Goal: Task Accomplishment & Management: Use online tool/utility

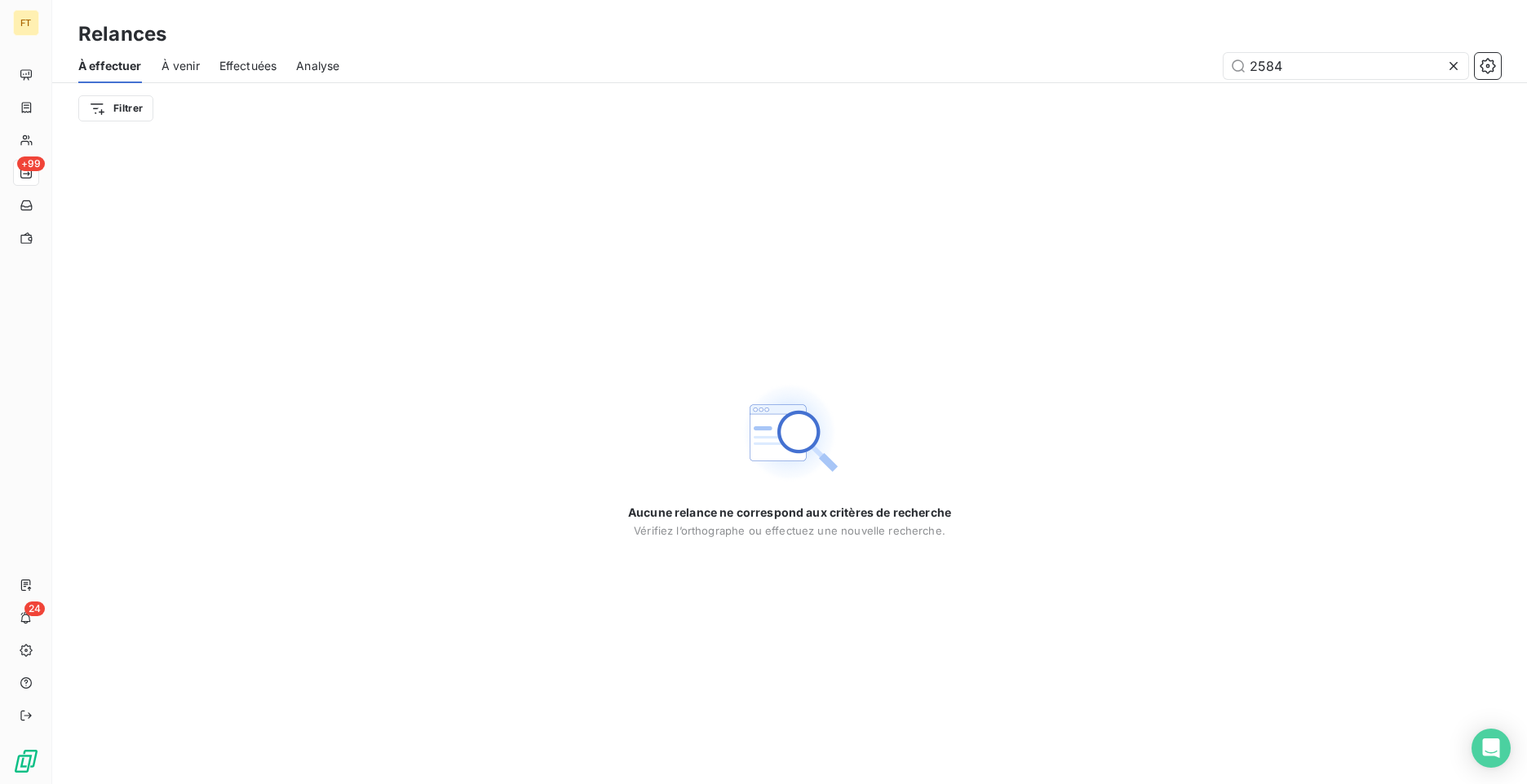
click at [1450, 62] on icon at bounding box center [1454, 66] width 9 height 9
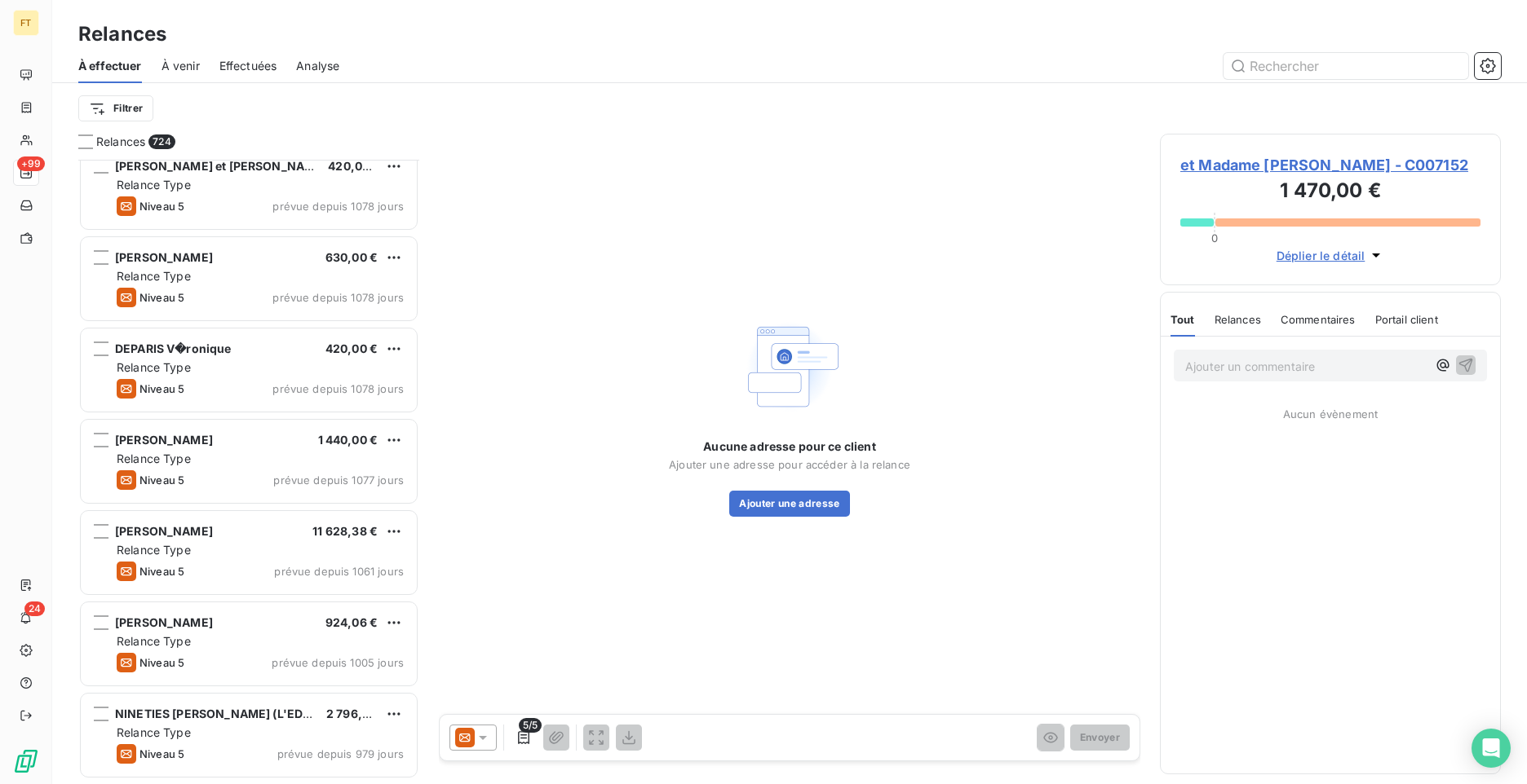
scroll to position [6096, 0]
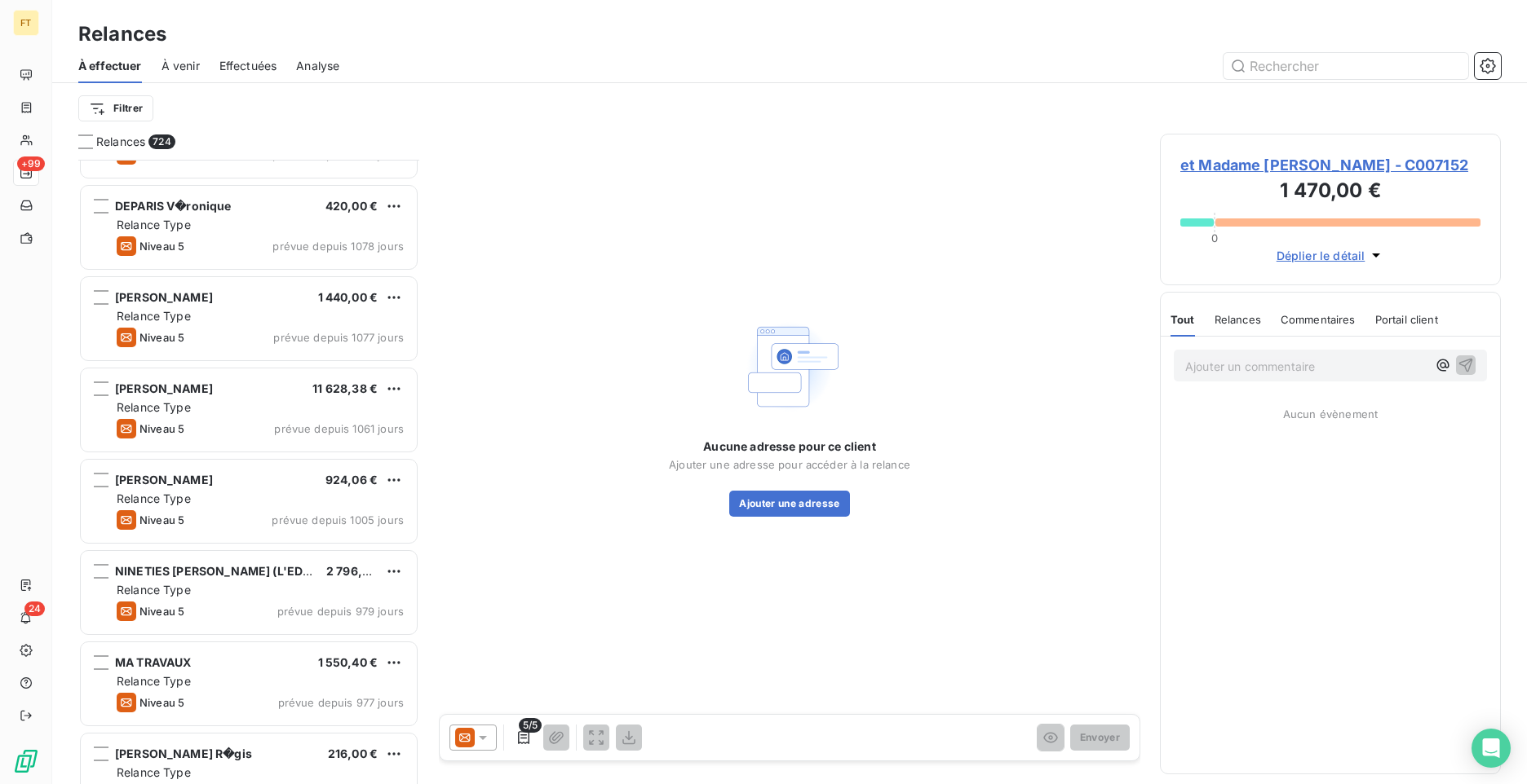
click at [565, 524] on div "Aucune adresse pour ce client Ajouter une adresse pour accéder à la relance Ajo…" at bounding box center [789, 415] width 702 height 564
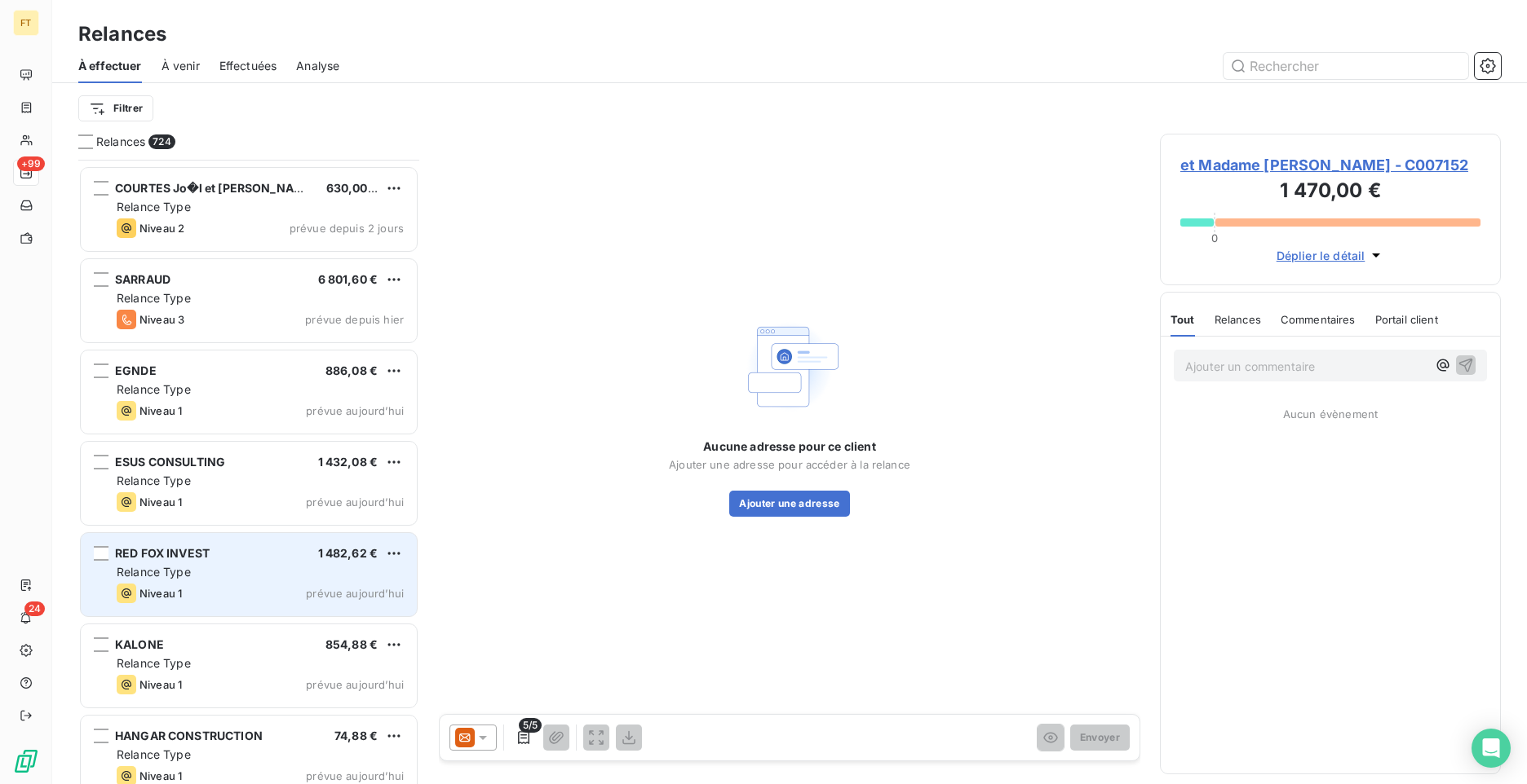
scroll to position [65490, 0]
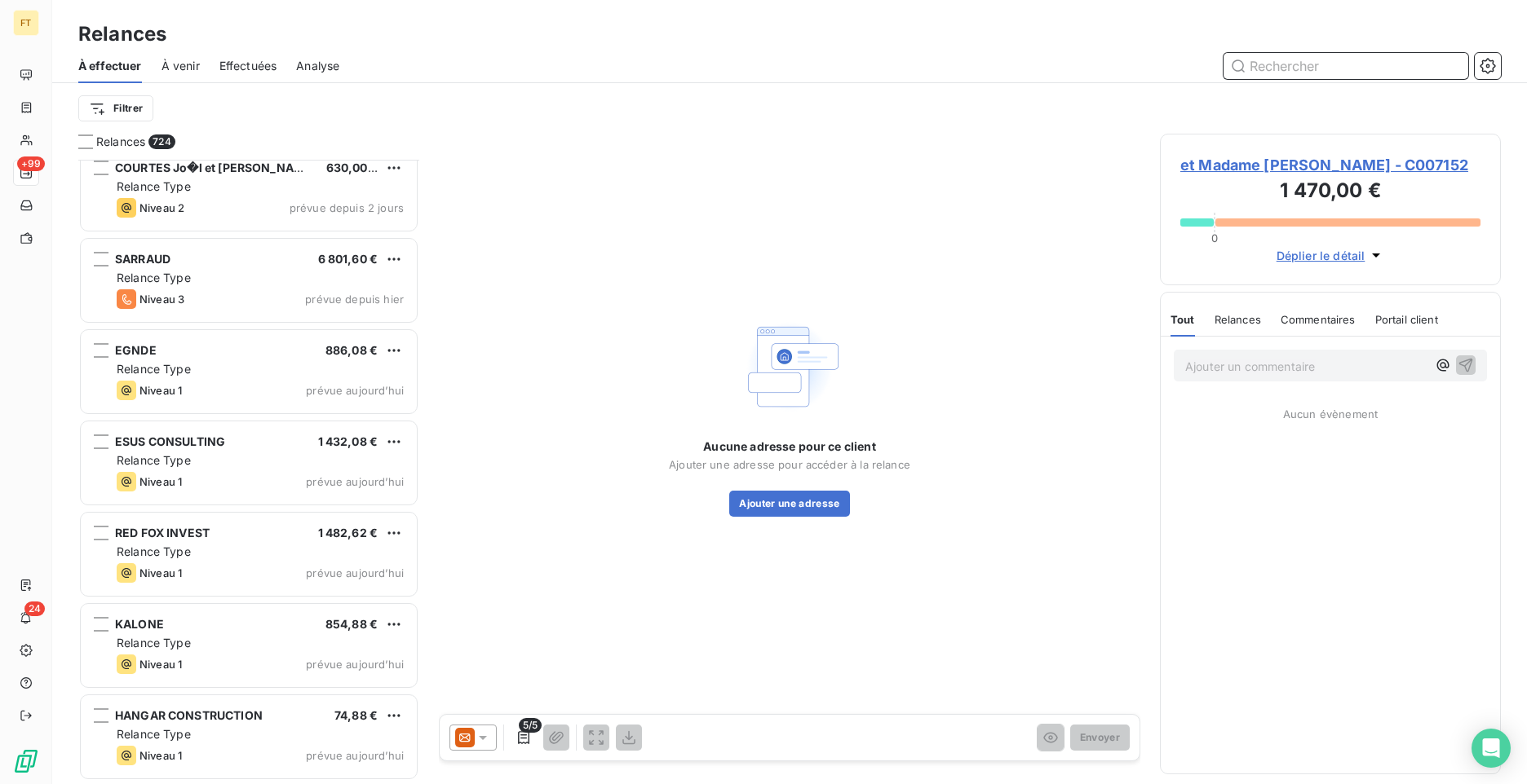
click at [1304, 77] on input "text" at bounding box center [1346, 66] width 244 height 26
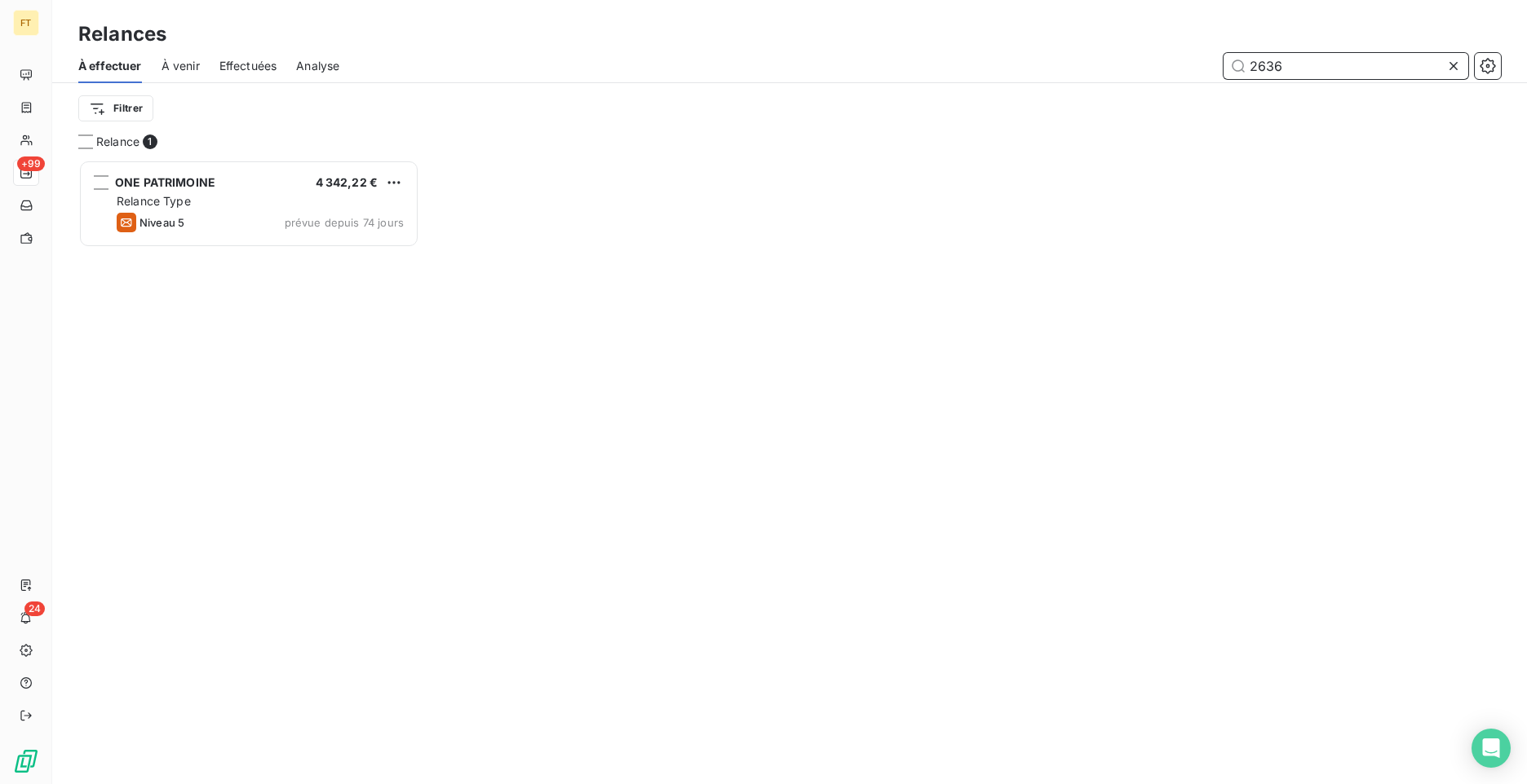
scroll to position [13, 13]
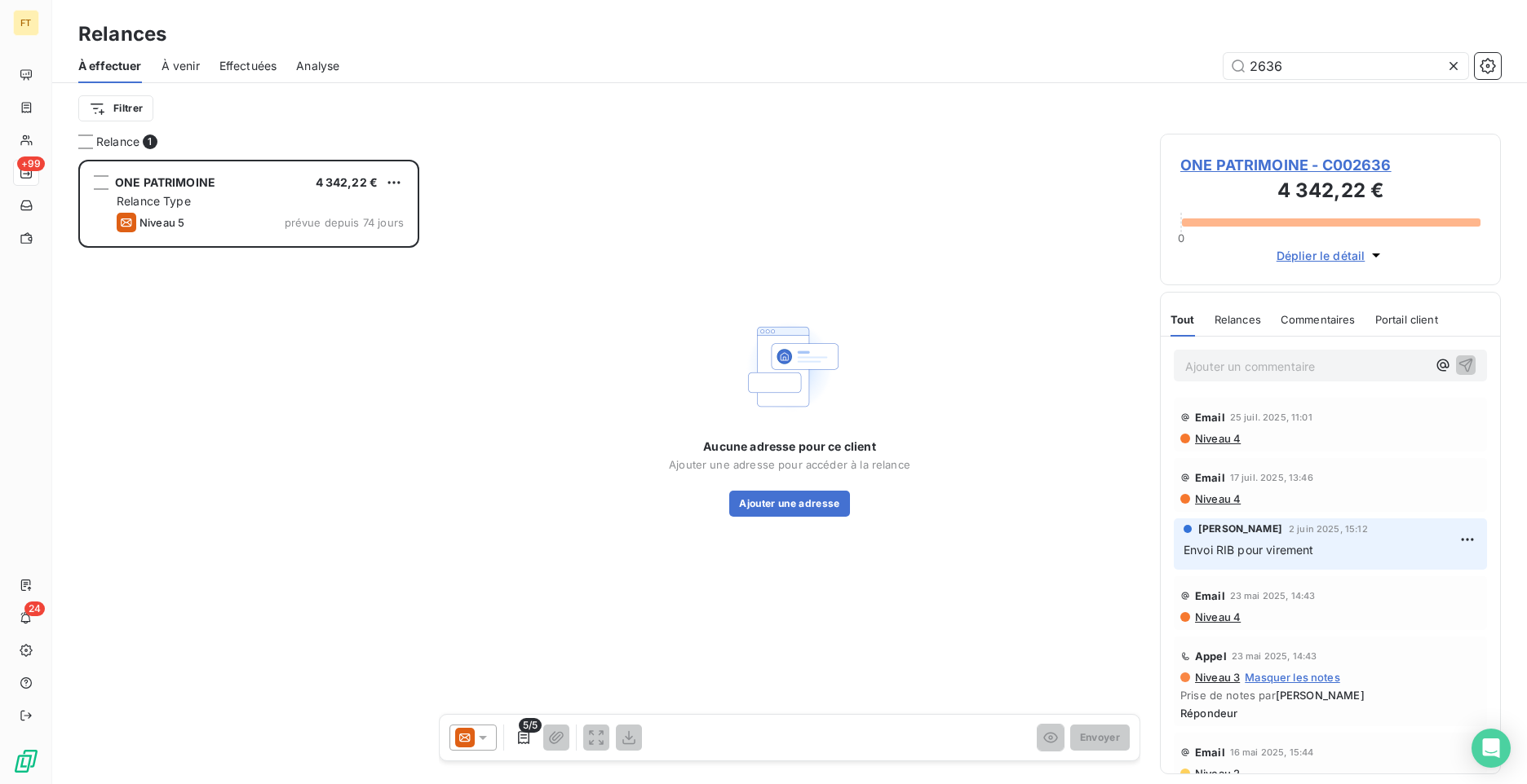
click at [477, 746] on div at bounding box center [474, 737] width 48 height 26
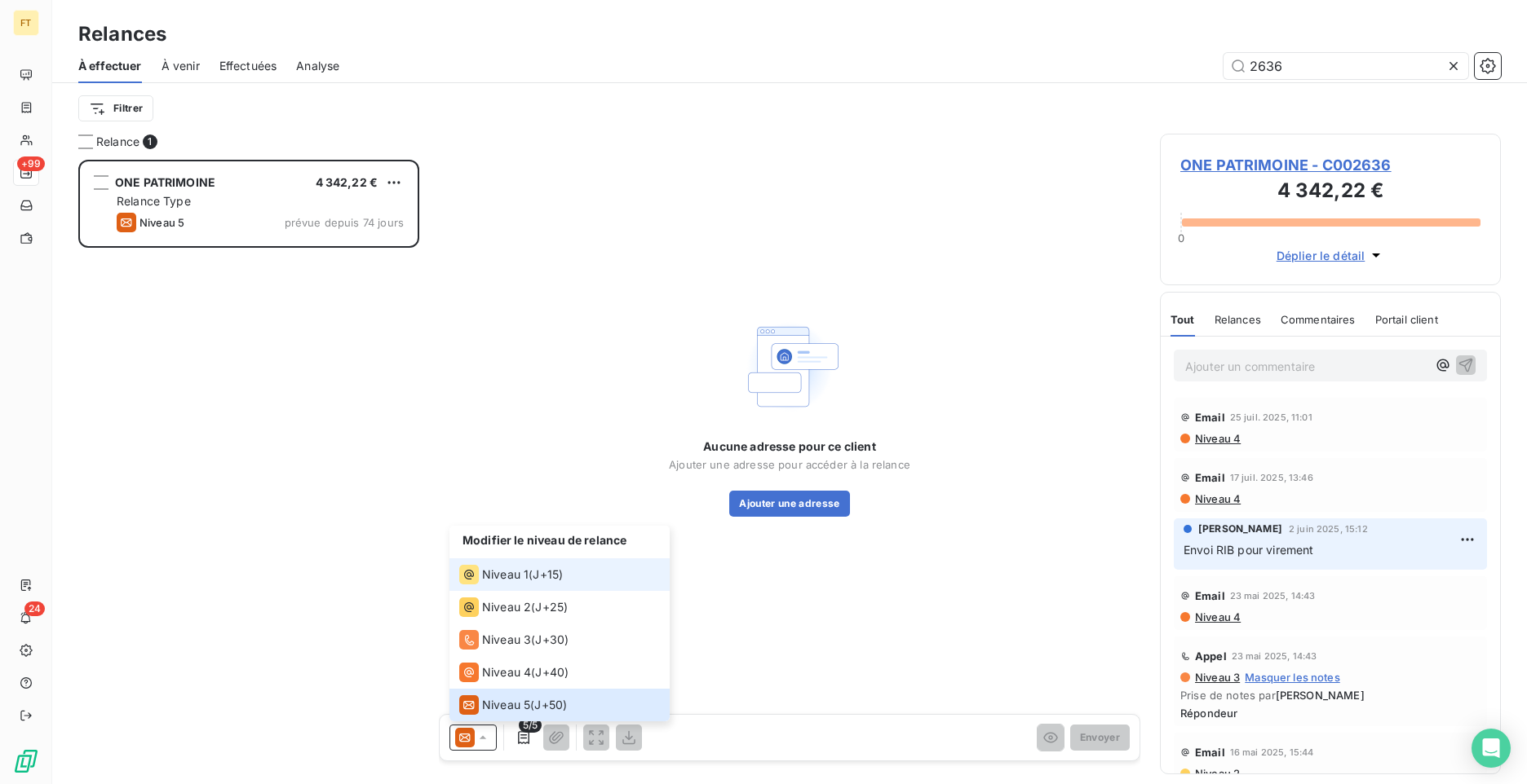
click at [513, 583] on div "Niveau 1" at bounding box center [493, 575] width 69 height 20
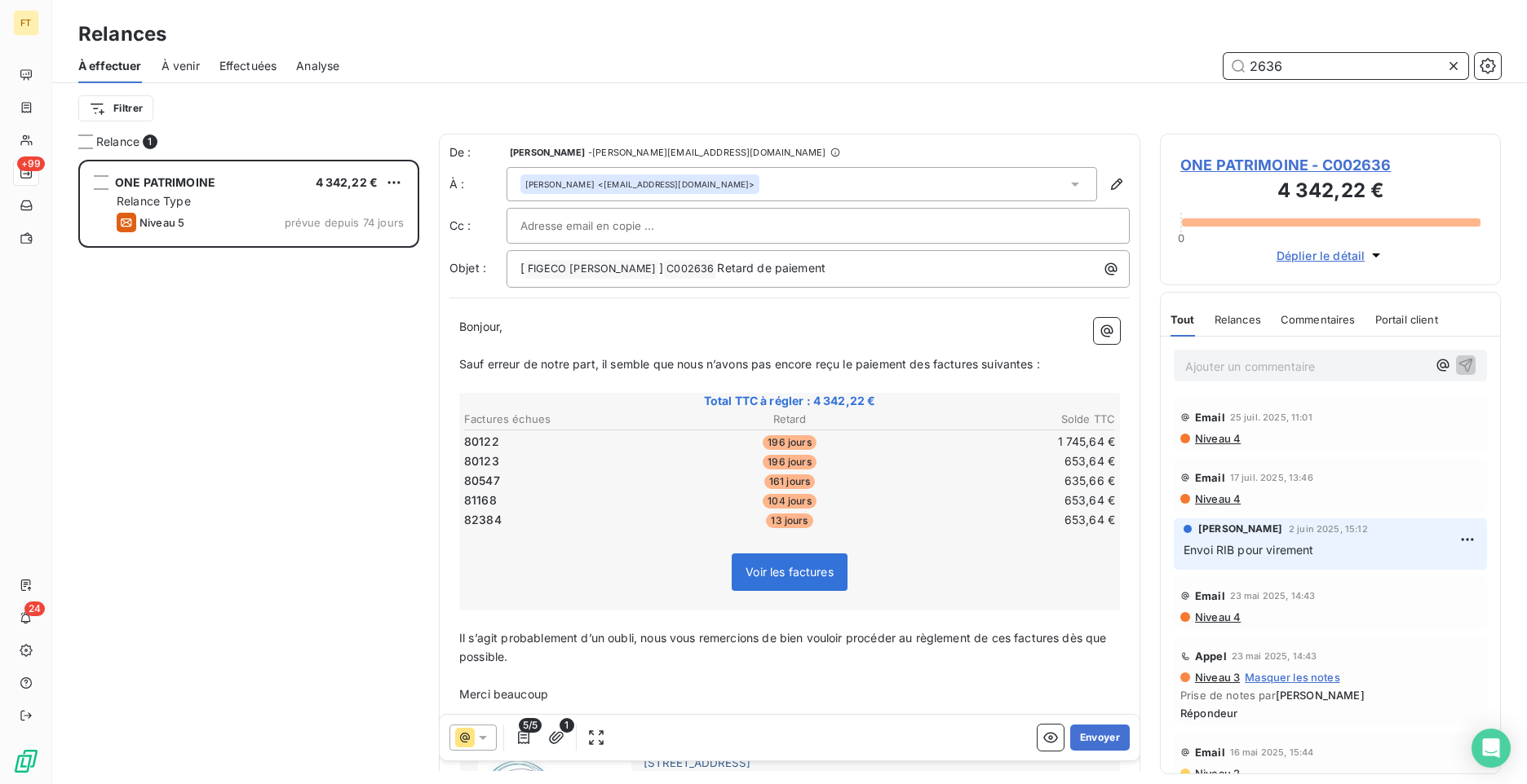
drag, startPoint x: 1313, startPoint y: 70, endPoint x: 962, endPoint y: 37, distance: 352.5
click at [1154, 58] on div "2636" at bounding box center [929, 66] width 1142 height 26
type input "2609"
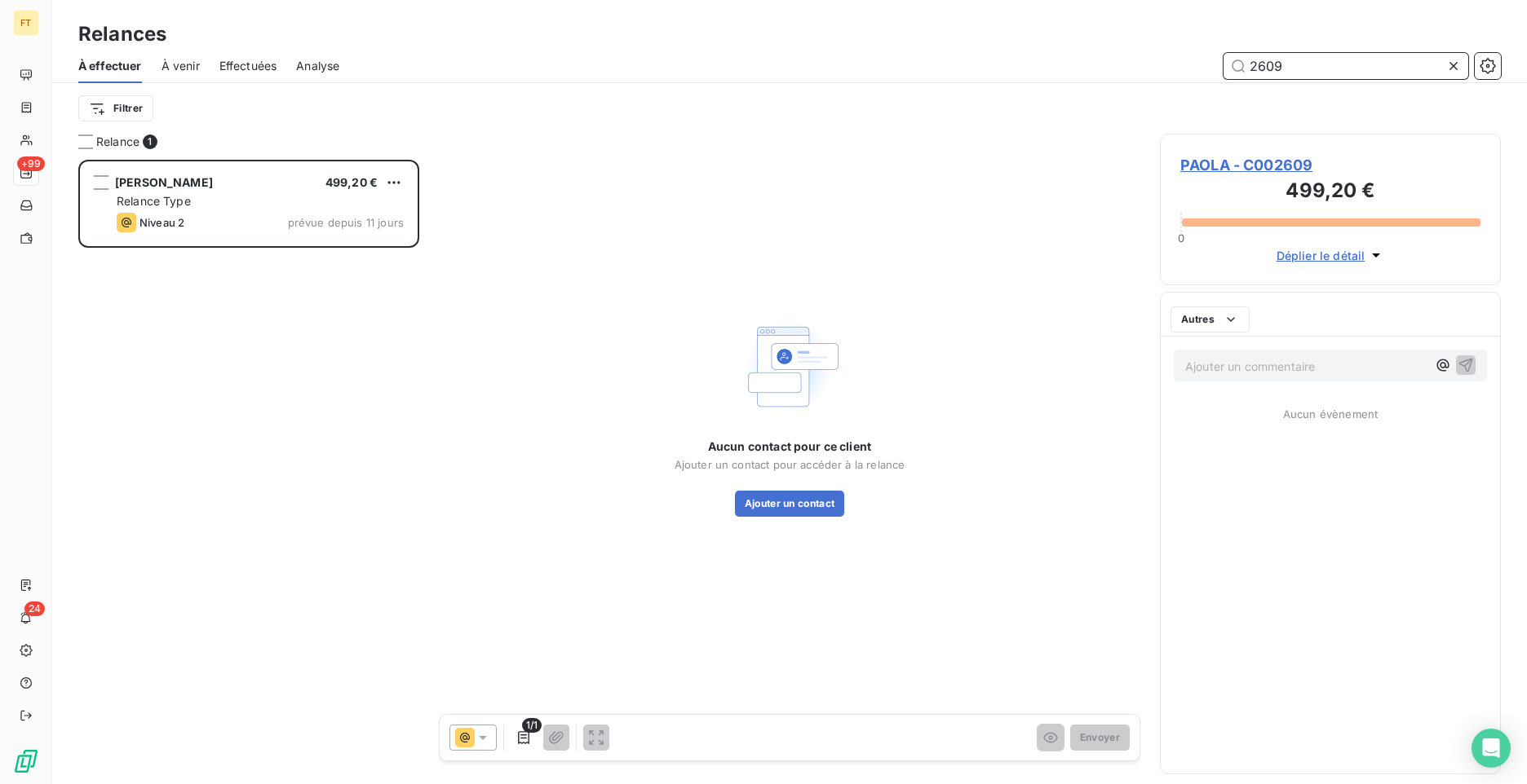
scroll to position [612, 329]
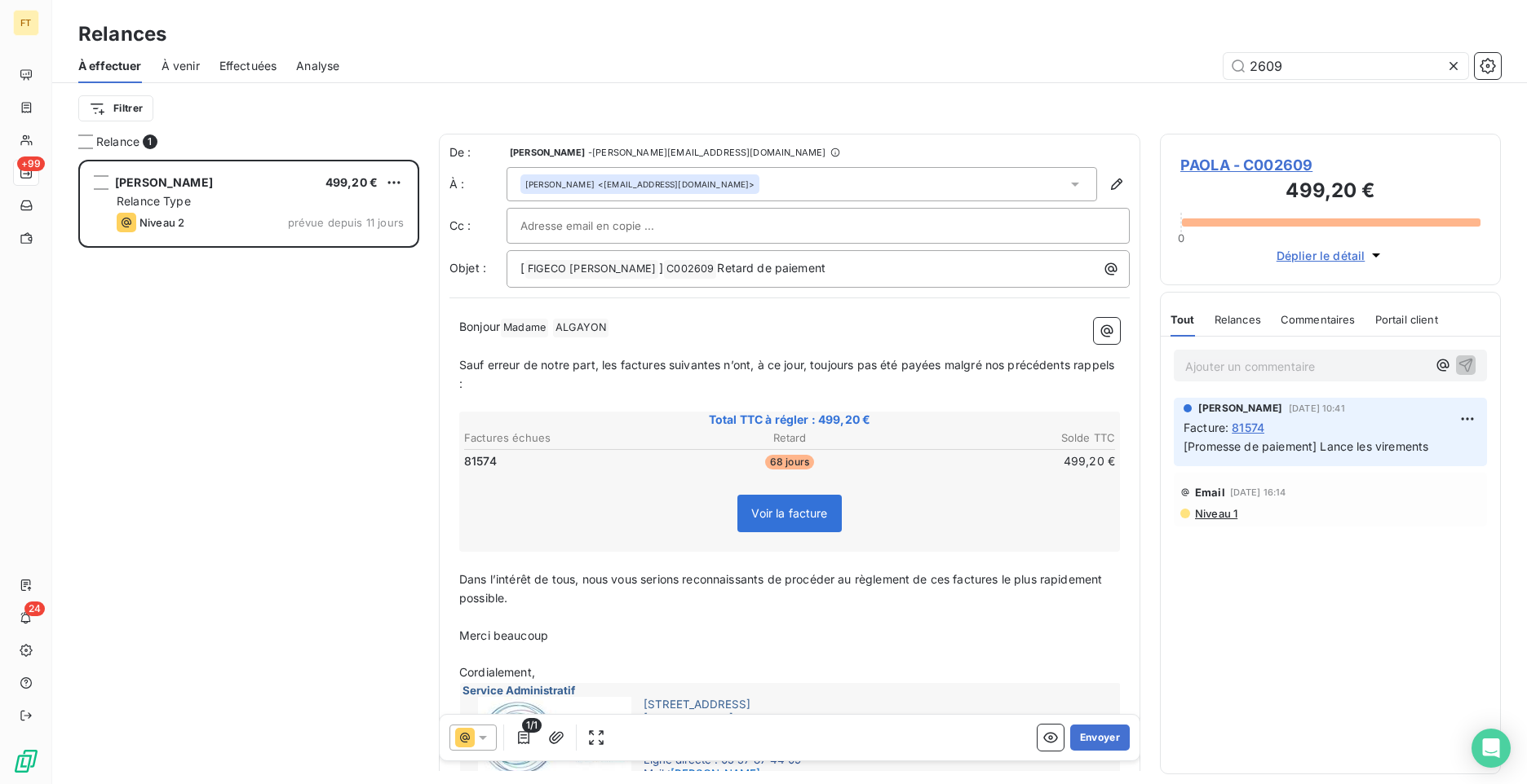
click at [474, 750] on div at bounding box center [474, 737] width 48 height 26
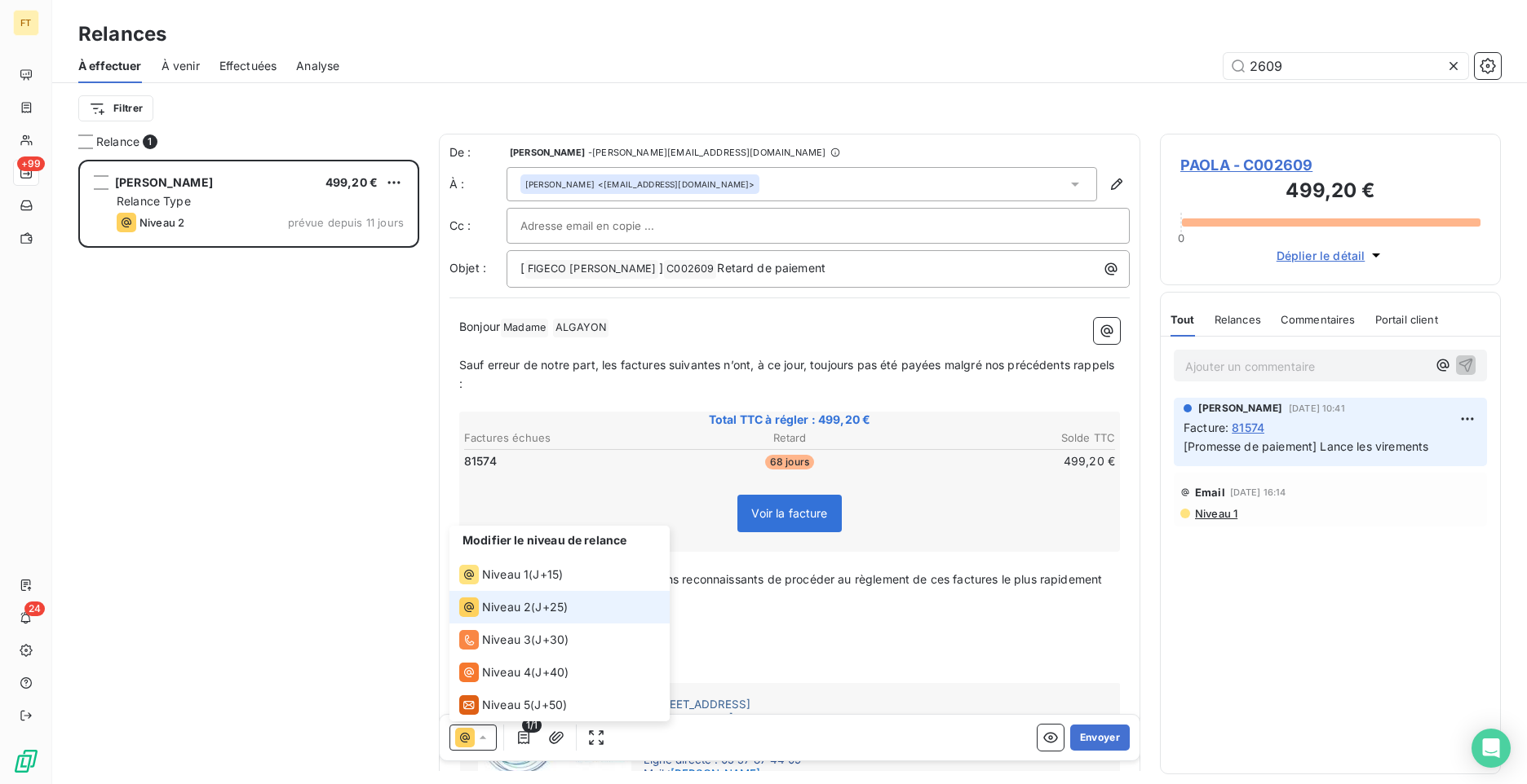
click at [474, 750] on div at bounding box center [474, 737] width 48 height 26
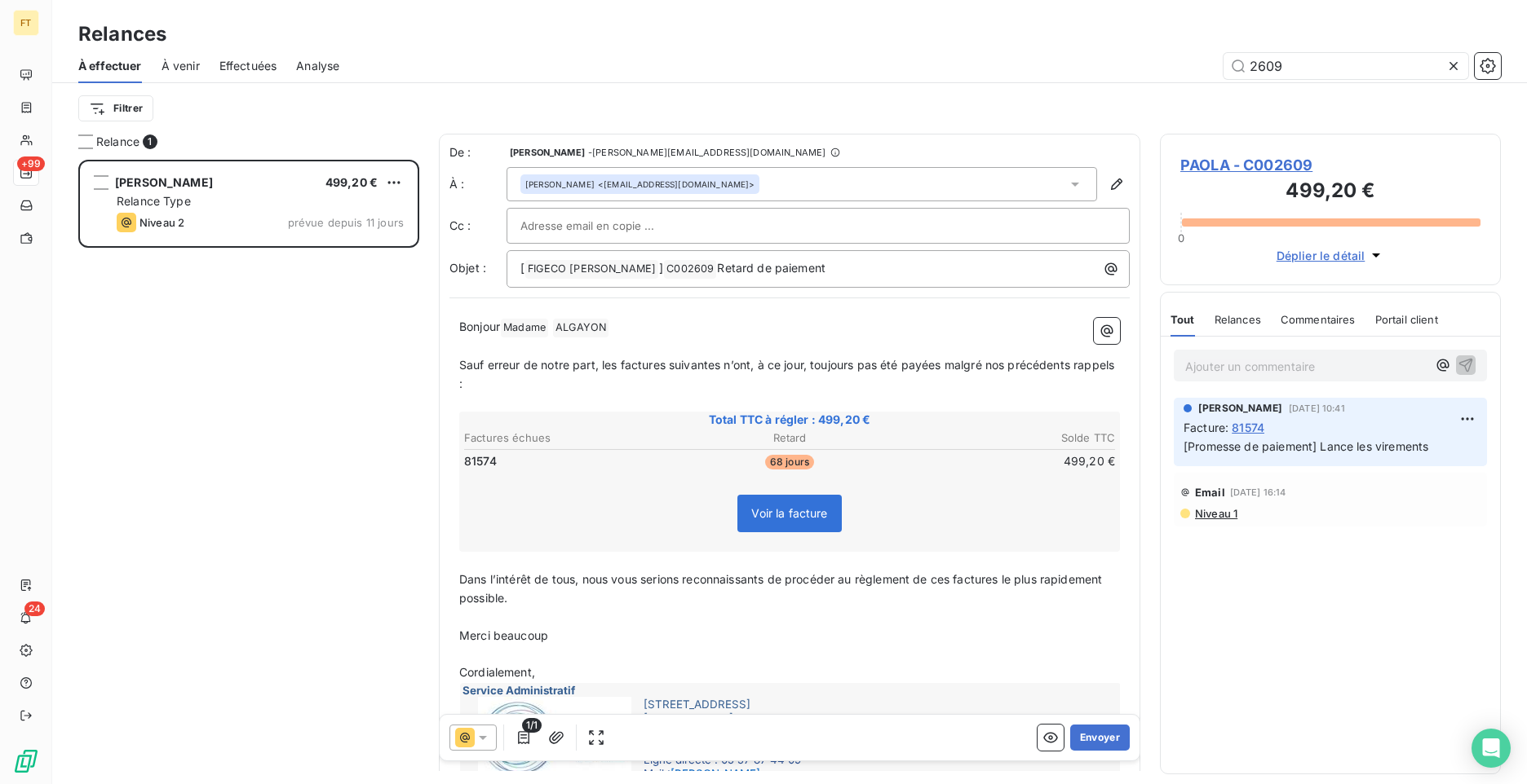
click at [1352, 255] on span "Déplier le détail" at bounding box center [1321, 255] width 89 height 17
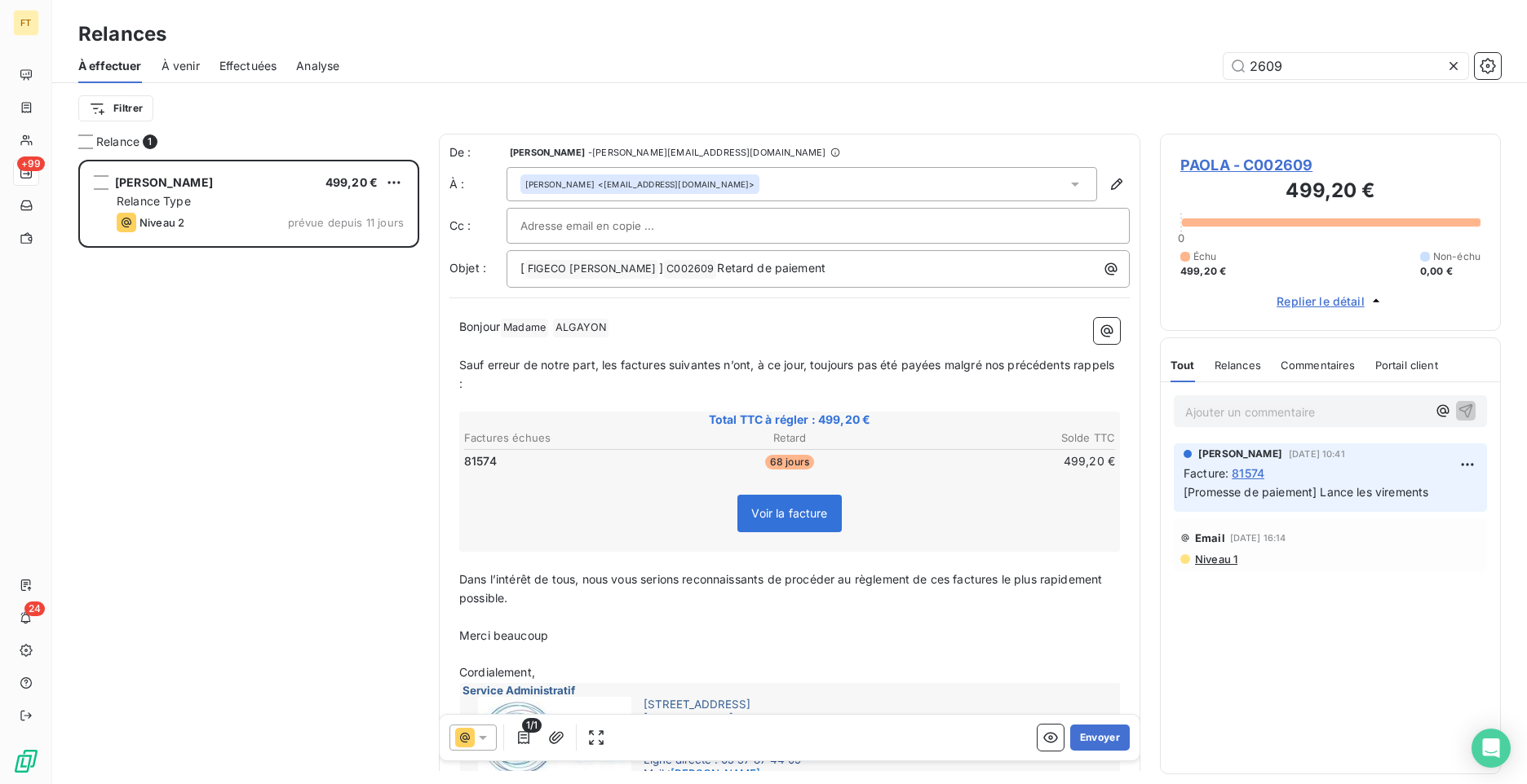
click at [1333, 303] on span "Replier le détail" at bounding box center [1320, 301] width 88 height 17
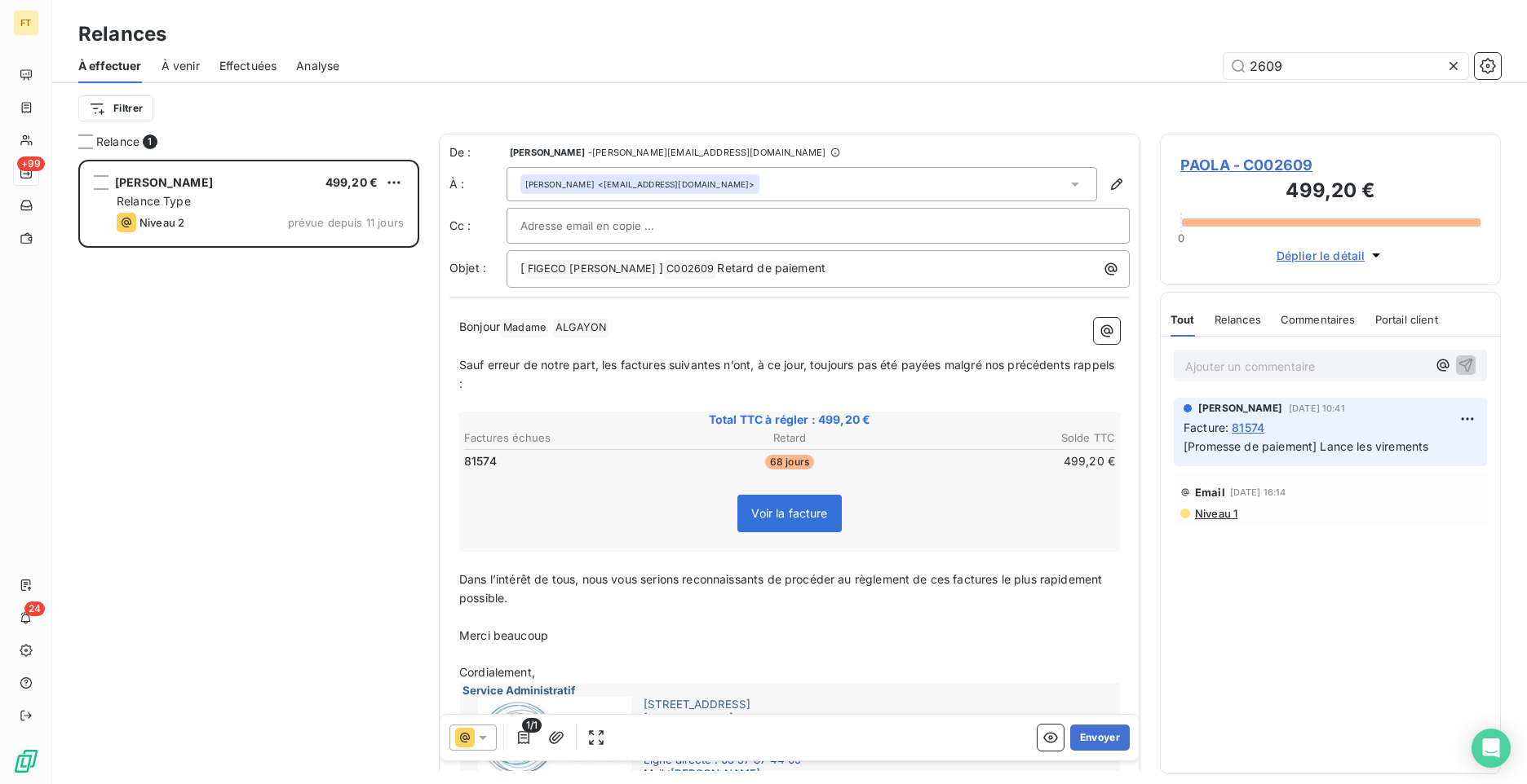
click at [474, 746] on div at bounding box center [474, 737] width 48 height 26
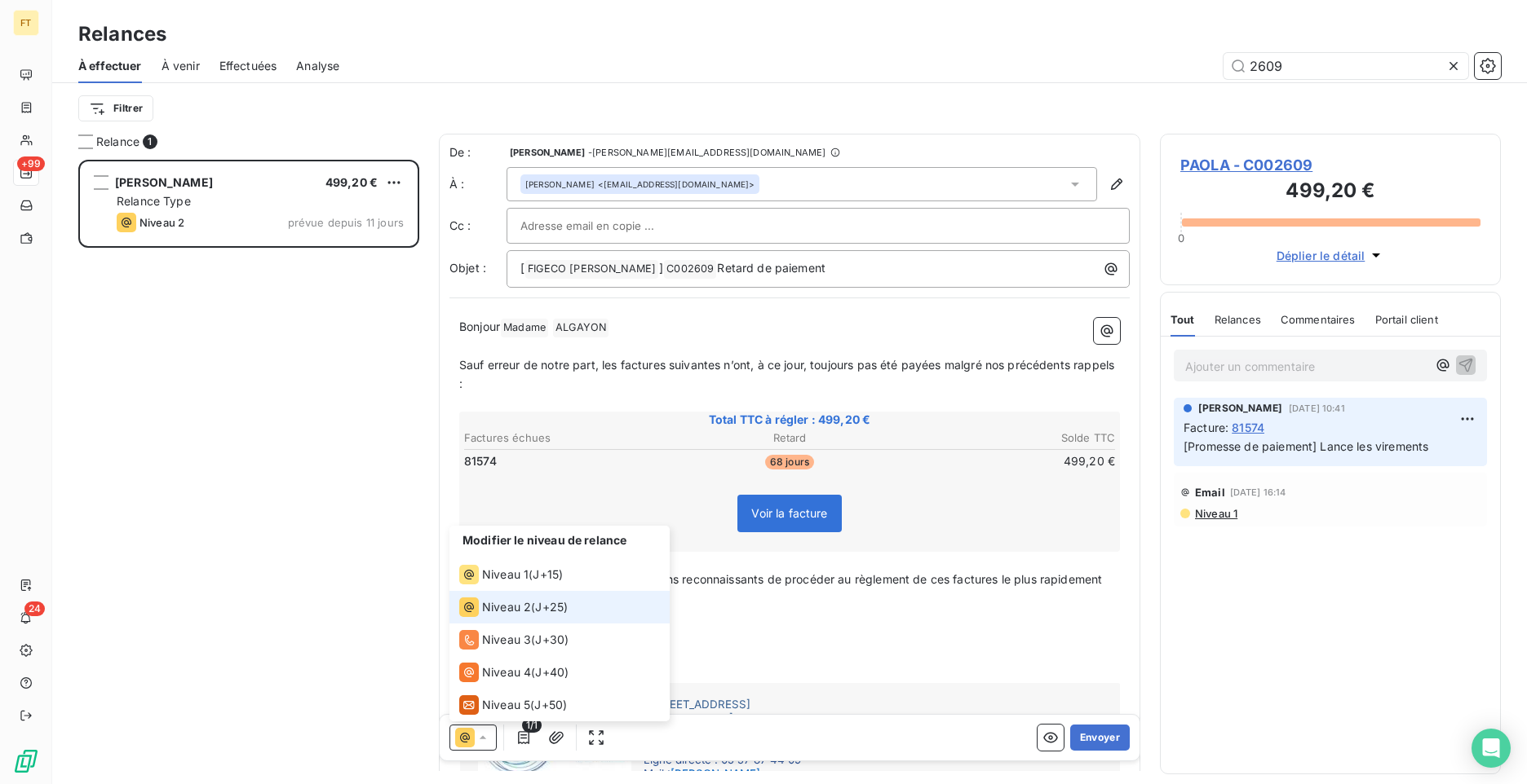
click at [475, 746] on div at bounding box center [474, 737] width 48 height 26
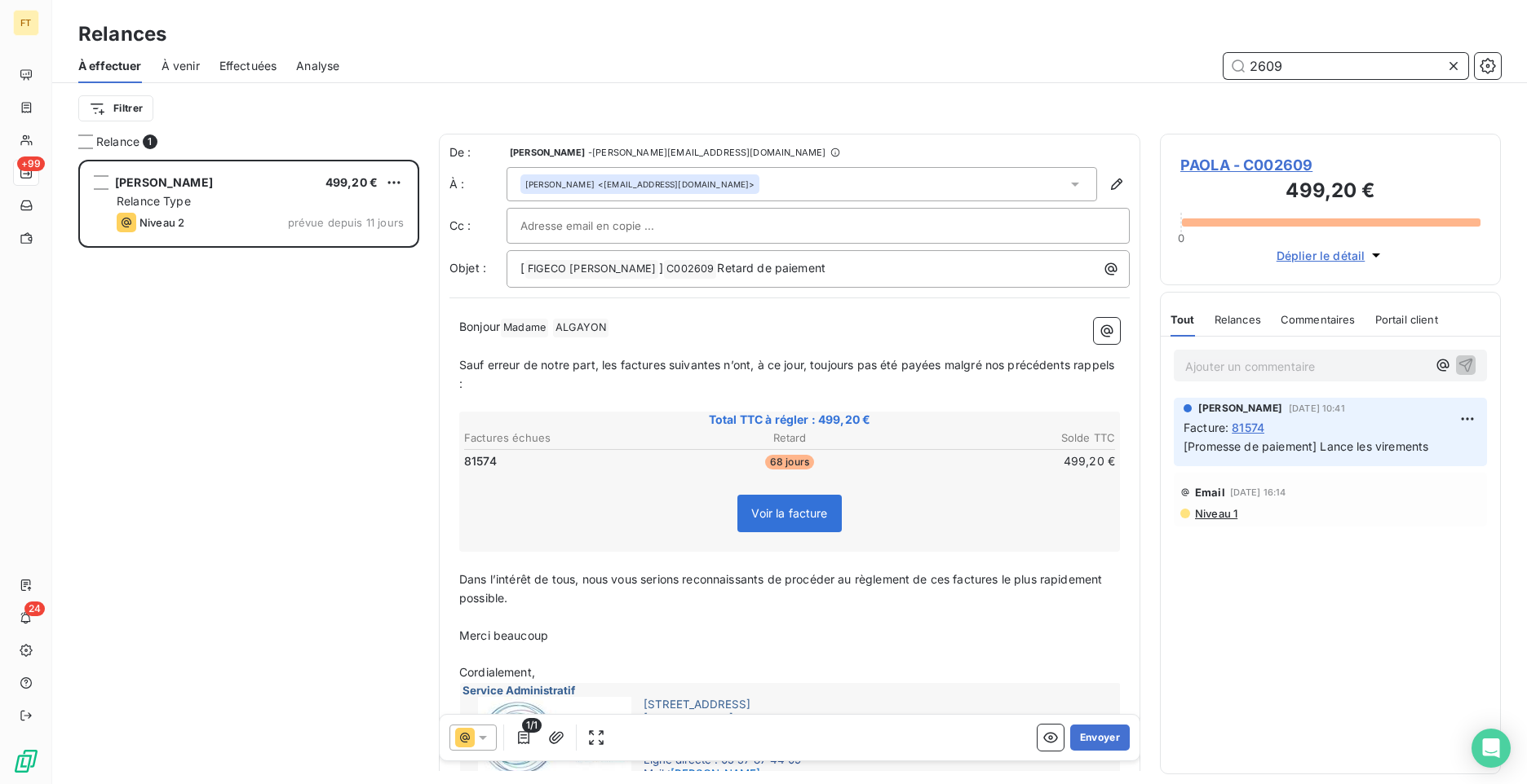
drag, startPoint x: 1314, startPoint y: 67, endPoint x: 1140, endPoint y: 34, distance: 177.1
click at [1140, 34] on div "Relances À effectuer À venir Effectuées Analyse 2609 Filtrer" at bounding box center [789, 66] width 1475 height 134
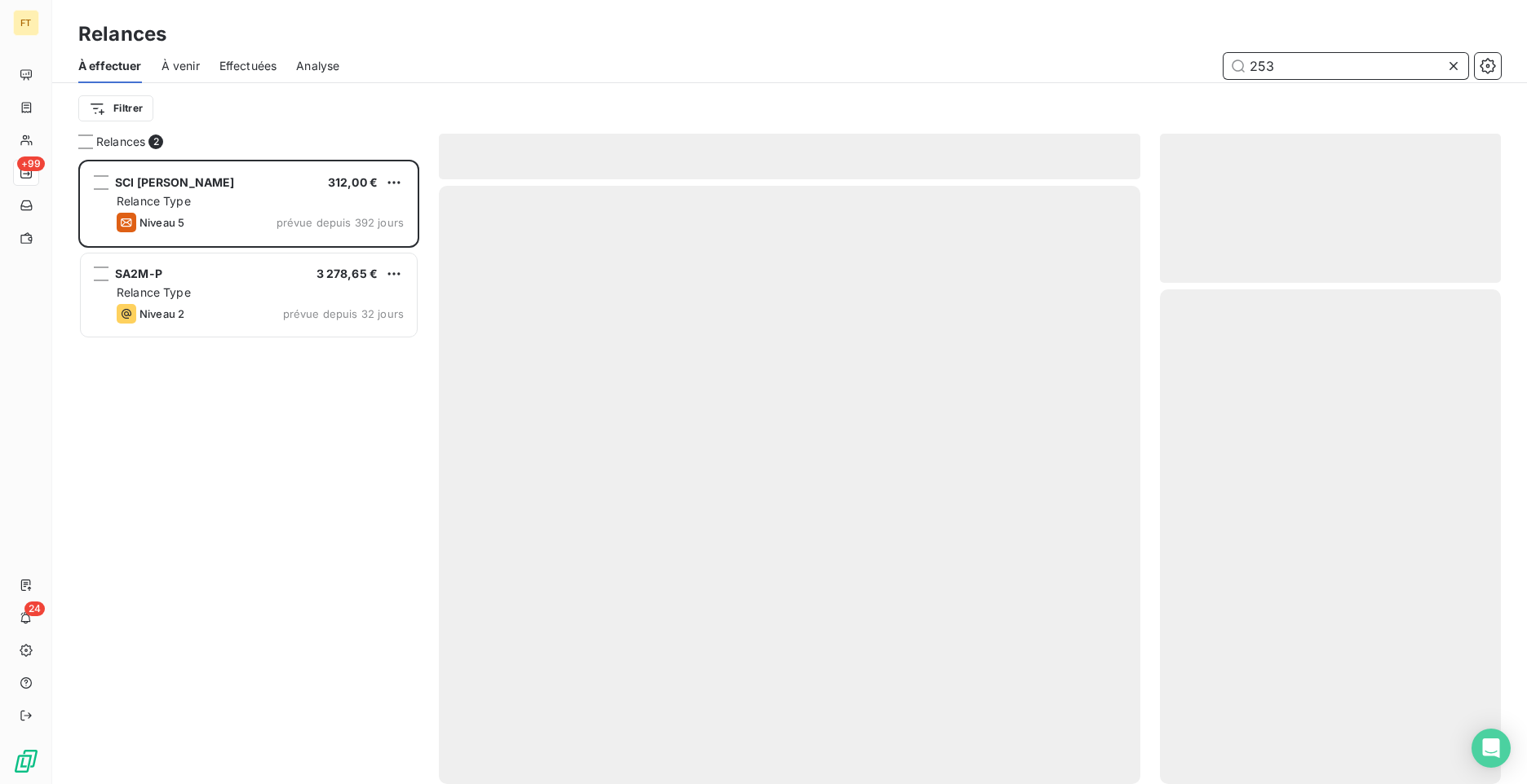
scroll to position [612, 329]
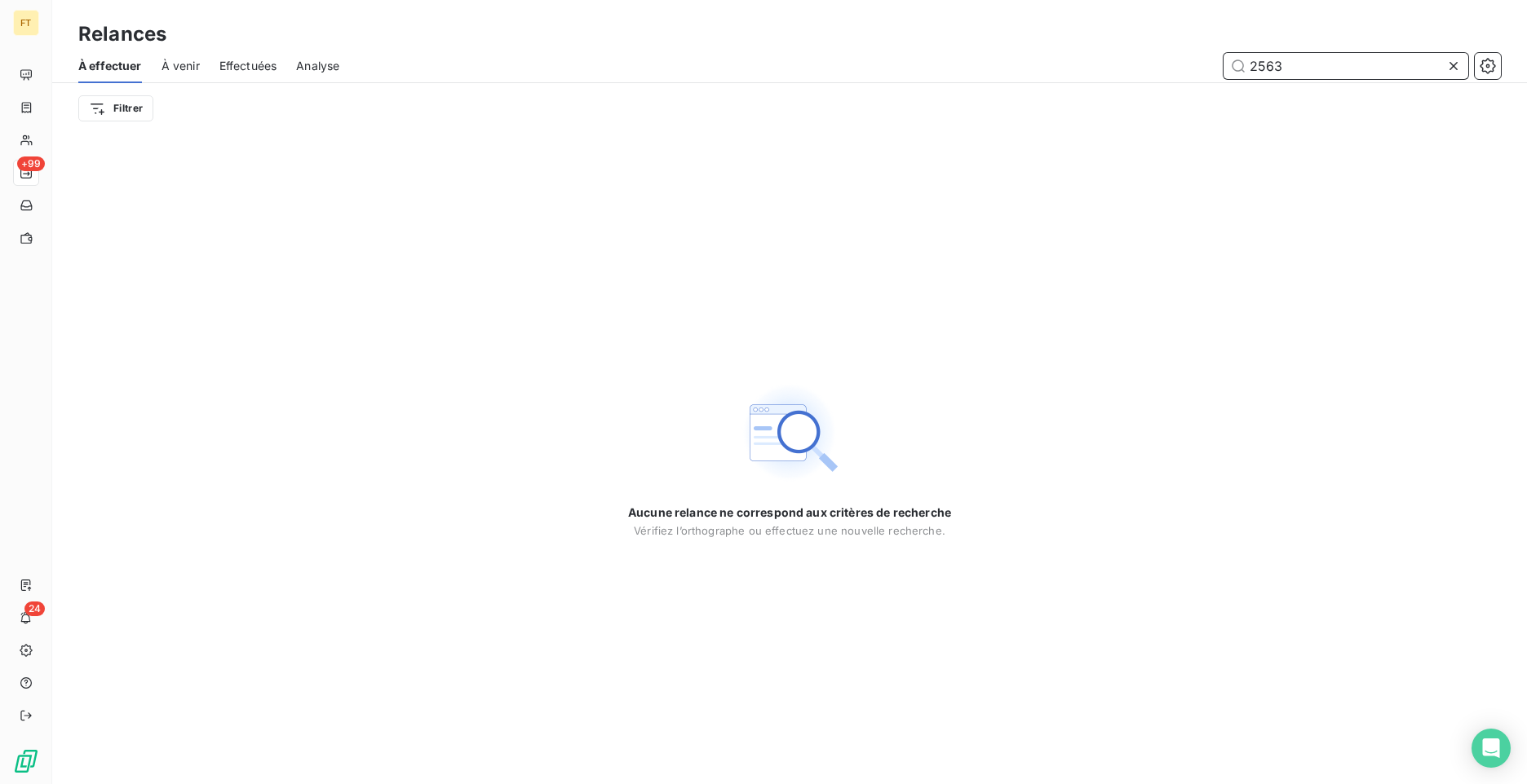
type input "2563"
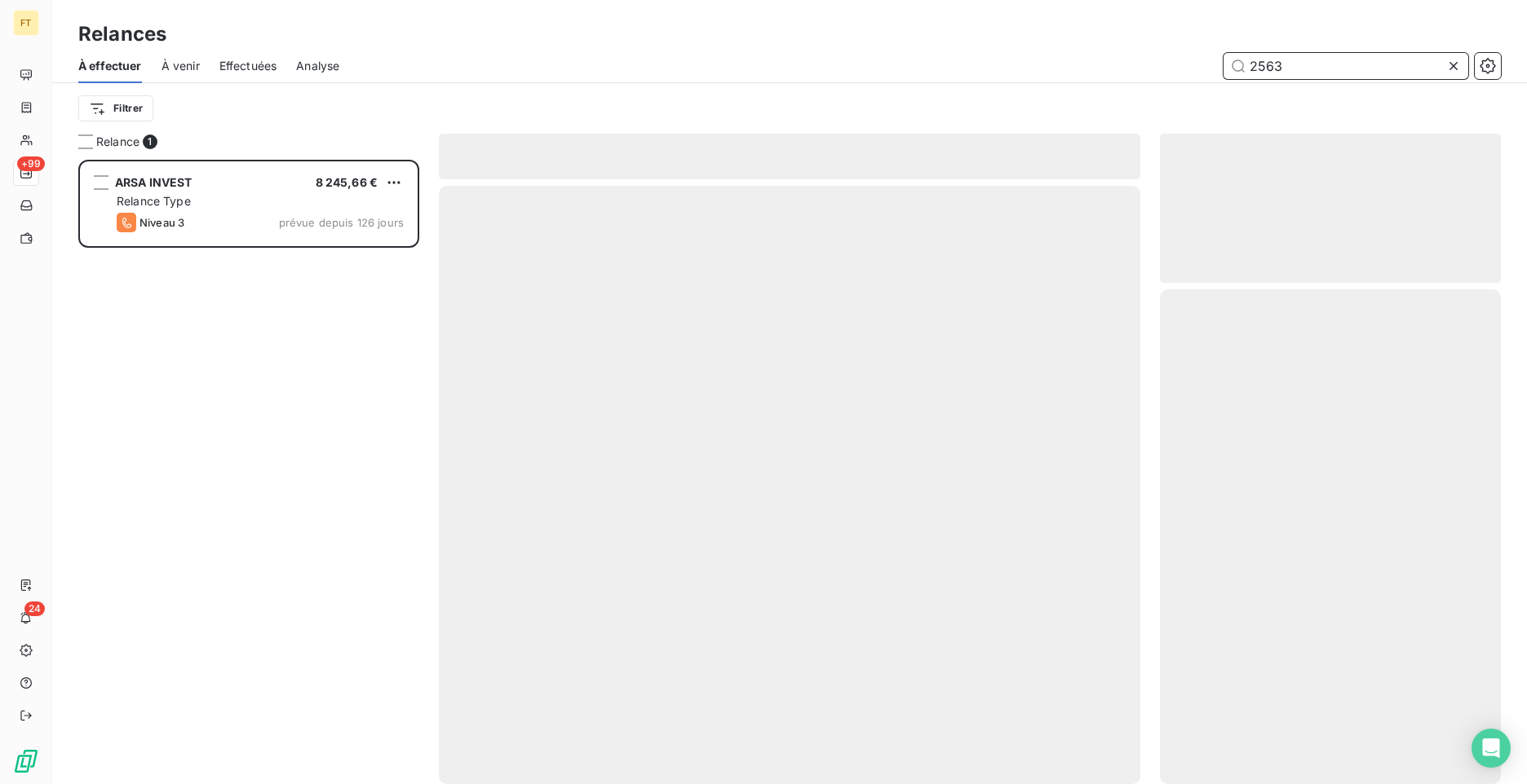
scroll to position [612, 329]
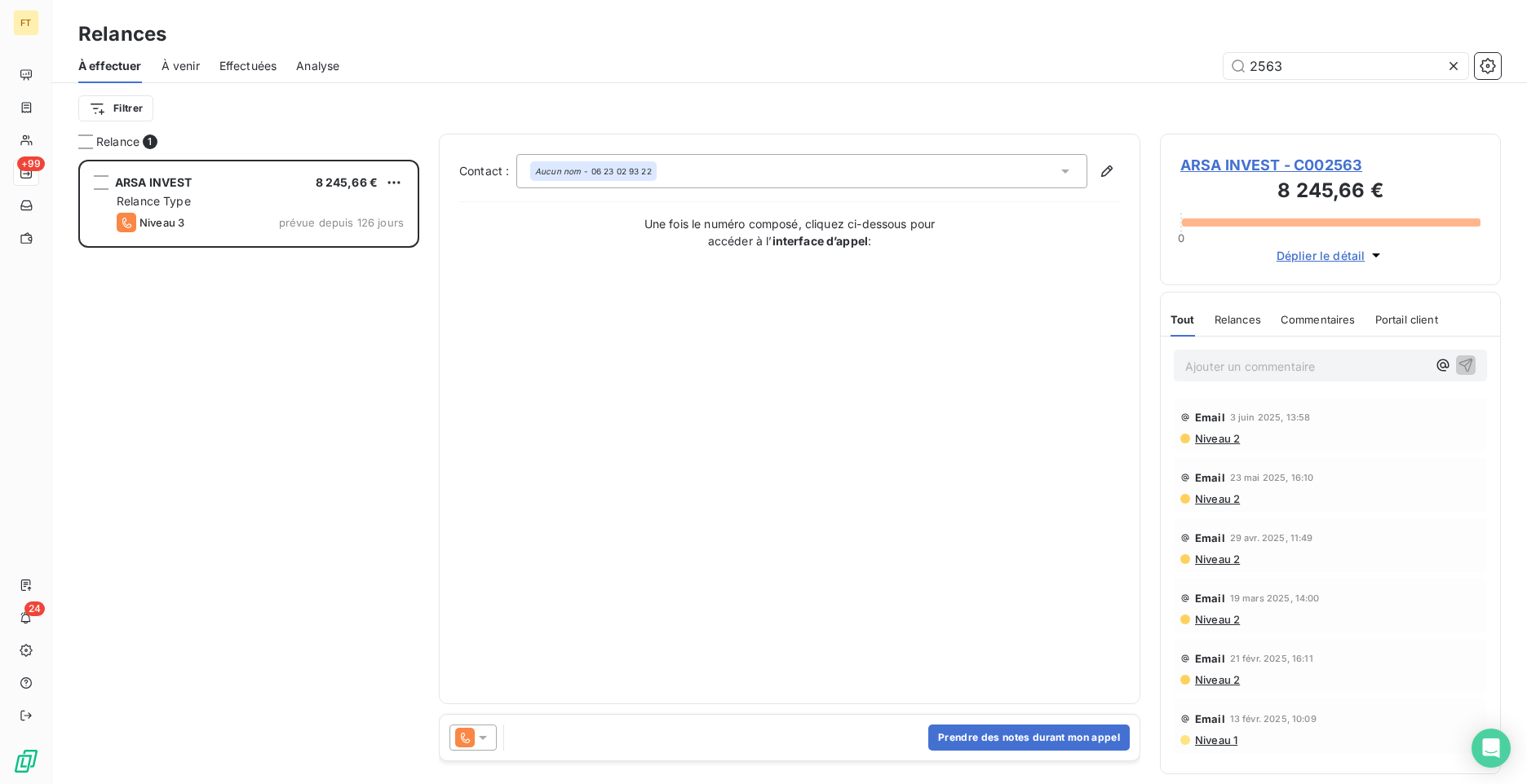
click at [1363, 473] on div "Email 23 mai 2025, 16:10" at bounding box center [1330, 478] width 300 height 26
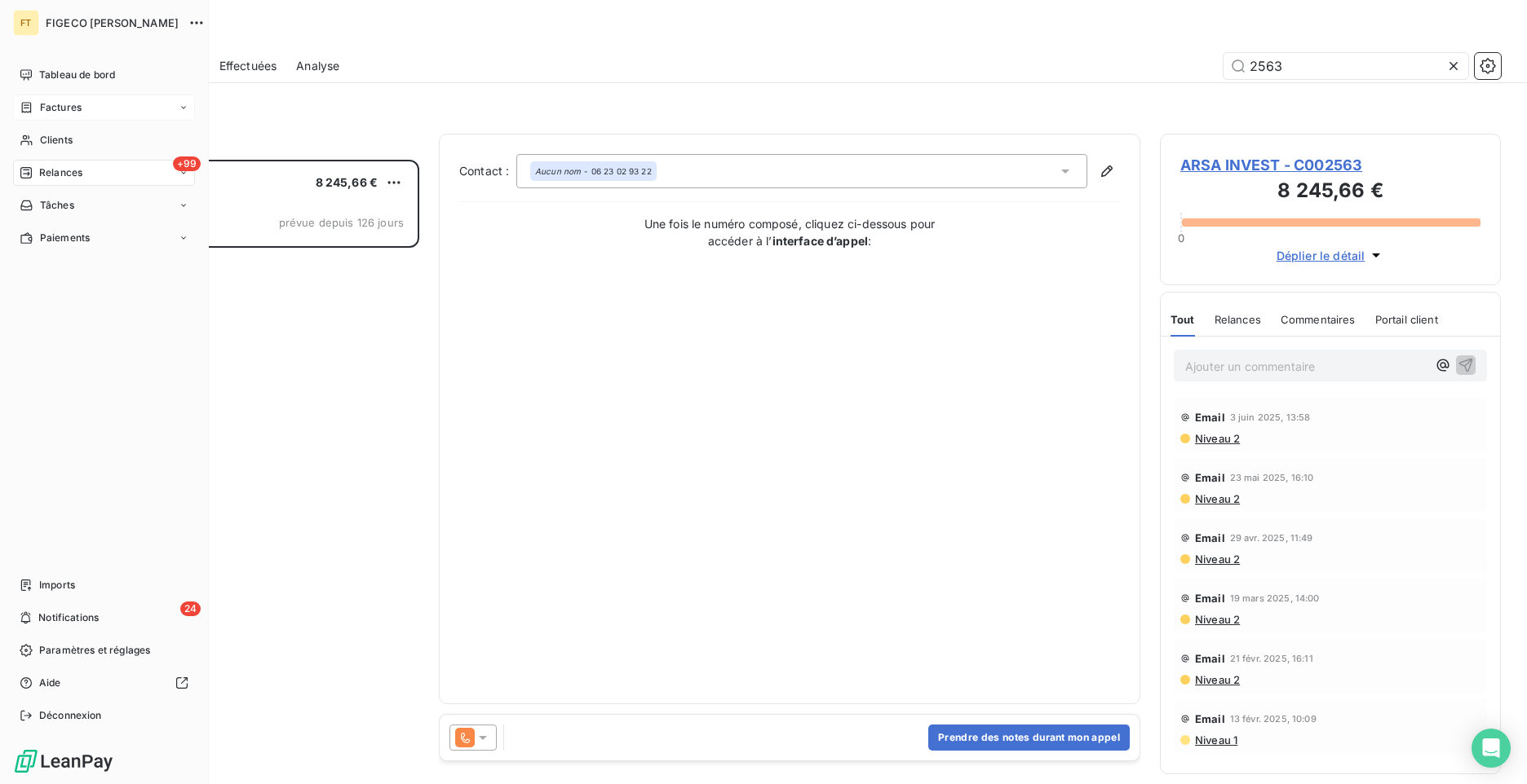
click at [57, 109] on span "Factures" at bounding box center [60, 107] width 42 height 14
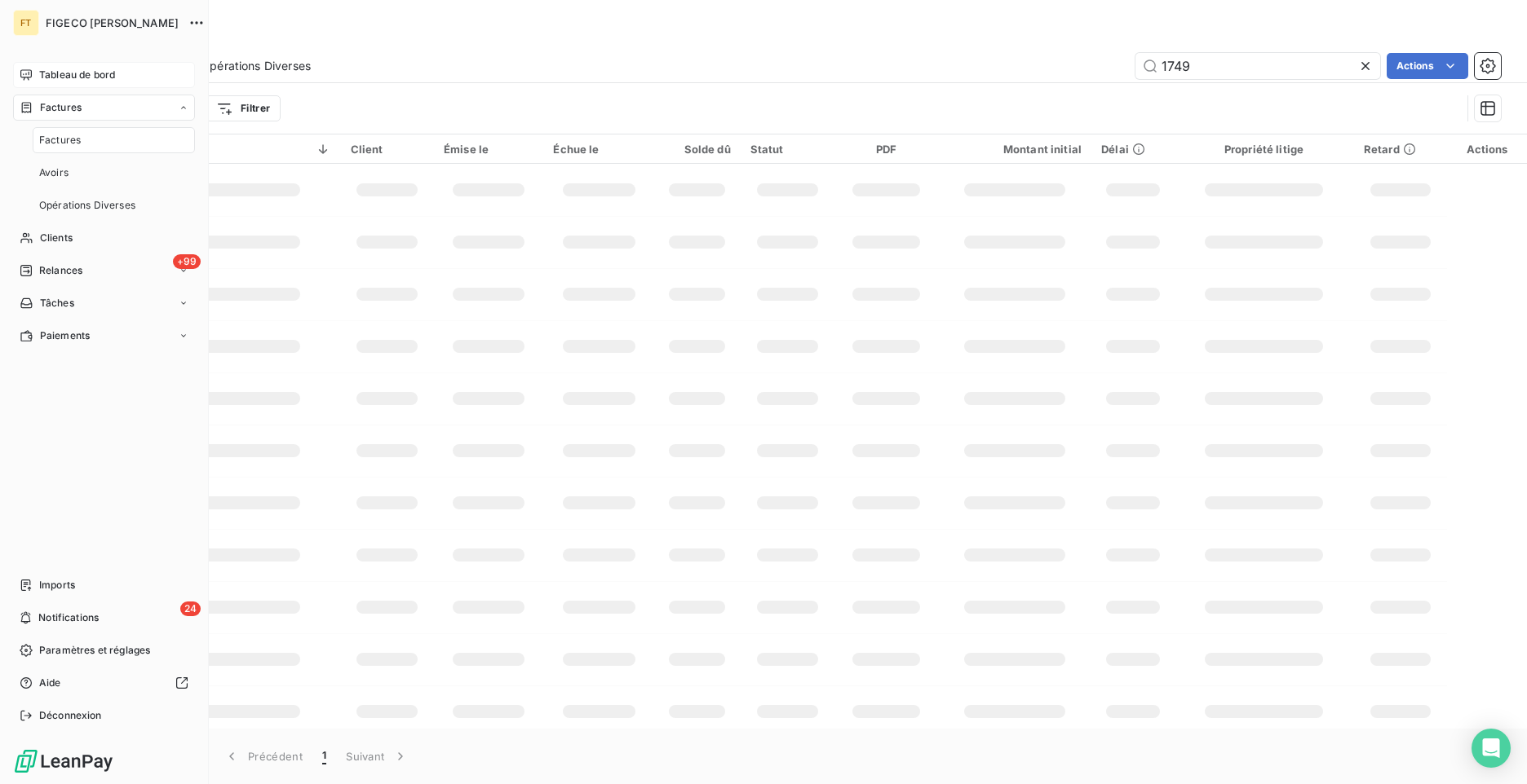
click at [67, 79] on span "Tableau de bord" at bounding box center [77, 74] width 76 height 14
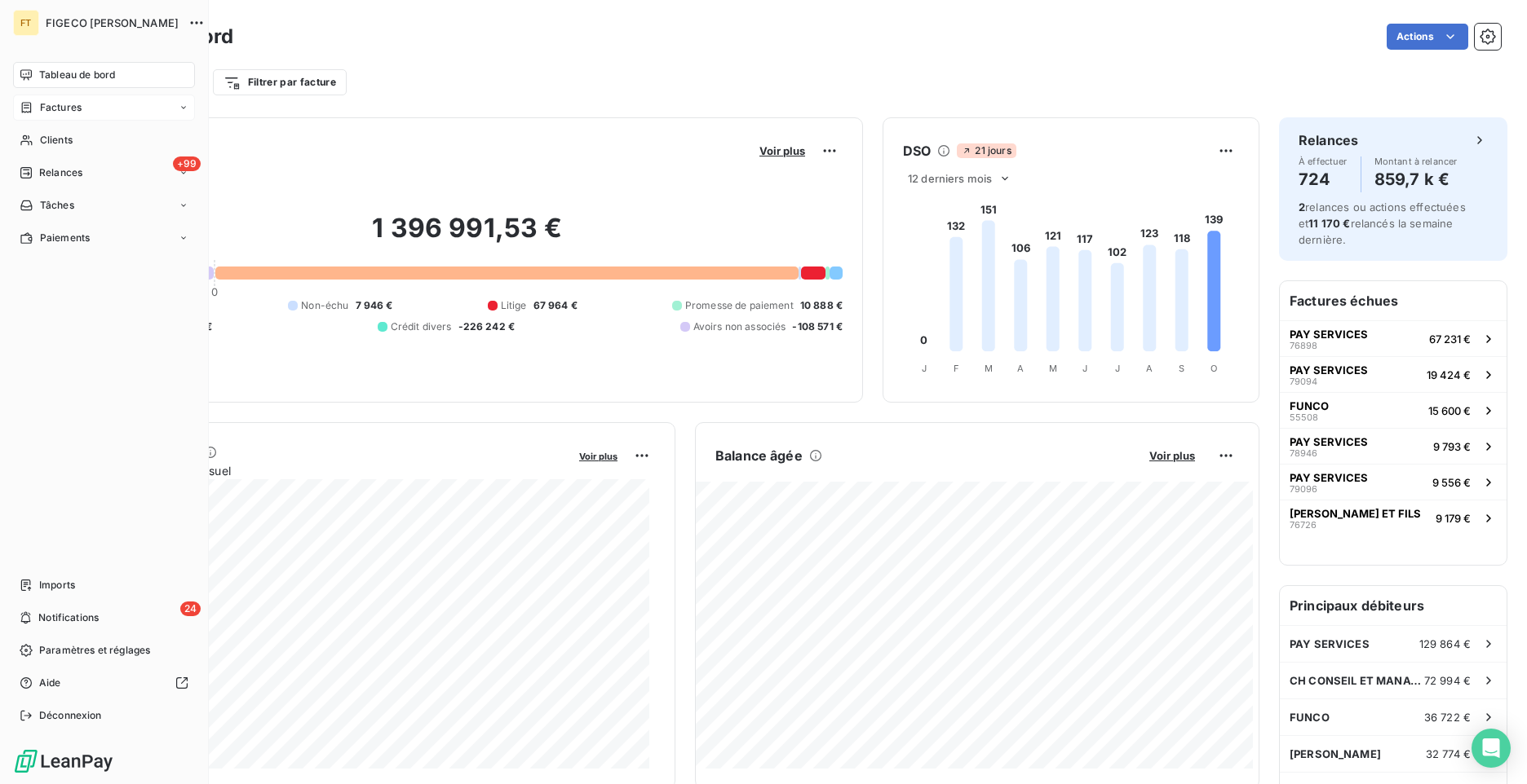
click at [49, 111] on span "Factures" at bounding box center [60, 107] width 42 height 14
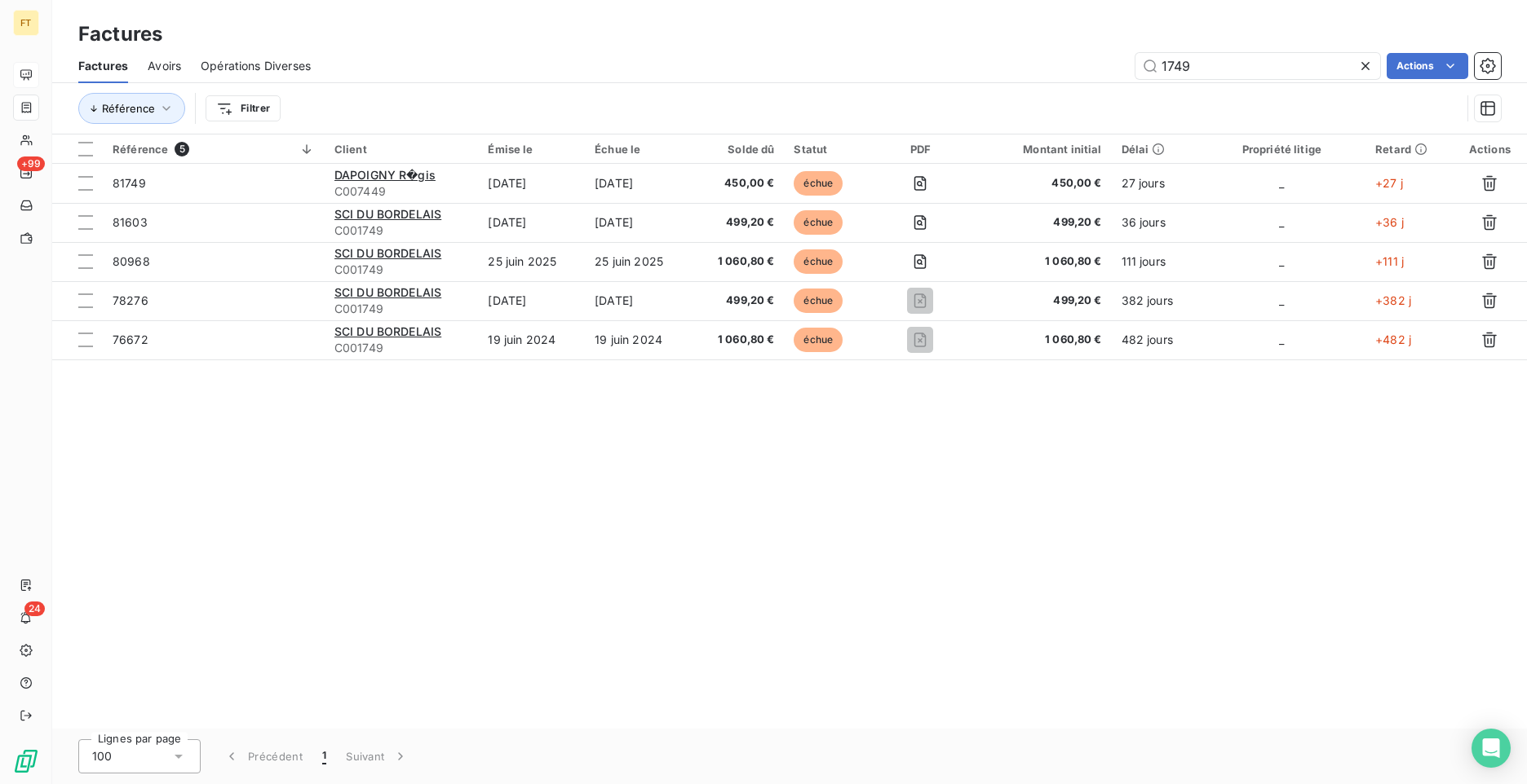
drag, startPoint x: 1214, startPoint y: 71, endPoint x: 1074, endPoint y: 49, distance: 141.7
click at [1100, 66] on div "1749 Actions" at bounding box center [916, 66] width 1170 height 26
type input "2560"
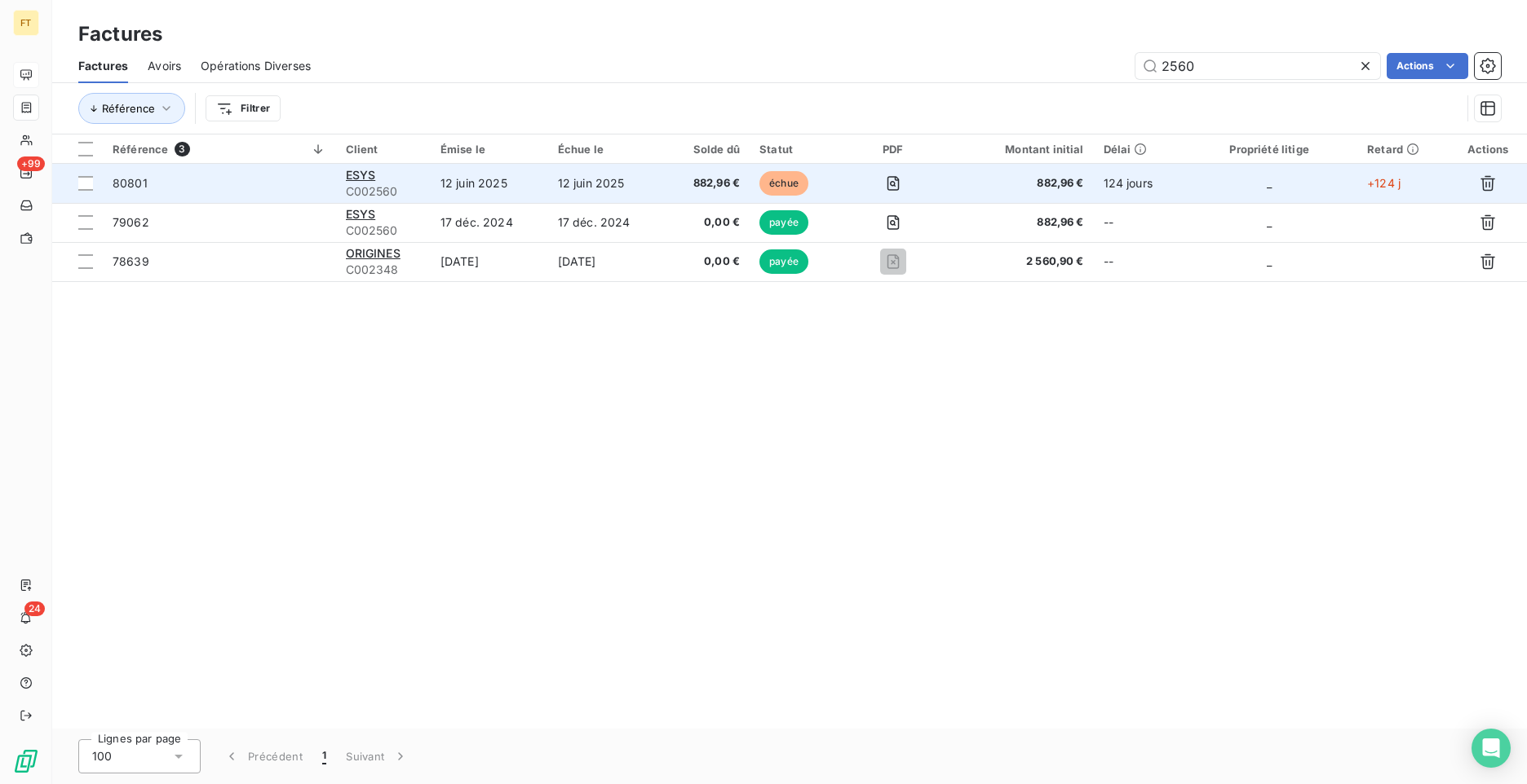
click at [667, 189] on td "882,96 €" at bounding box center [709, 184] width 85 height 39
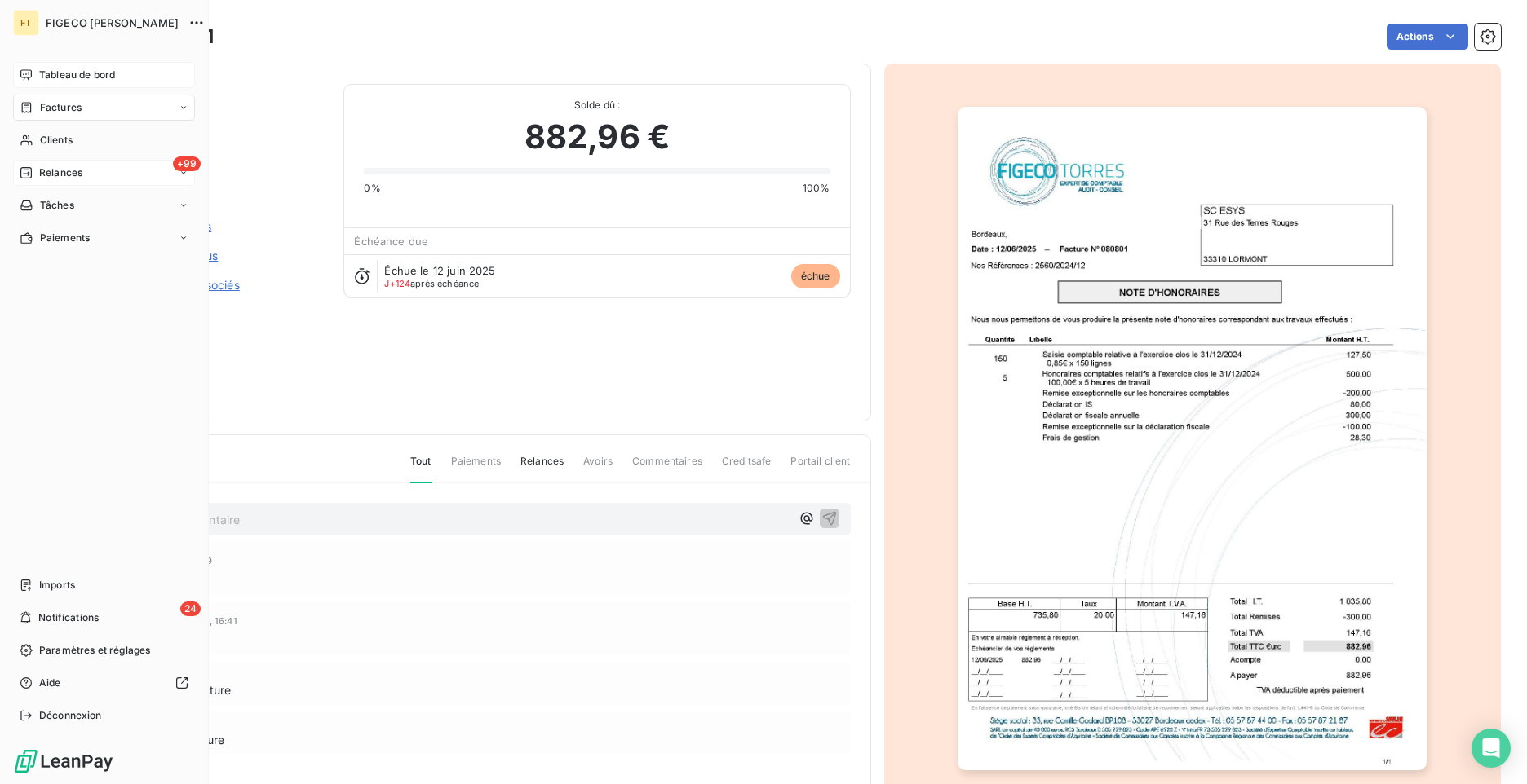
click at [29, 164] on div "+99 Relances" at bounding box center [104, 173] width 182 height 26
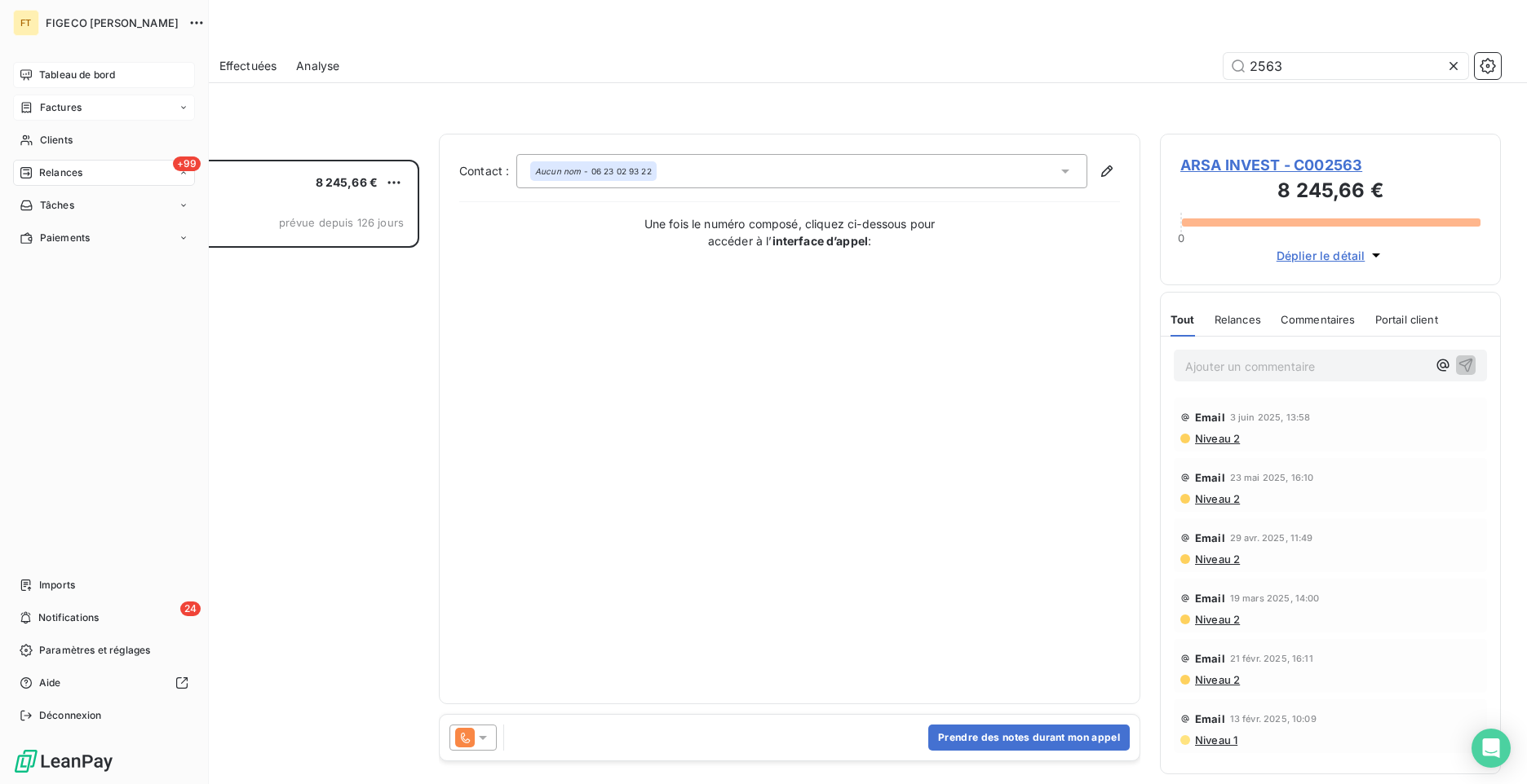
scroll to position [612, 329]
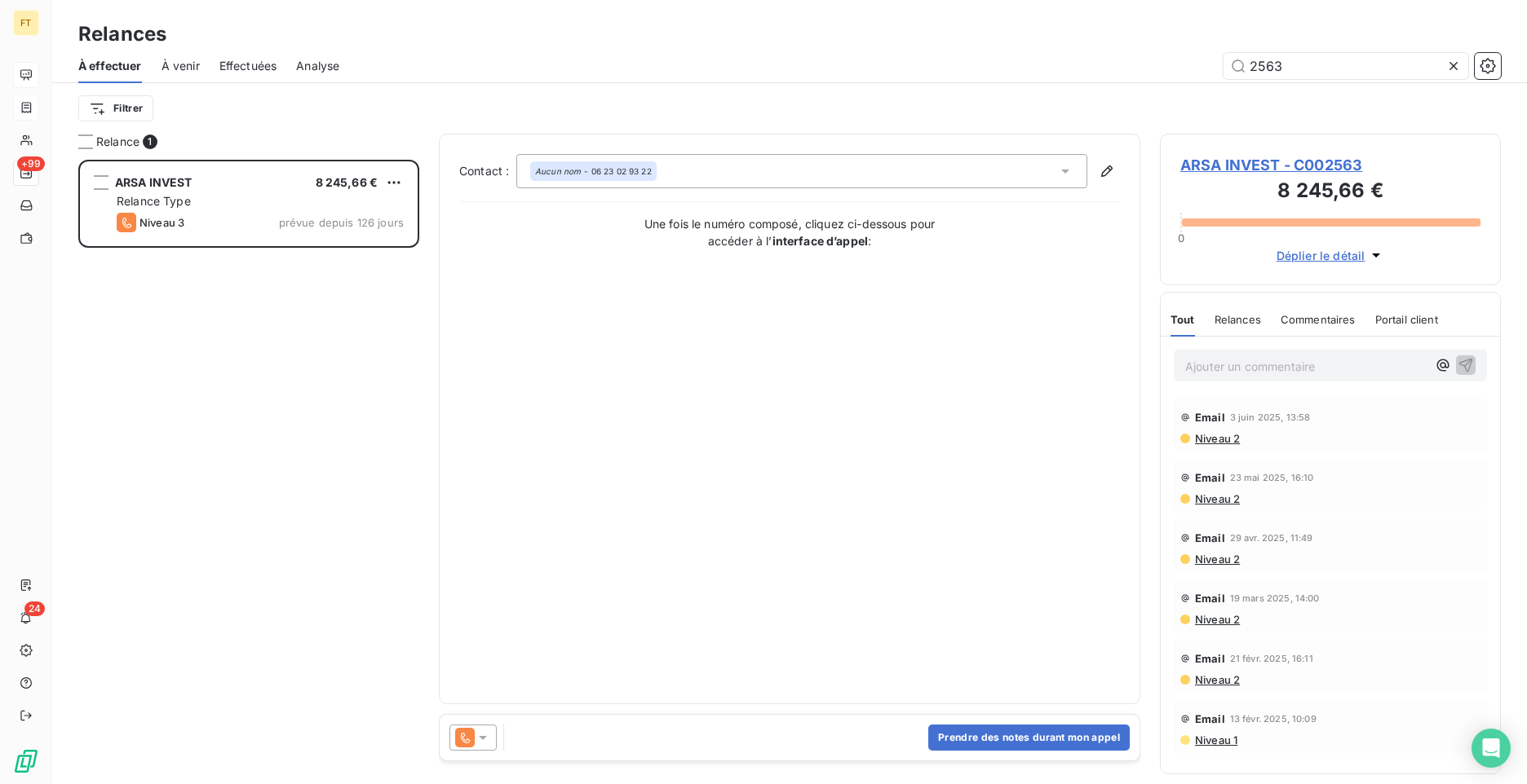
click at [1223, 58] on div "2563" at bounding box center [929, 66] width 1142 height 26
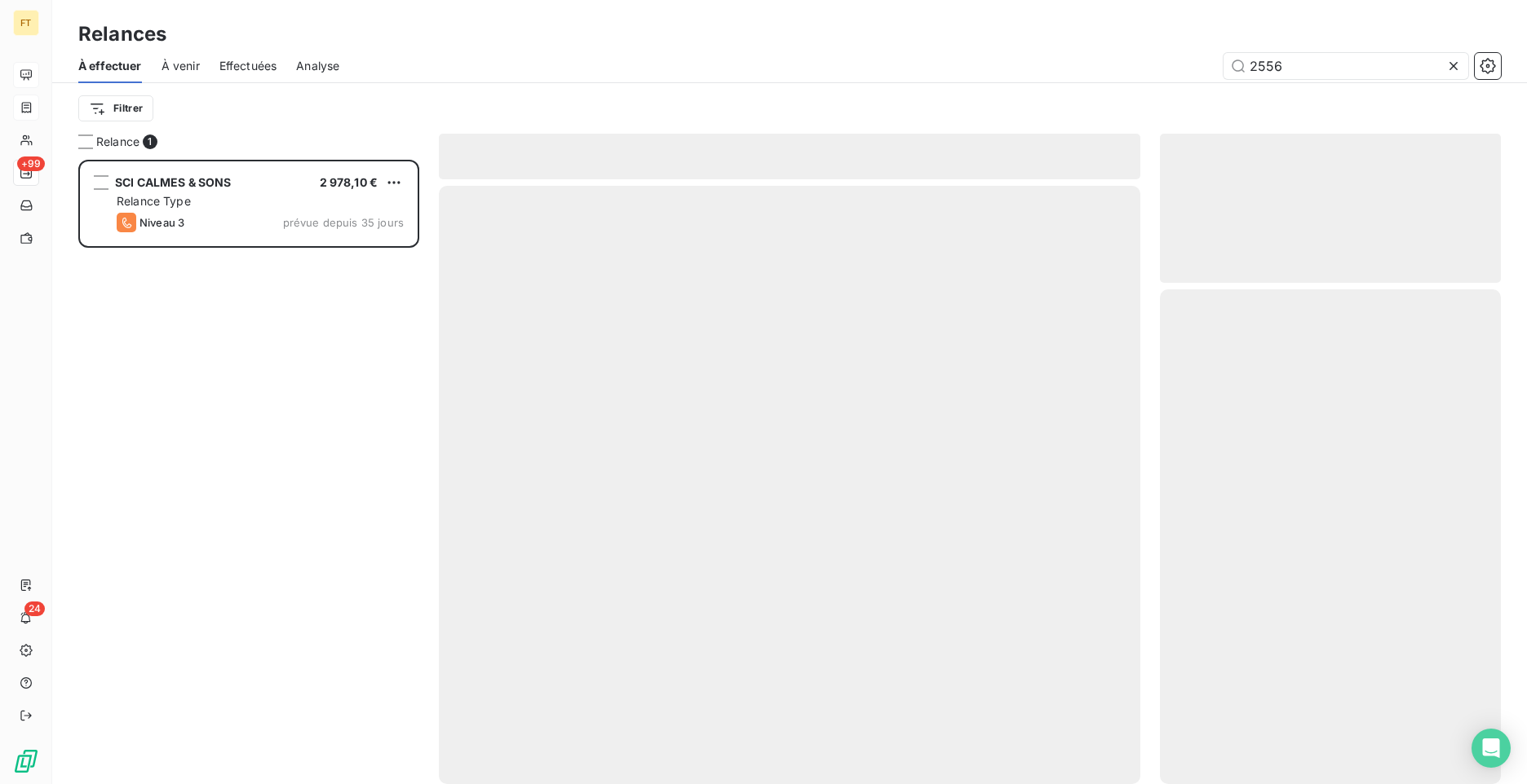
scroll to position [612, 329]
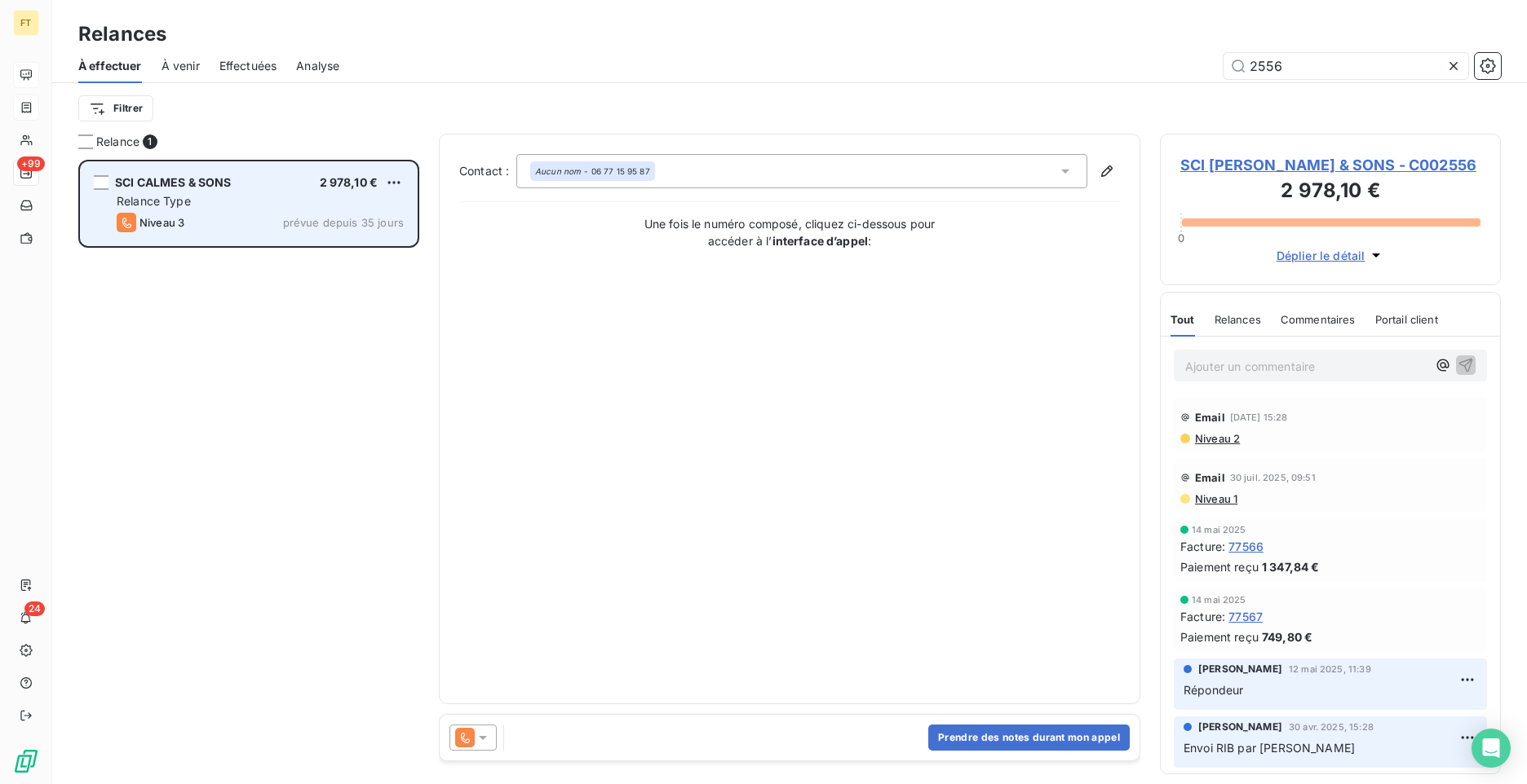
click at [257, 197] on div "Relance Type" at bounding box center [260, 201] width 287 height 16
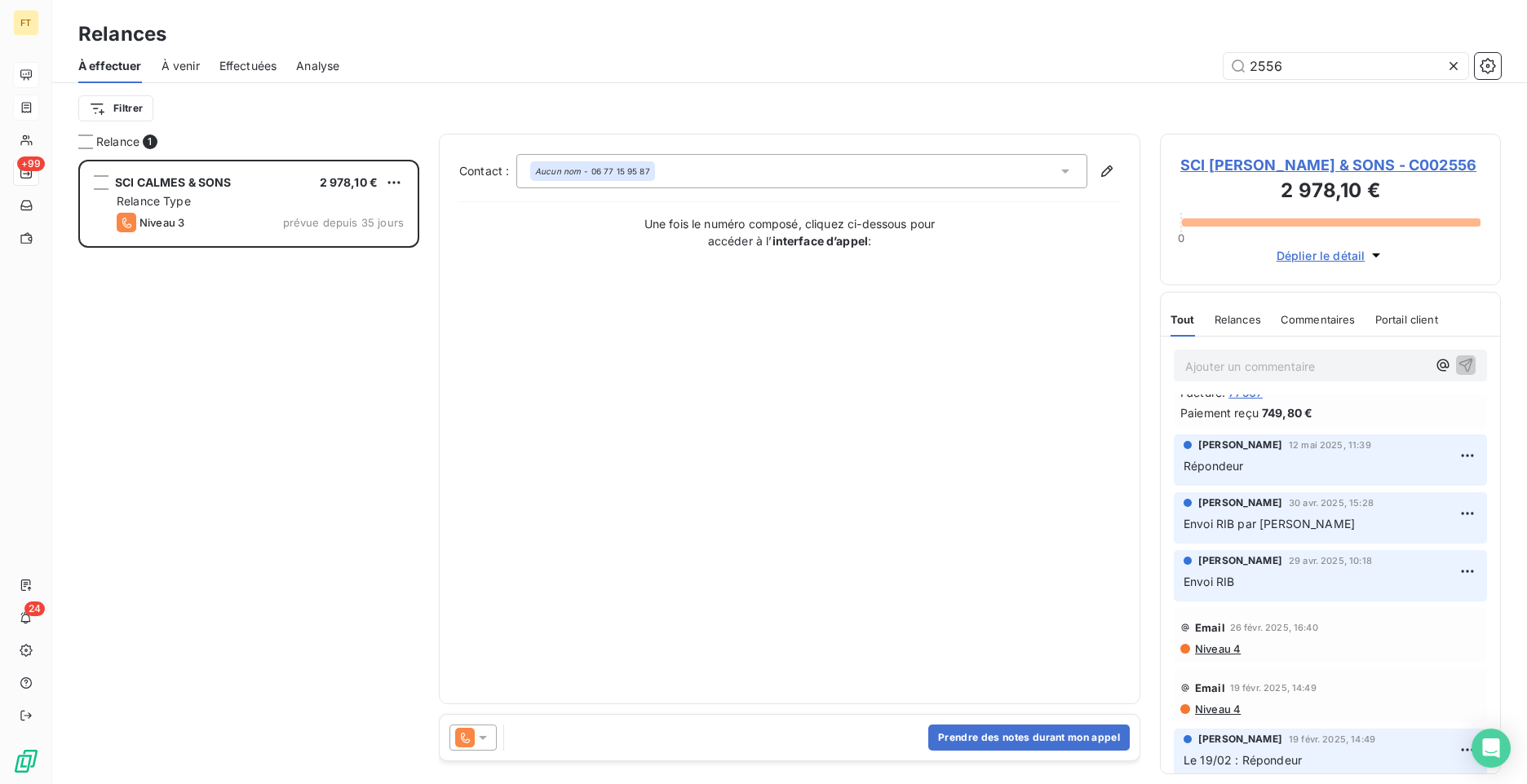
scroll to position [0, 0]
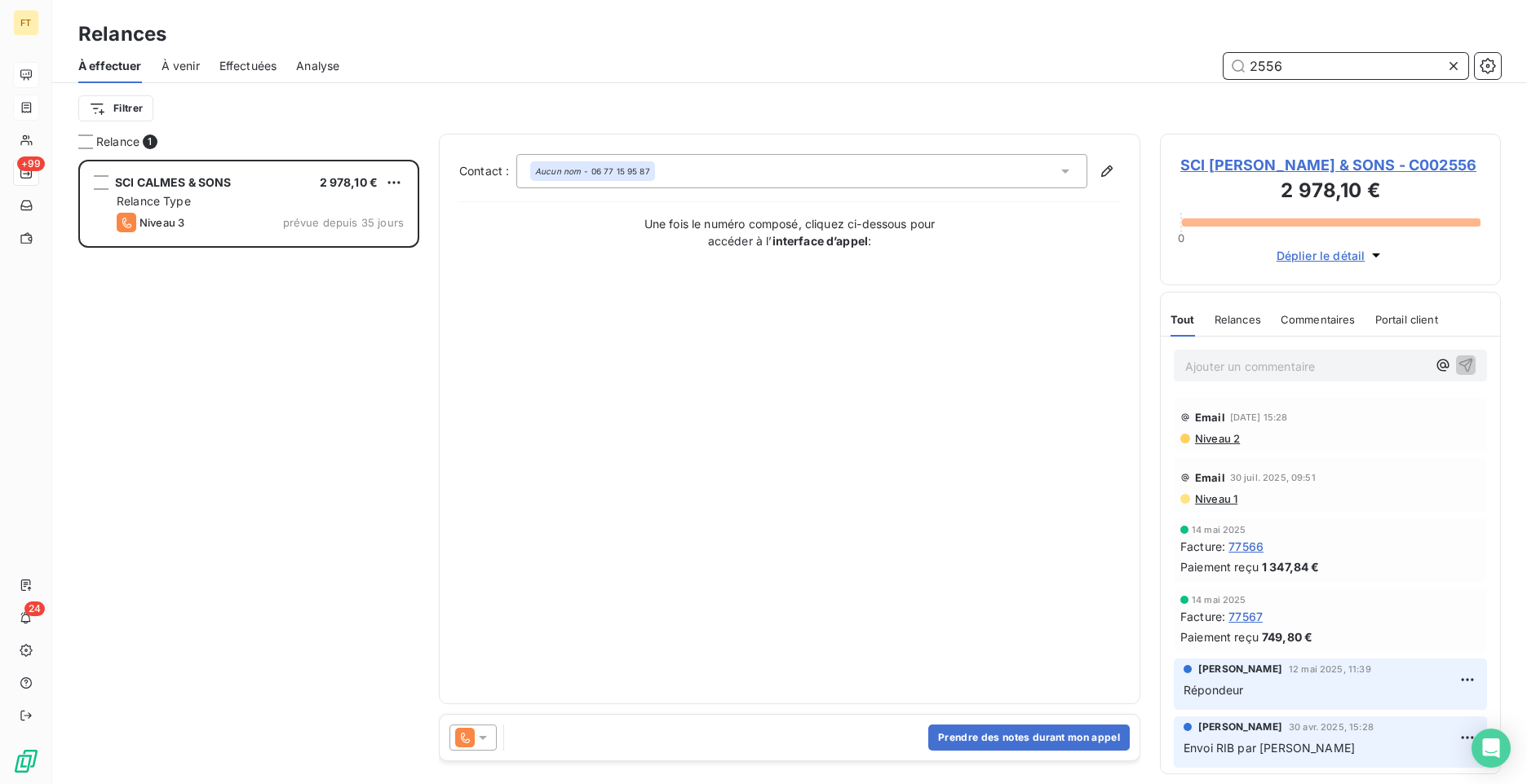
drag, startPoint x: 1310, startPoint y: 67, endPoint x: 1220, endPoint y: 65, distance: 90.0
click at [1239, 65] on input "2556" at bounding box center [1346, 66] width 244 height 26
type input "2544"
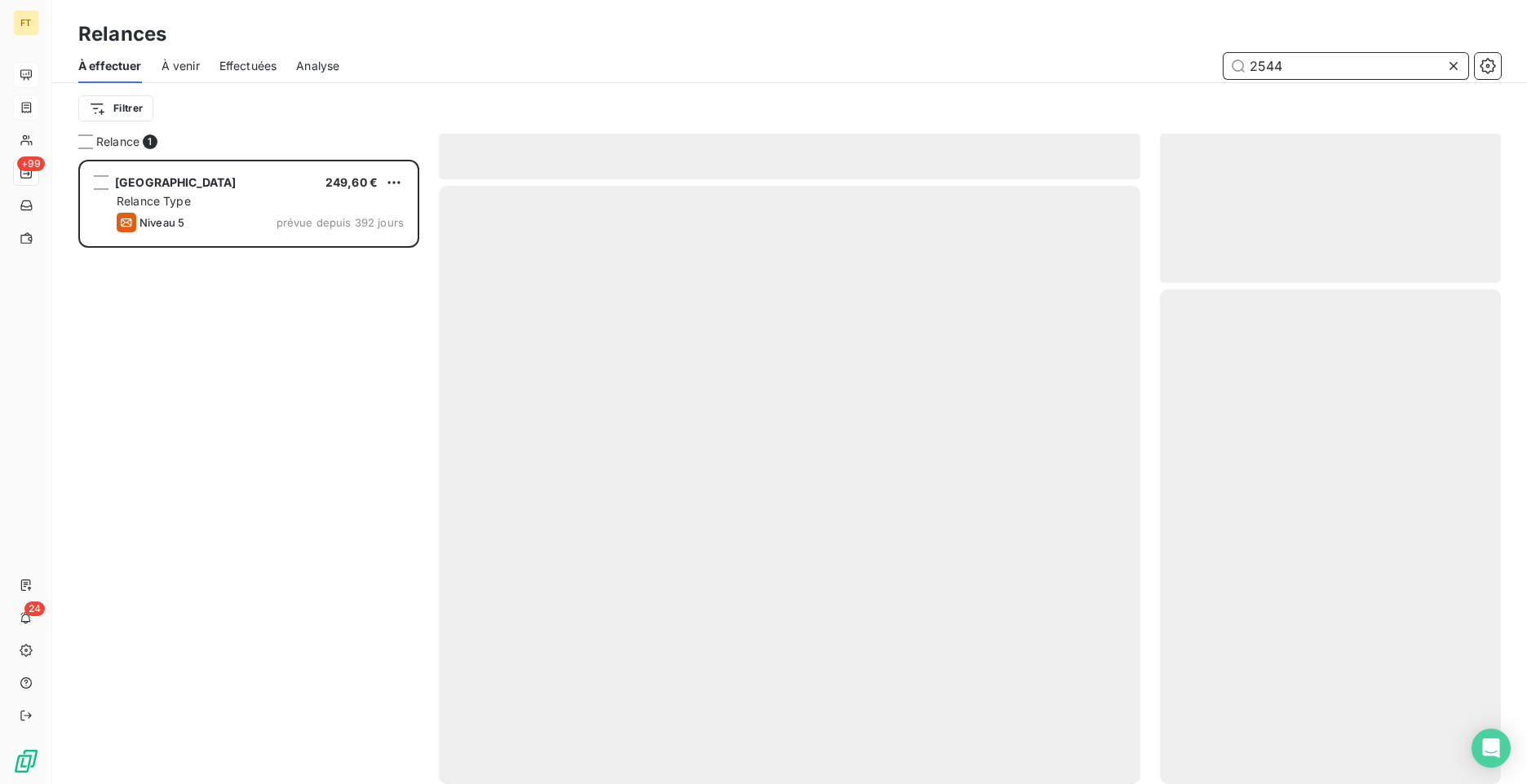
scroll to position [612, 329]
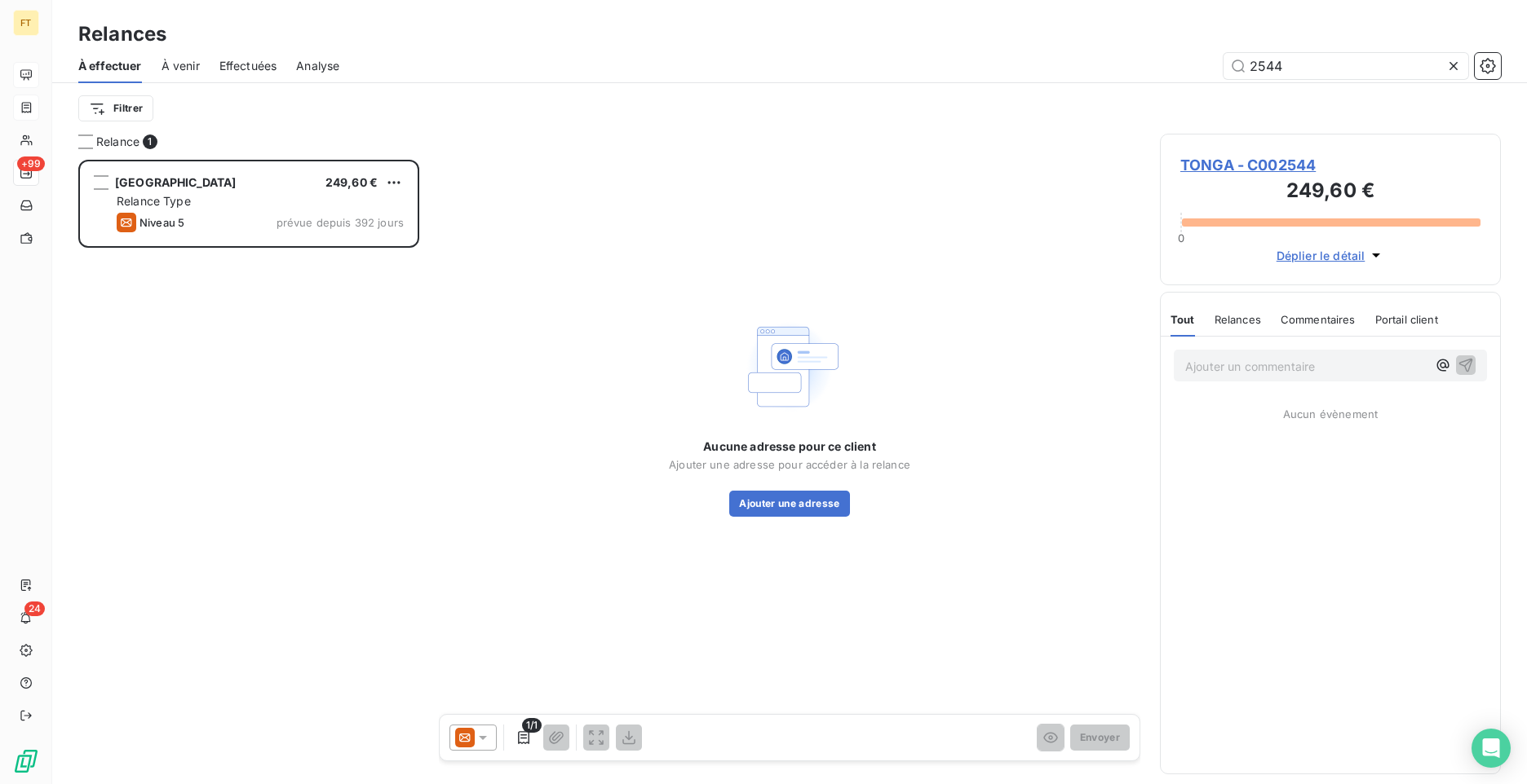
drag, startPoint x: 467, startPoint y: 758, endPoint x: 468, endPoint y: 743, distance: 15.0
click at [468, 757] on div "1/1 Envoyer" at bounding box center [789, 738] width 700 height 46
click at [468, 741] on icon at bounding box center [464, 738] width 10 height 9
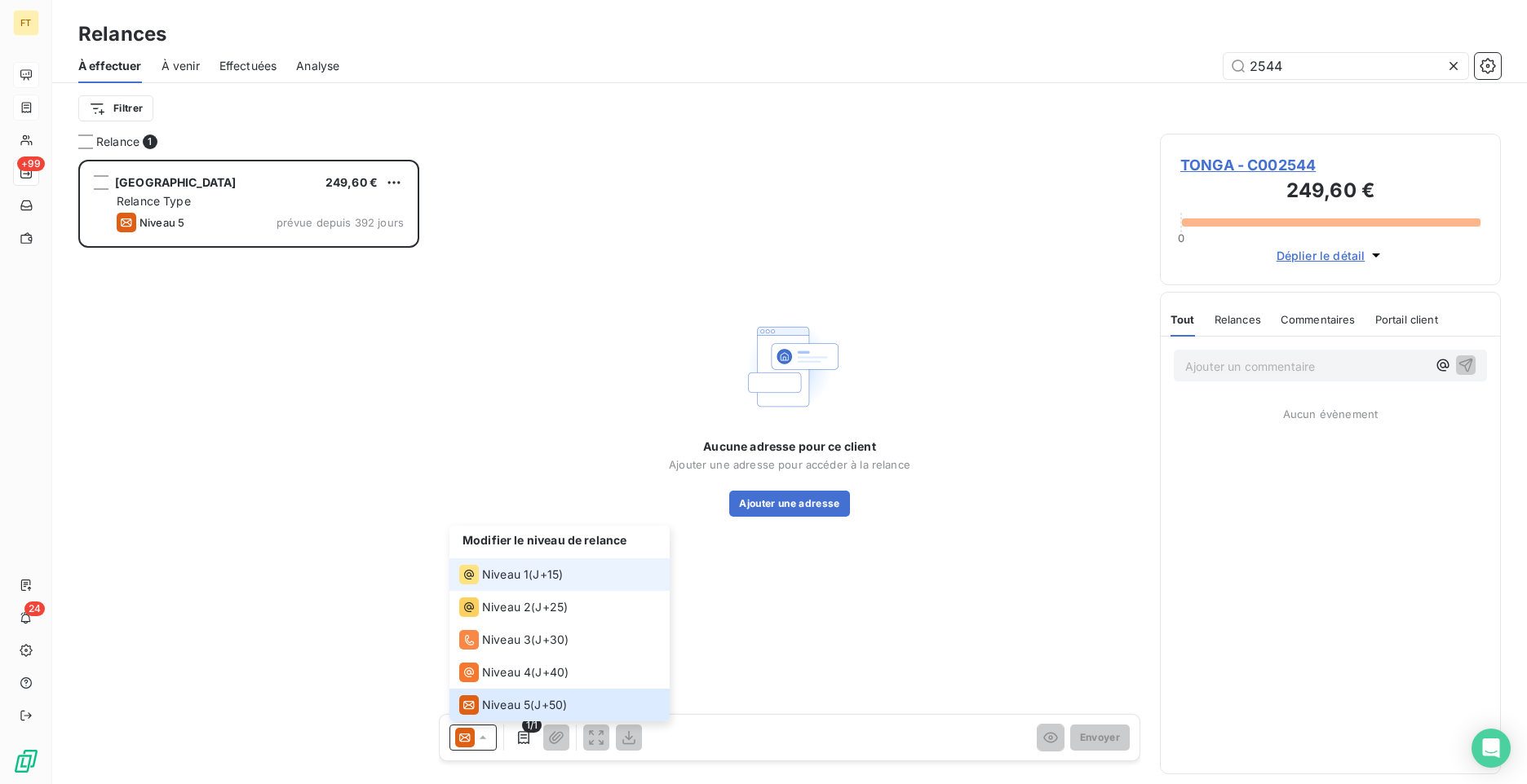
click at [514, 576] on span "Niveau 1" at bounding box center [505, 575] width 47 height 16
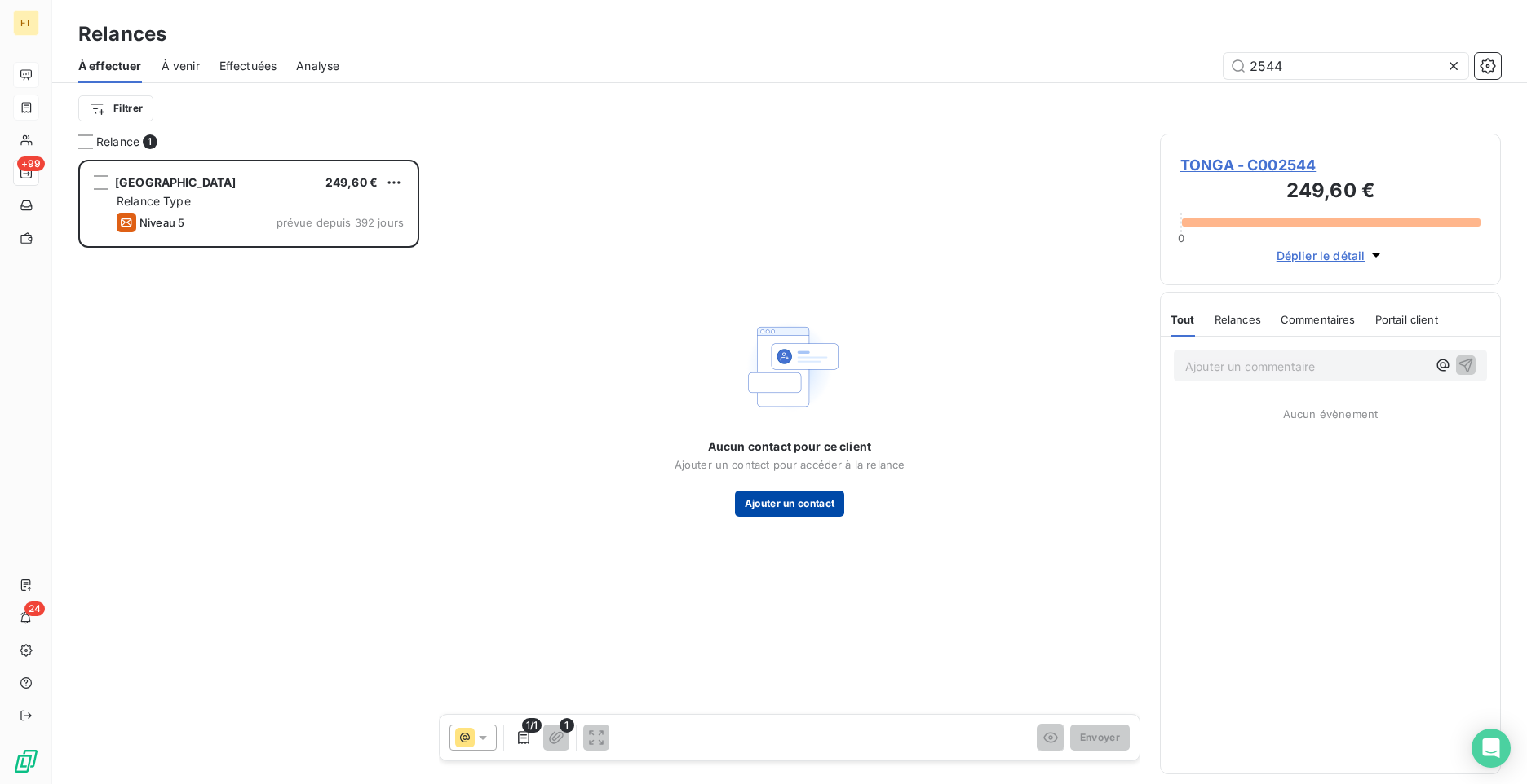
click at [792, 507] on button "Ajouter un contact" at bounding box center [789, 504] width 110 height 26
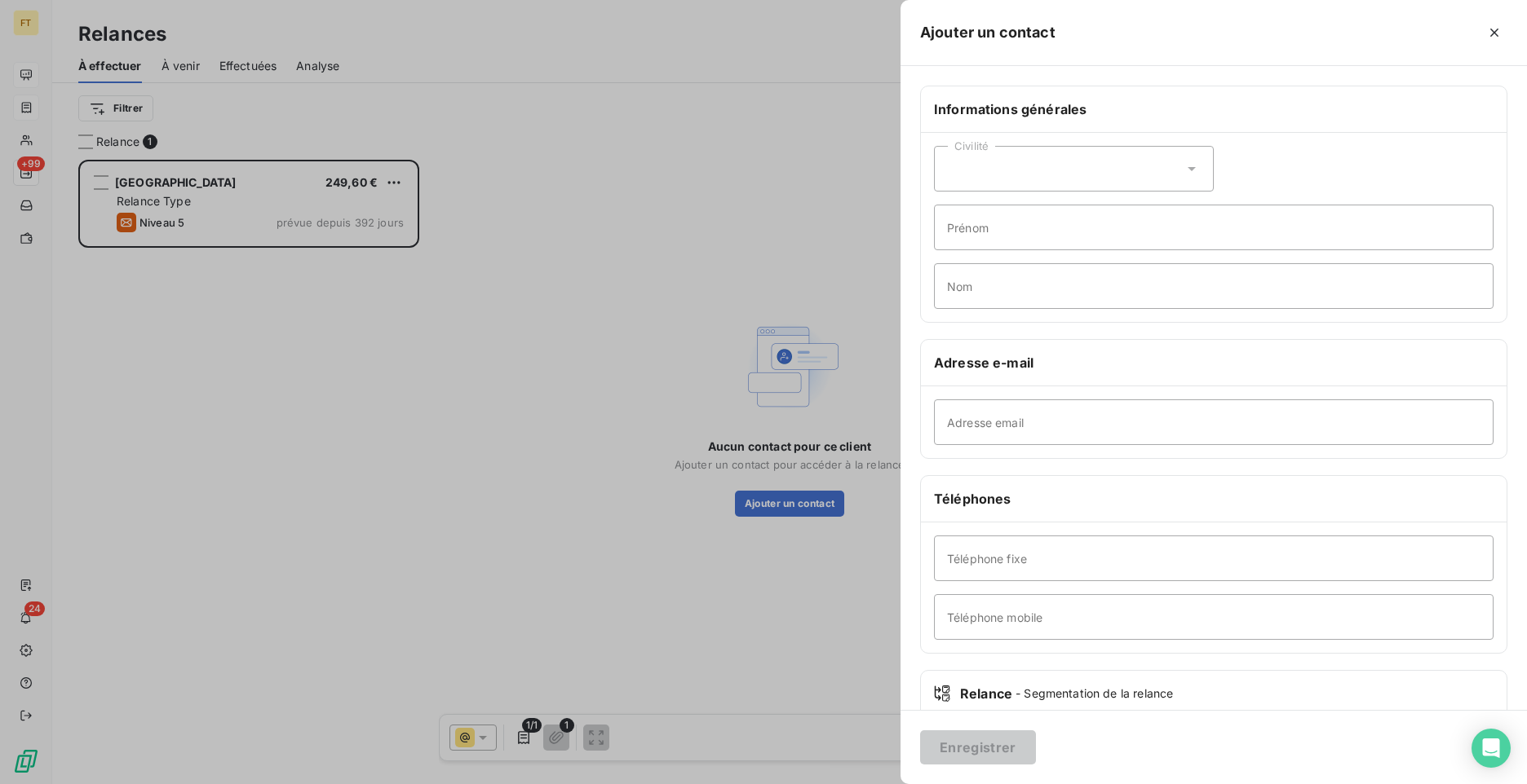
click at [999, 174] on div "Civilité" at bounding box center [1074, 169] width 280 height 46
click at [1013, 431] on input "Adresse email" at bounding box center [1214, 422] width 560 height 46
drag, startPoint x: 1035, startPoint y: 428, endPoint x: 997, endPoint y: 412, distance: 41.2
click at [1035, 428] on input "Adresse email" at bounding box center [1214, 422] width 560 height 46
click at [996, 150] on div "Civilité" at bounding box center [1074, 169] width 280 height 46
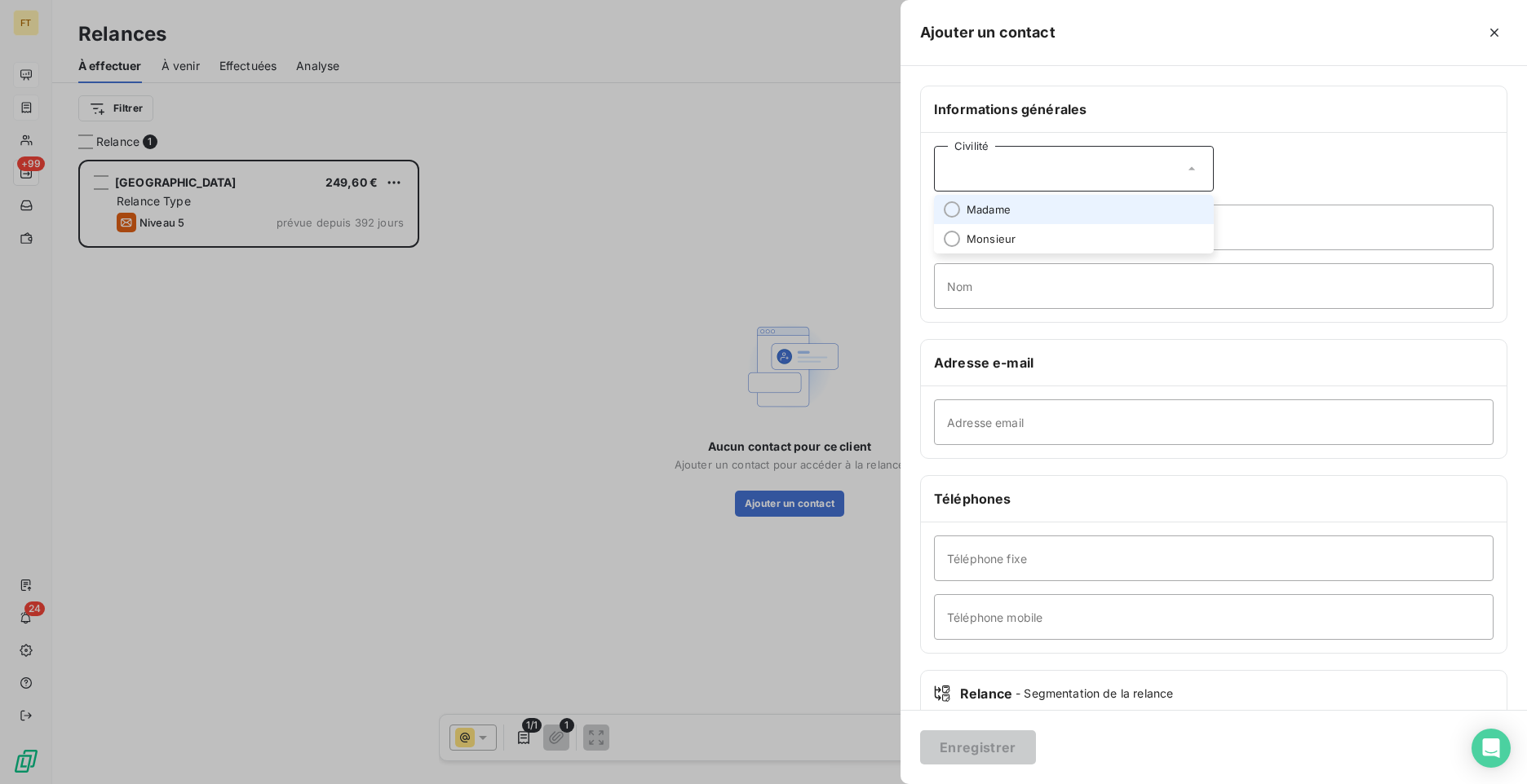
click at [1000, 213] on span "Madame" at bounding box center [989, 210] width 44 height 15
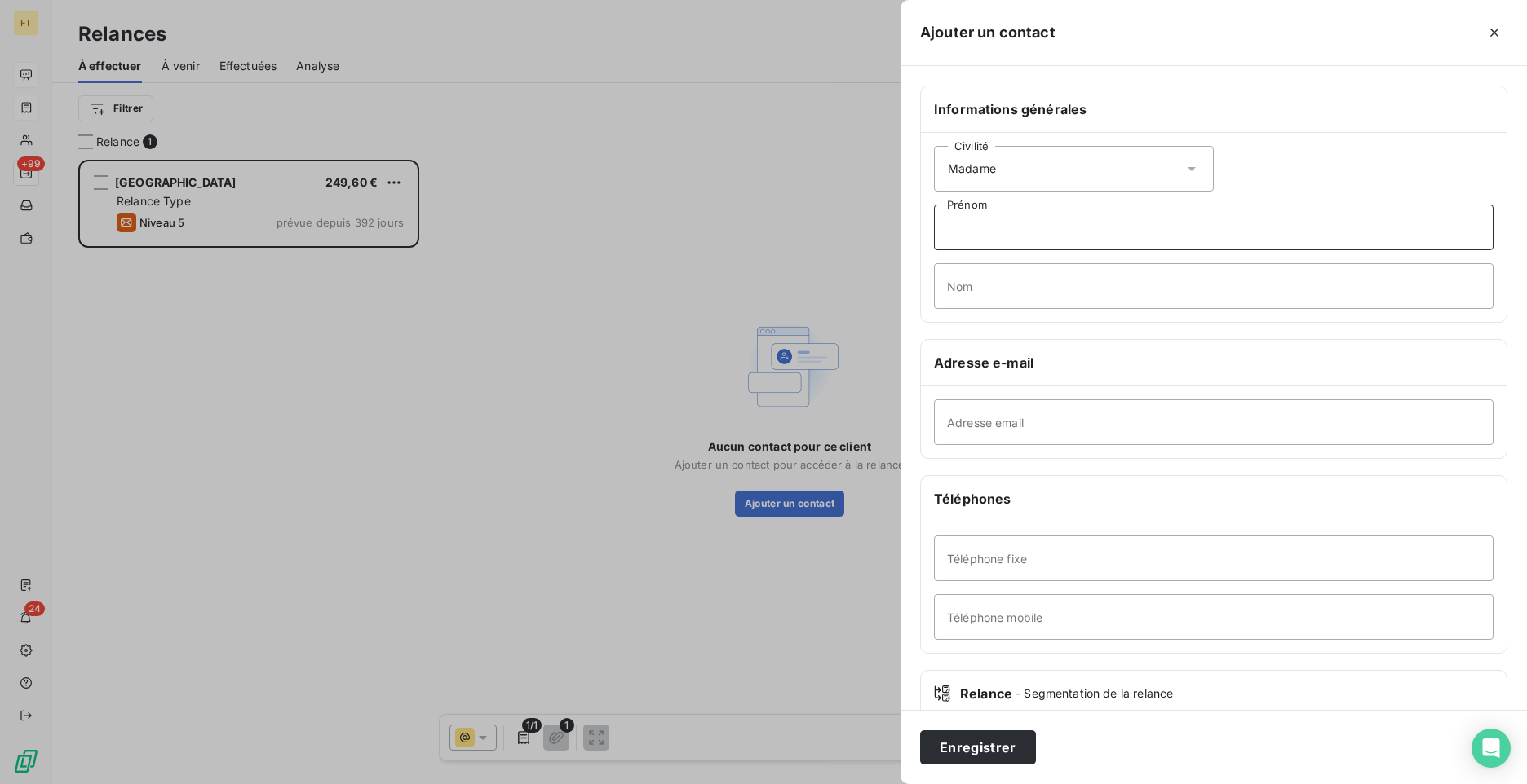
click at [986, 242] on input "Prénom" at bounding box center [1214, 227] width 560 height 46
drag, startPoint x: 938, startPoint y: 288, endPoint x: 949, endPoint y: 292, distance: 11.7
click at [938, 288] on input "Nom" at bounding box center [1214, 286] width 560 height 46
type input "ALGAYON"
click at [1347, 398] on div "Adresse email" at bounding box center [1214, 422] width 586 height 72
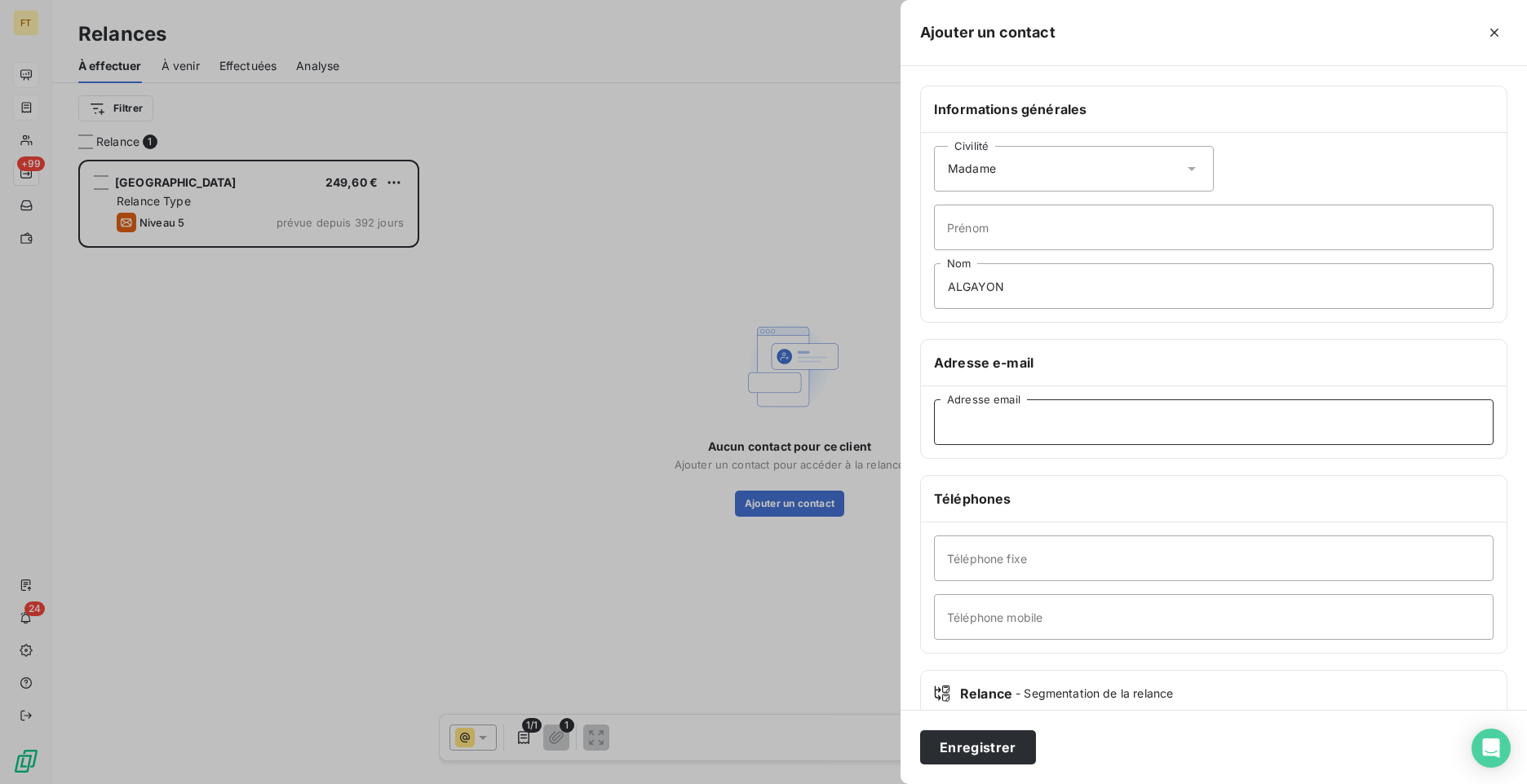
click at [1317, 416] on input "Adresse email" at bounding box center [1214, 422] width 560 height 46
type input "d"
click at [1038, 431] on input "Adresse email" at bounding box center [1214, 422] width 560 height 46
paste input "[EMAIL_ADDRESS][DOMAIN_NAME]"
type input "[EMAIL_ADDRESS][DOMAIN_NAME]"
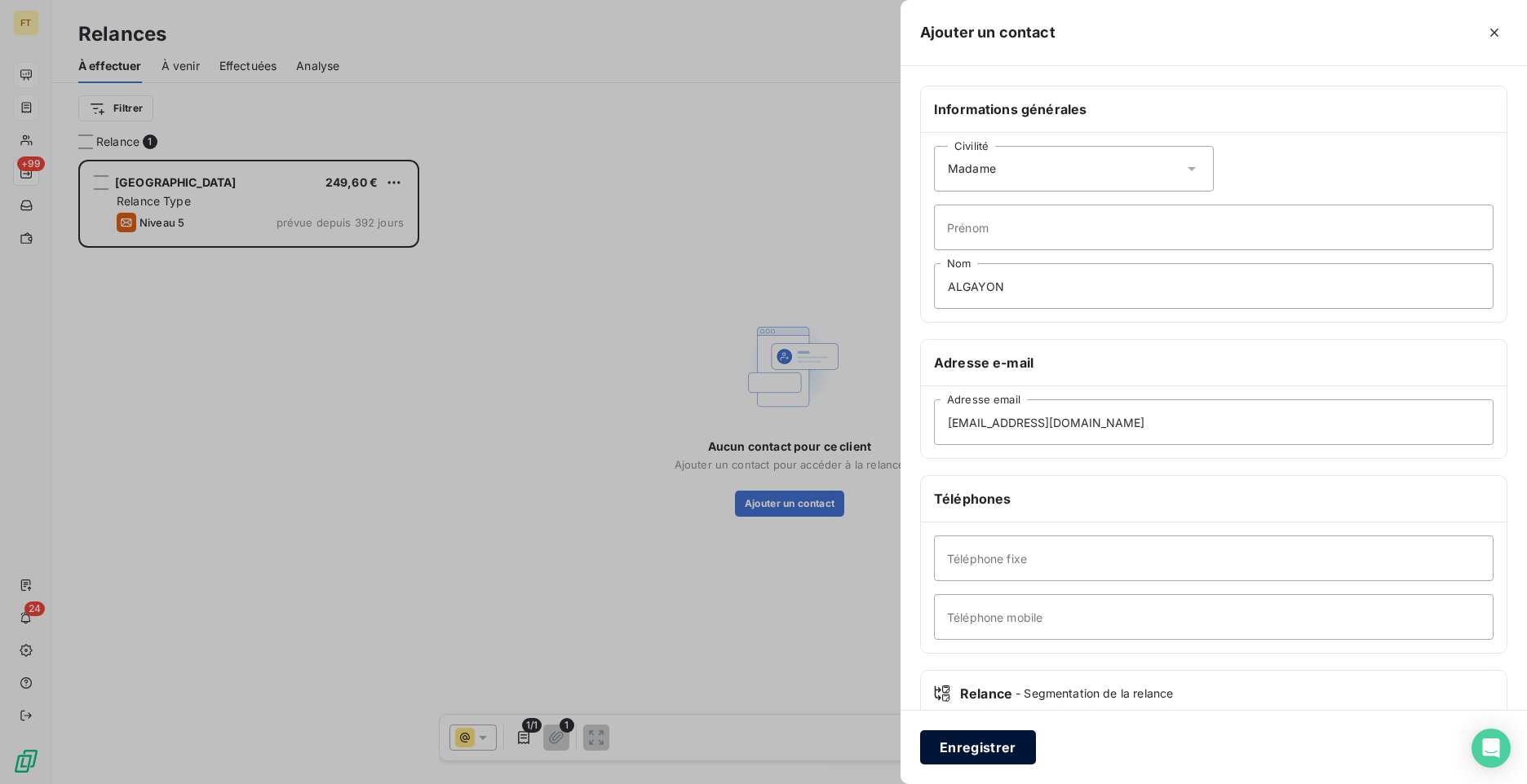
click at [986, 757] on button "Enregistrer" at bounding box center [978, 747] width 116 height 34
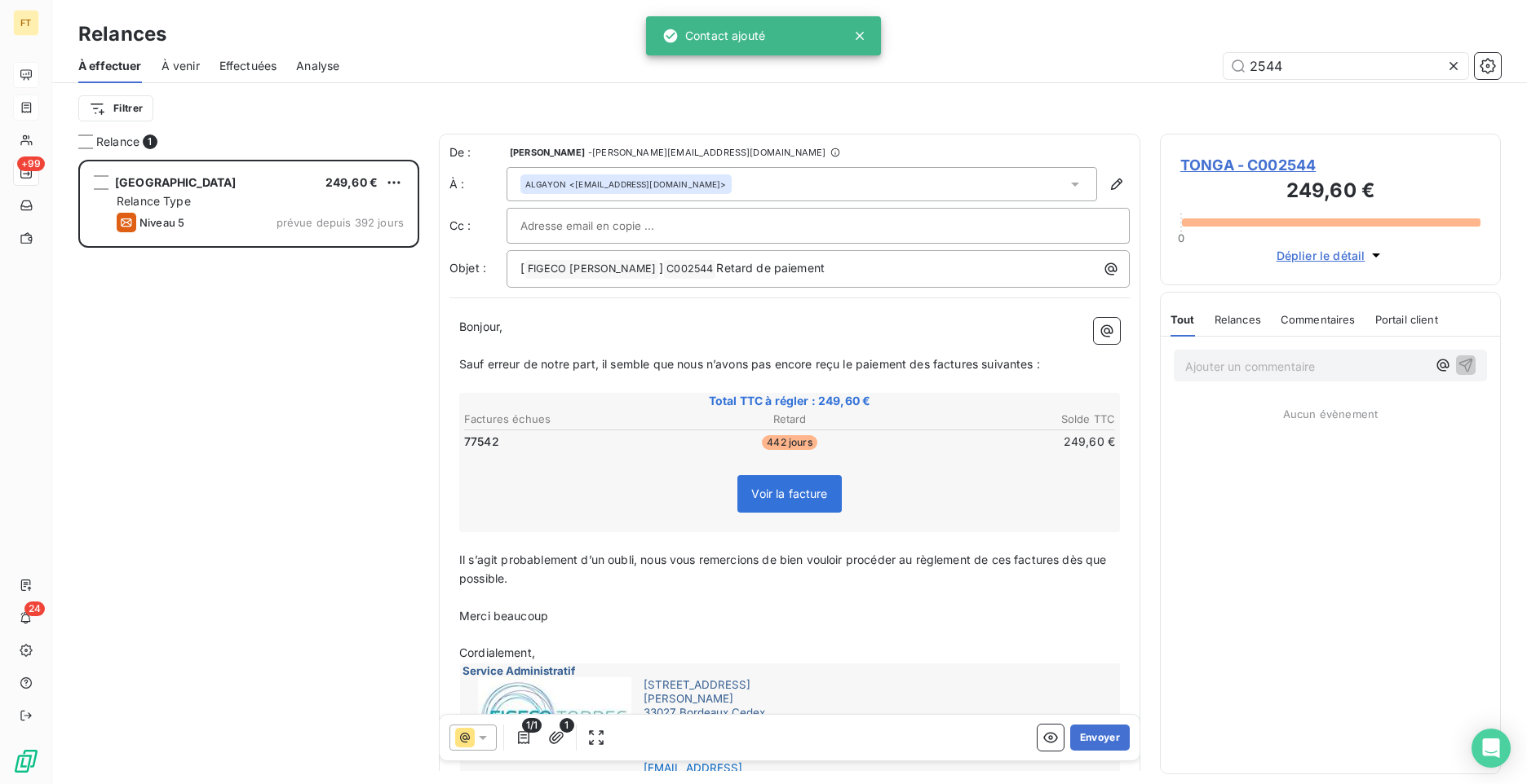
click at [482, 734] on icon at bounding box center [482, 737] width 16 height 16
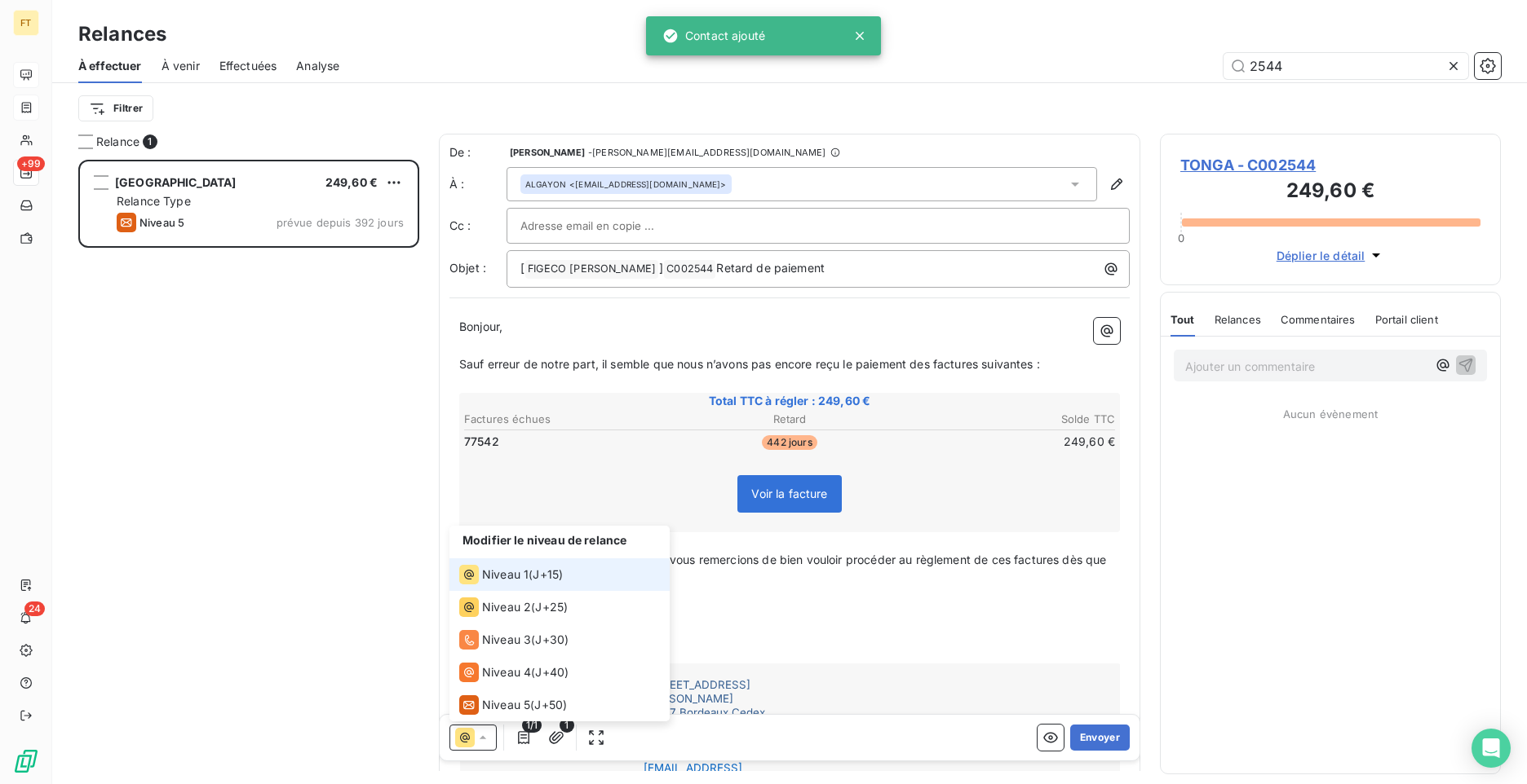
click at [485, 740] on icon at bounding box center [482, 737] width 16 height 16
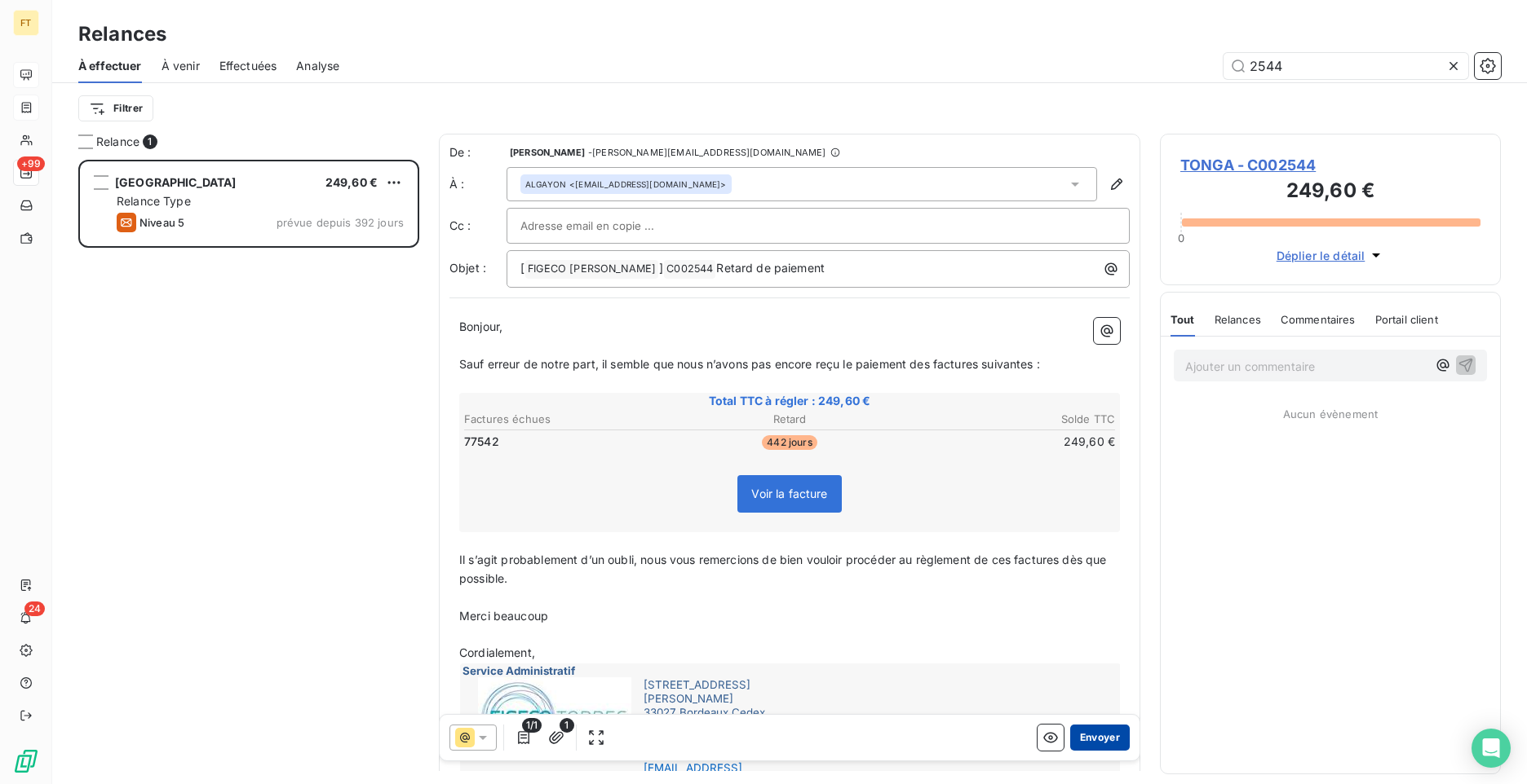
click at [1088, 737] on button "Envoyer" at bounding box center [1100, 737] width 60 height 26
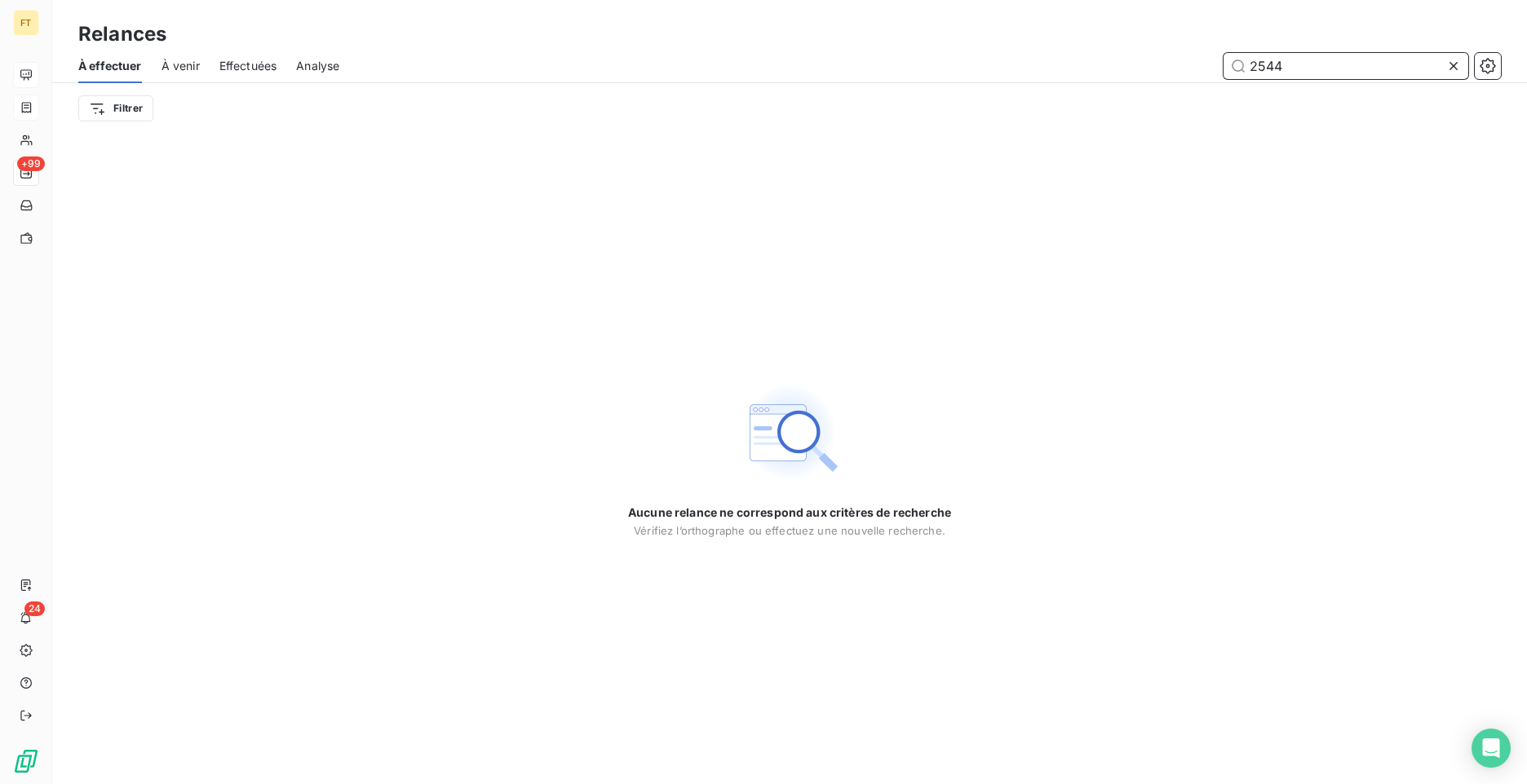
drag, startPoint x: 1320, startPoint y: 65, endPoint x: 1187, endPoint y: 62, distance: 133.0
click at [1201, 66] on div "2544" at bounding box center [929, 66] width 1142 height 26
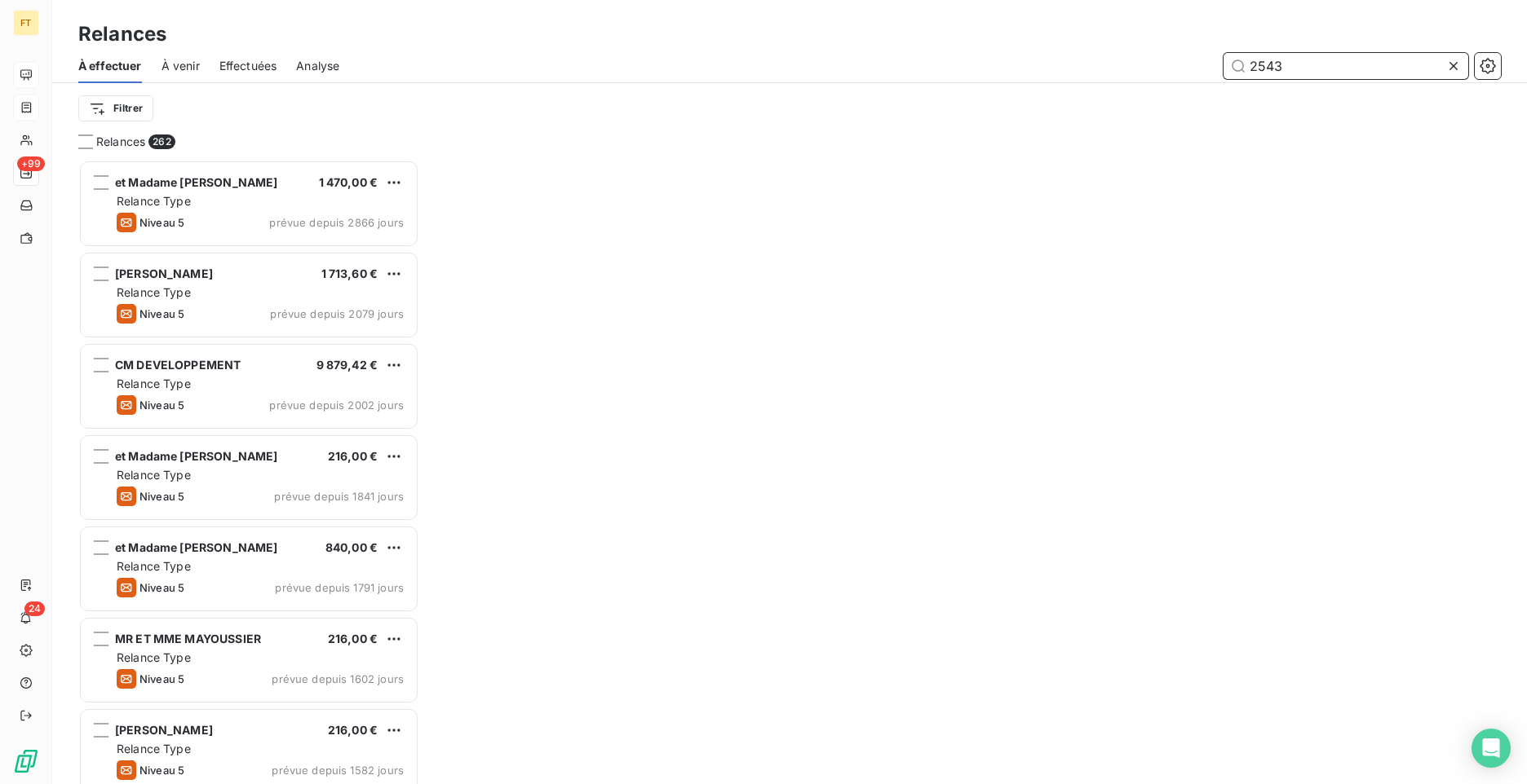
type input "2543"
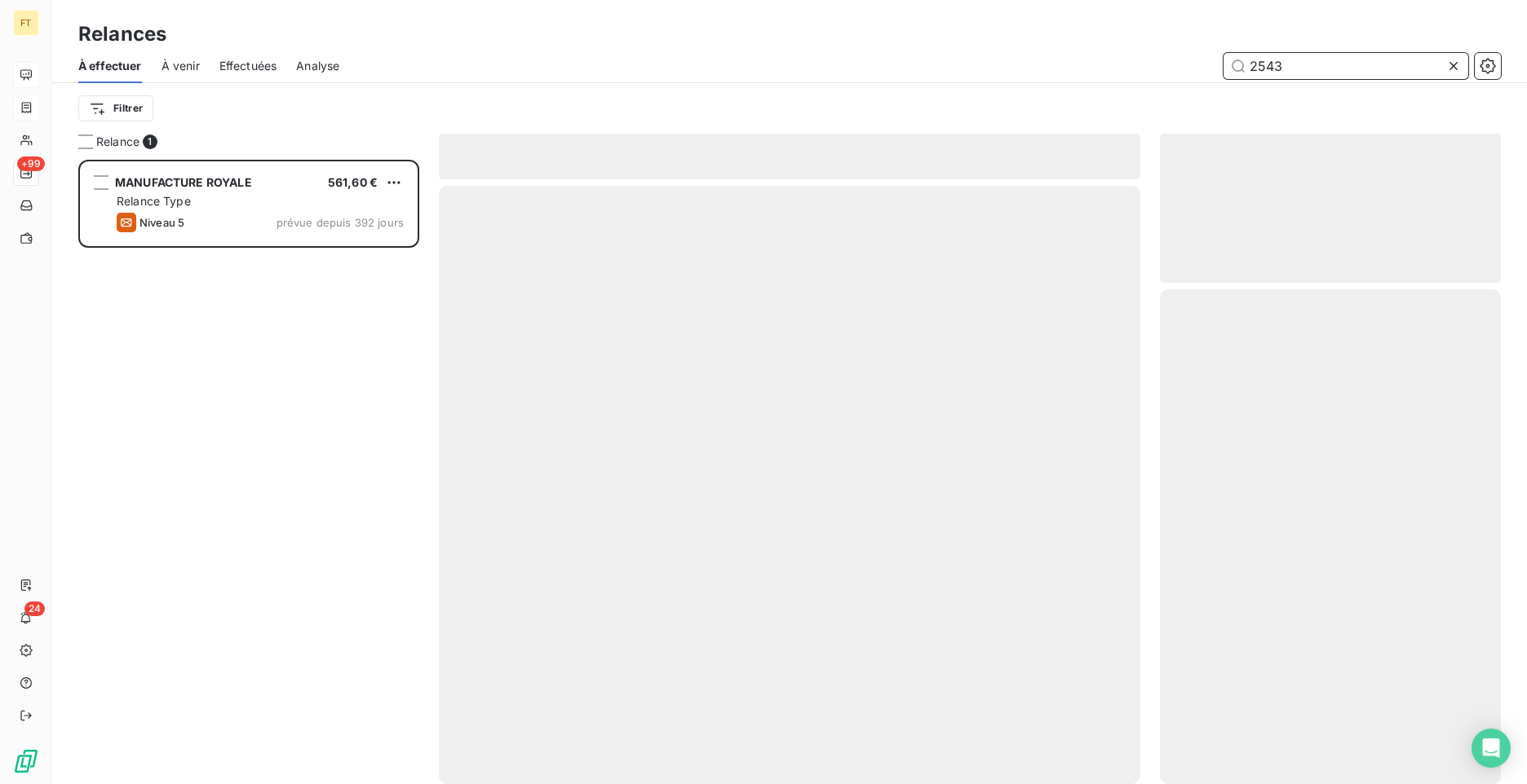
scroll to position [612, 329]
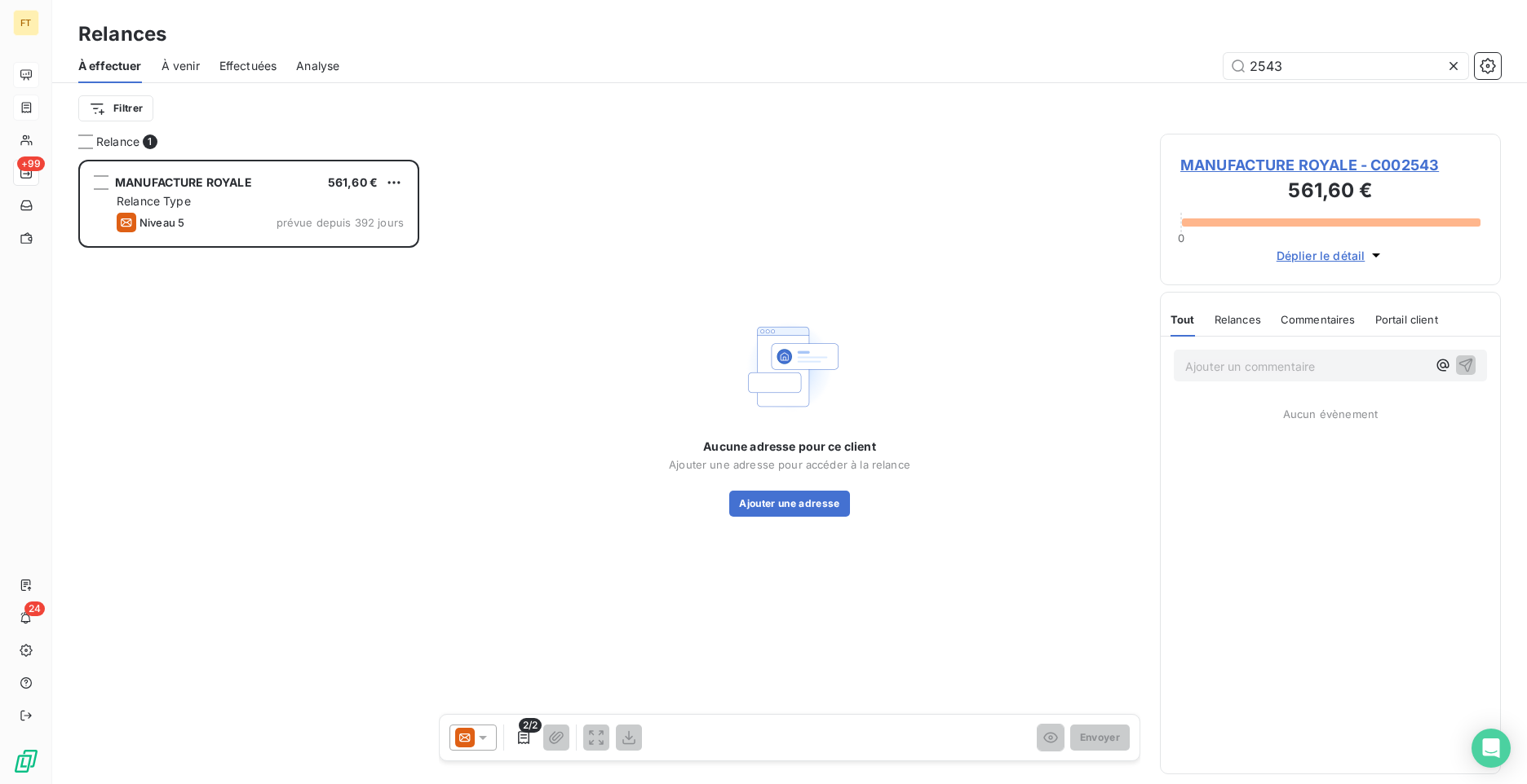
click at [508, 726] on div "2/2" at bounding box center [546, 737] width 192 height 26
click at [474, 744] on div at bounding box center [474, 737] width 48 height 26
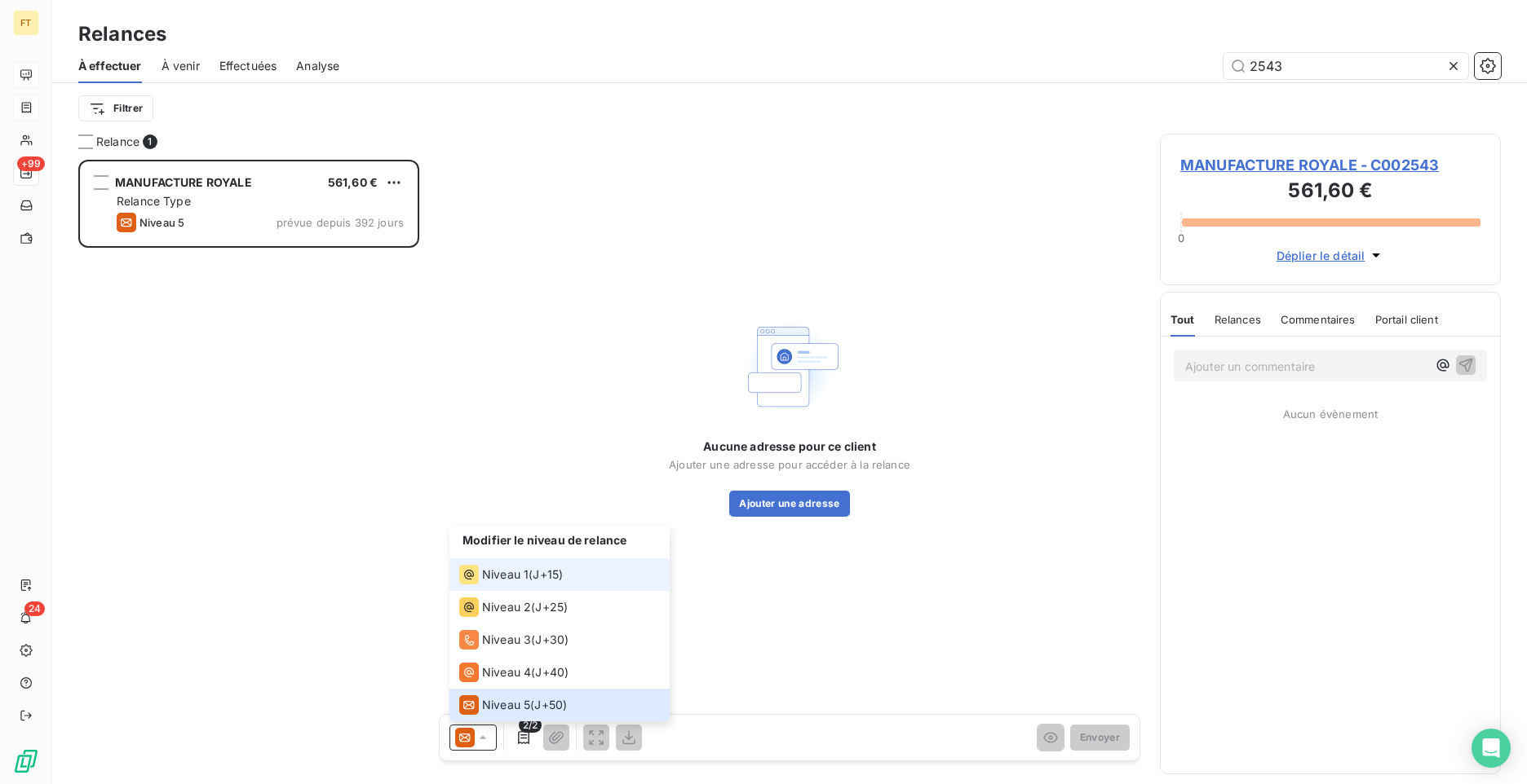
click at [493, 558] on li "Niveau 1 ( J+15 )" at bounding box center [560, 575] width 221 height 32
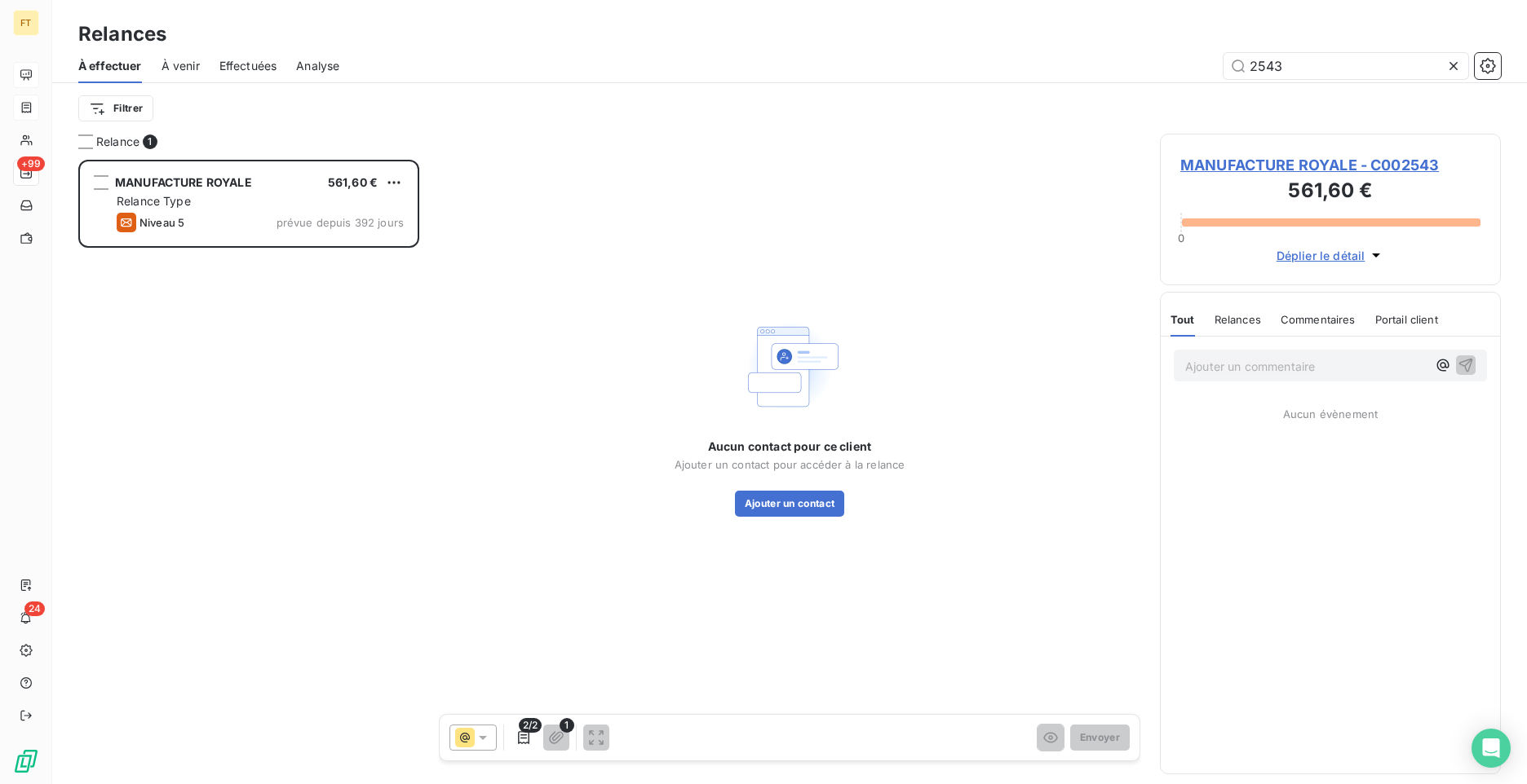
click at [806, 517] on div "Aucun contact pour ce client Ajouter un contact pour accéder à la relance Ajout…" at bounding box center [789, 415] width 702 height 564
click at [812, 507] on button "Ajouter un contact" at bounding box center [789, 504] width 110 height 26
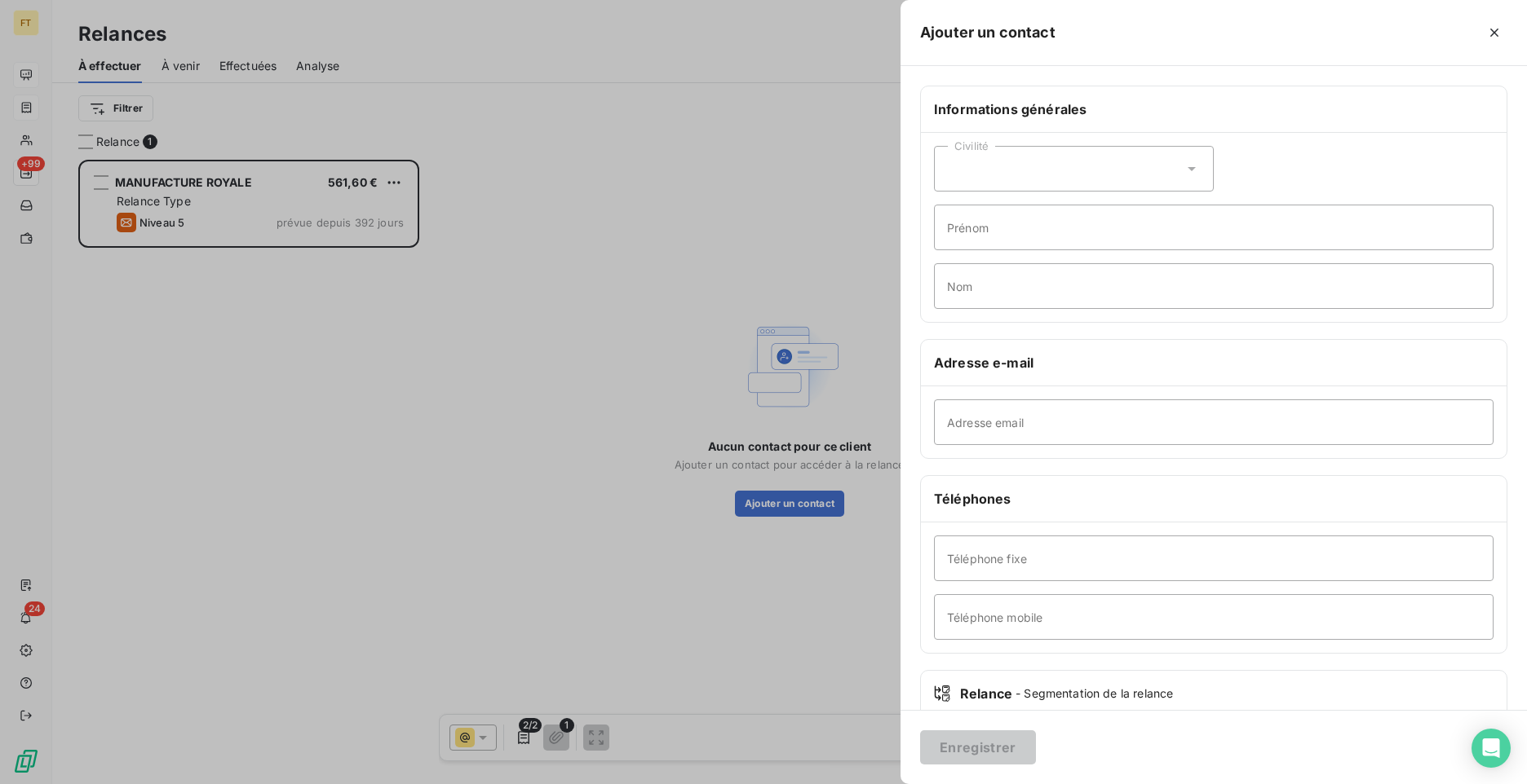
click at [1096, 167] on div "Civilité" at bounding box center [1074, 169] width 280 height 46
click at [1013, 218] on li "Madame" at bounding box center [1074, 209] width 280 height 29
click at [1015, 243] on input "Prénom" at bounding box center [1214, 227] width 560 height 46
click at [947, 284] on input "Nom" at bounding box center [1214, 286] width 560 height 46
type input "ALGAYON"
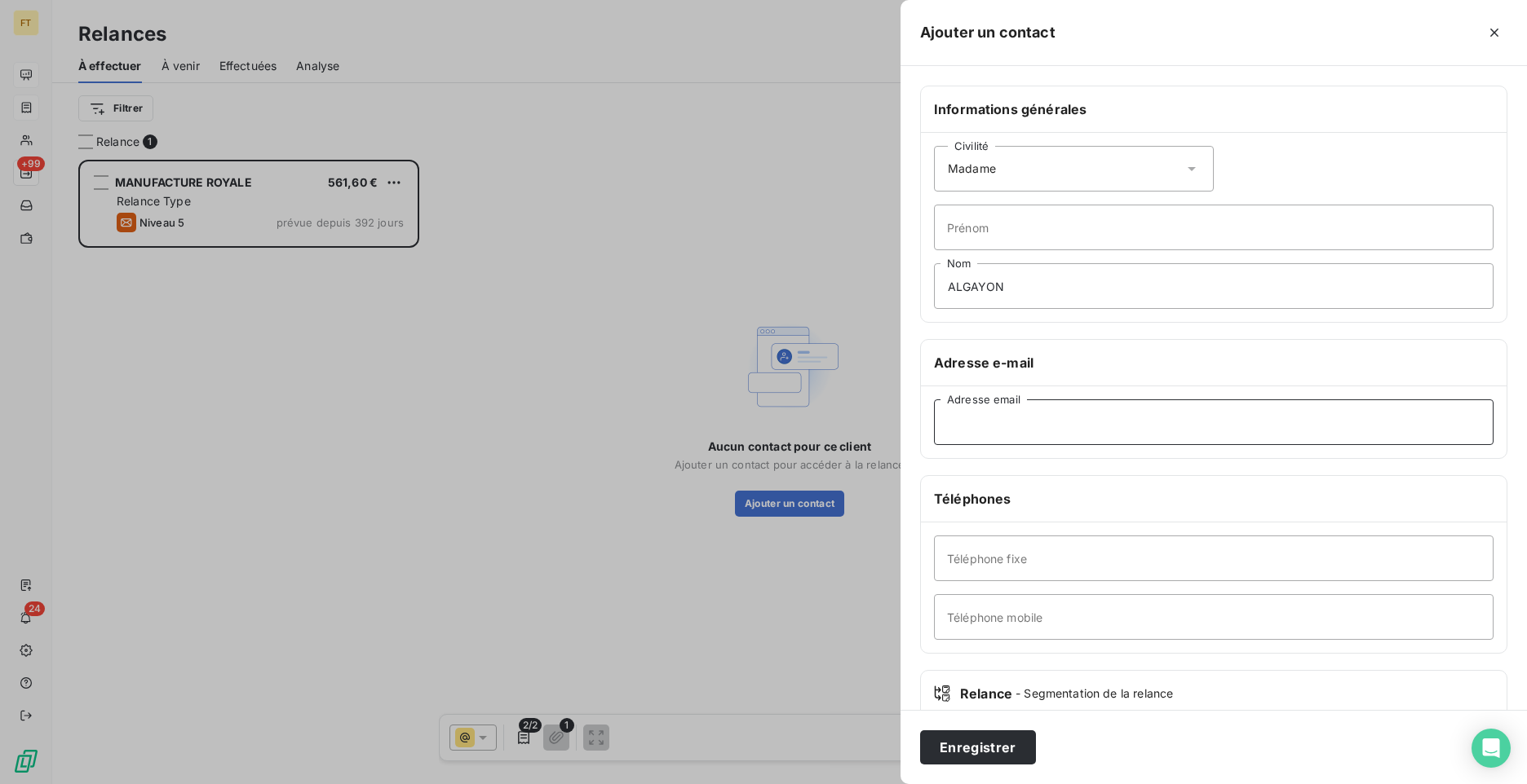
click at [1007, 432] on input "Adresse email" at bounding box center [1214, 422] width 560 height 46
drag, startPoint x: 989, startPoint y: 414, endPoint x: 965, endPoint y: 405, distance: 25.6
click at [989, 414] on input "Adresse email" at bounding box center [1214, 422] width 560 height 46
paste input "[EMAIL_ADDRESS][DOMAIN_NAME]"
type input "[EMAIL_ADDRESS][DOMAIN_NAME]"
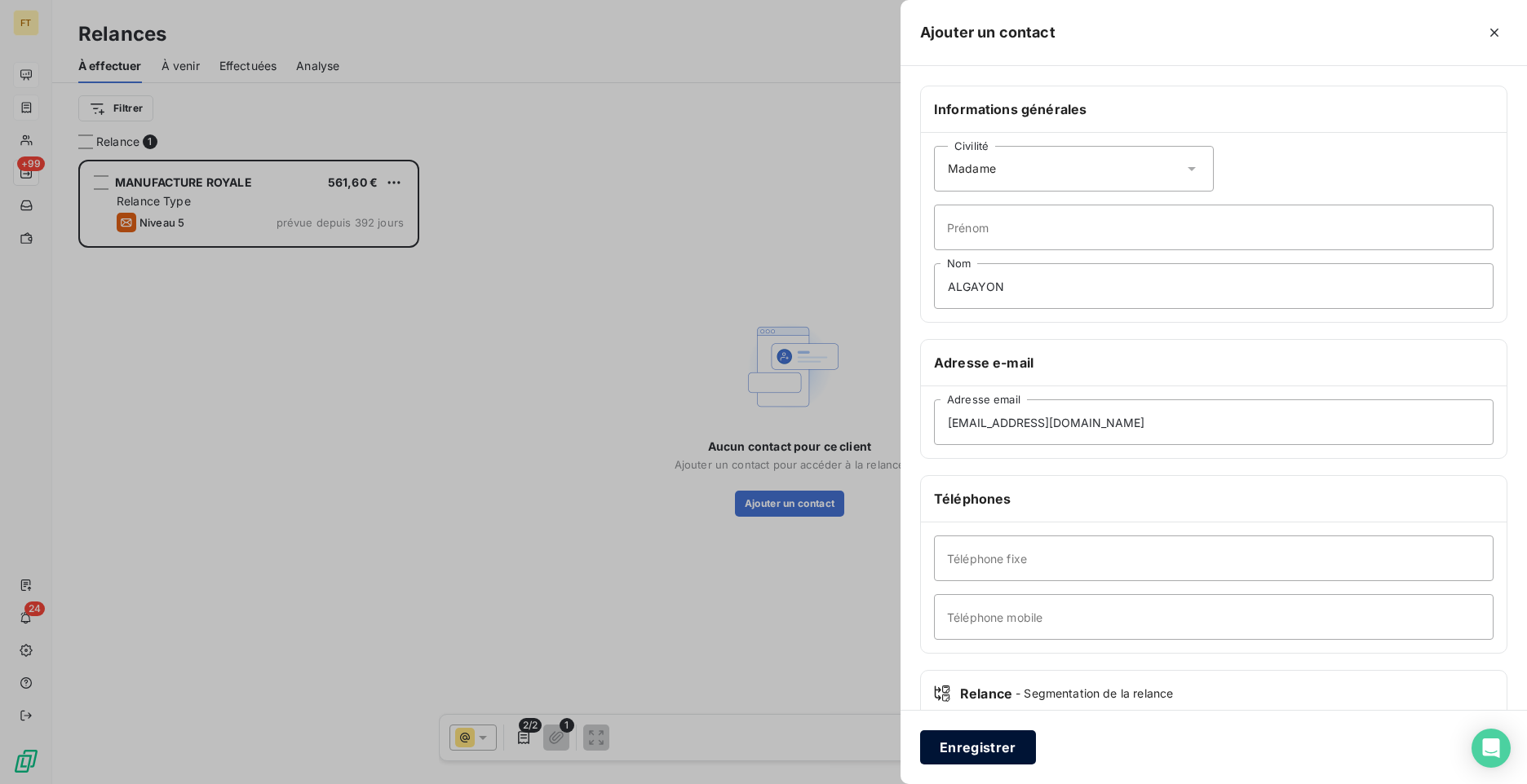
click at [982, 754] on button "Enregistrer" at bounding box center [978, 747] width 116 height 34
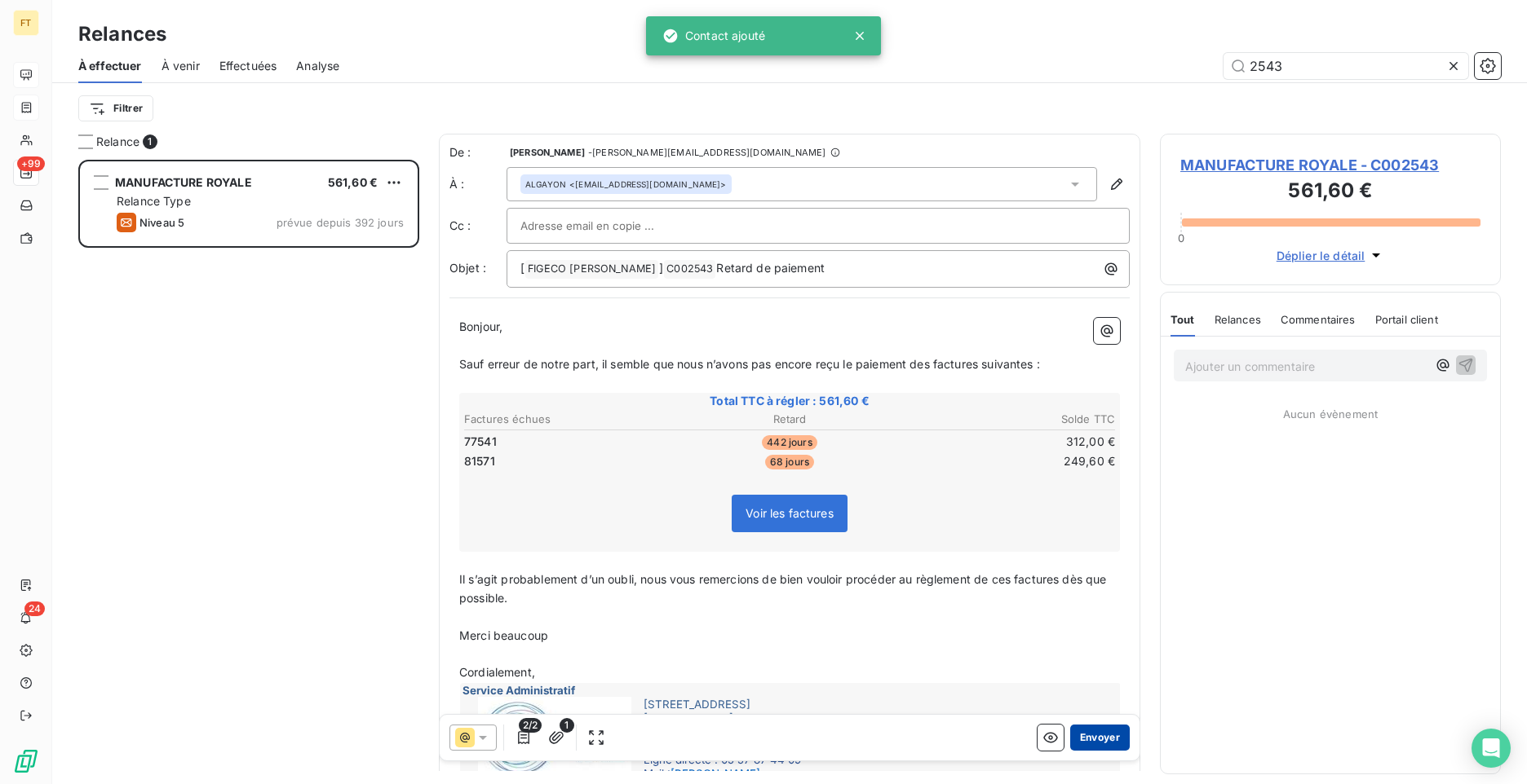
click at [1090, 739] on button "Envoyer" at bounding box center [1100, 737] width 60 height 26
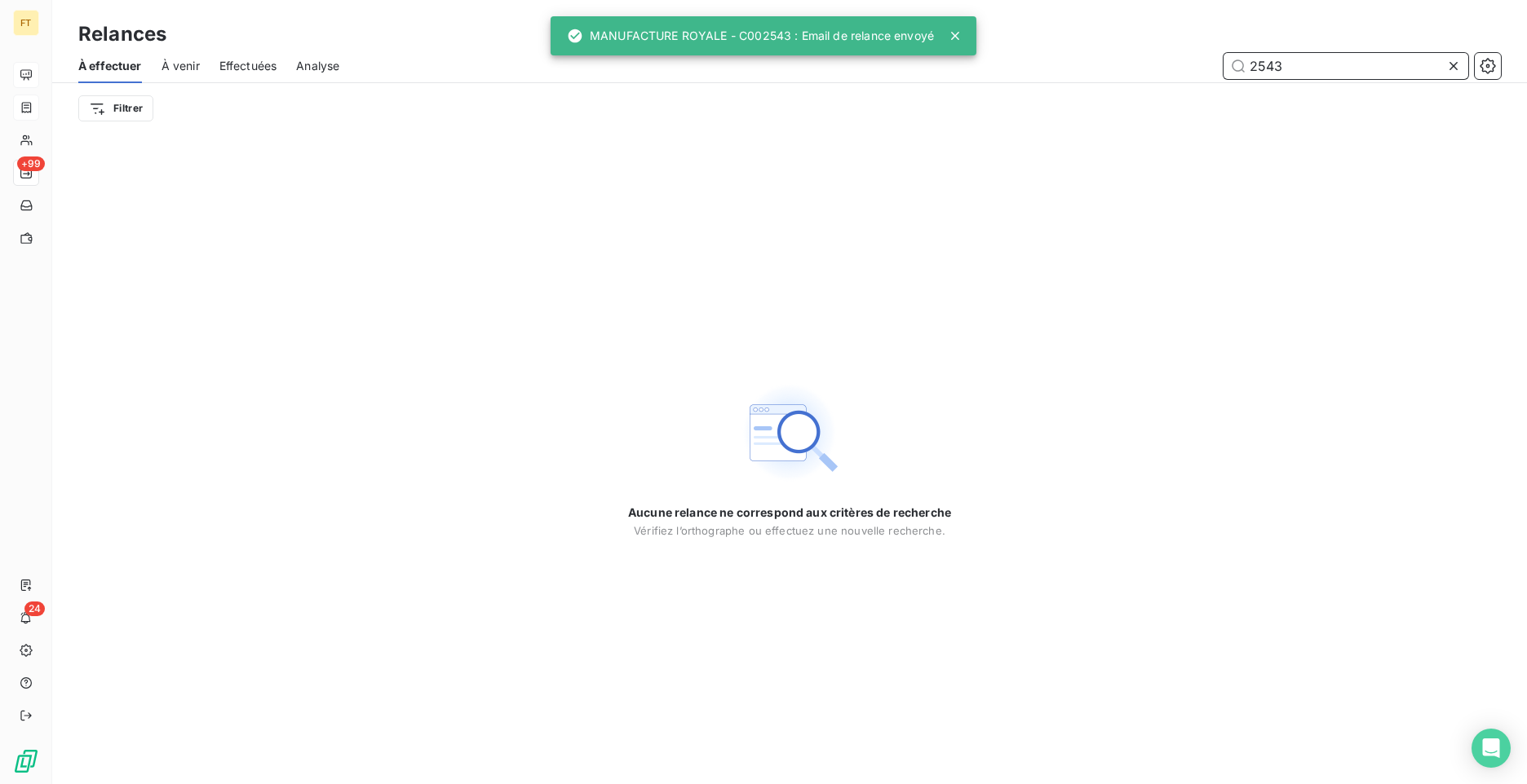
drag, startPoint x: 1313, startPoint y: 60, endPoint x: 1077, endPoint y: 66, distance: 236.1
click at [1115, 64] on div "2543" at bounding box center [929, 66] width 1142 height 26
type input "2536"
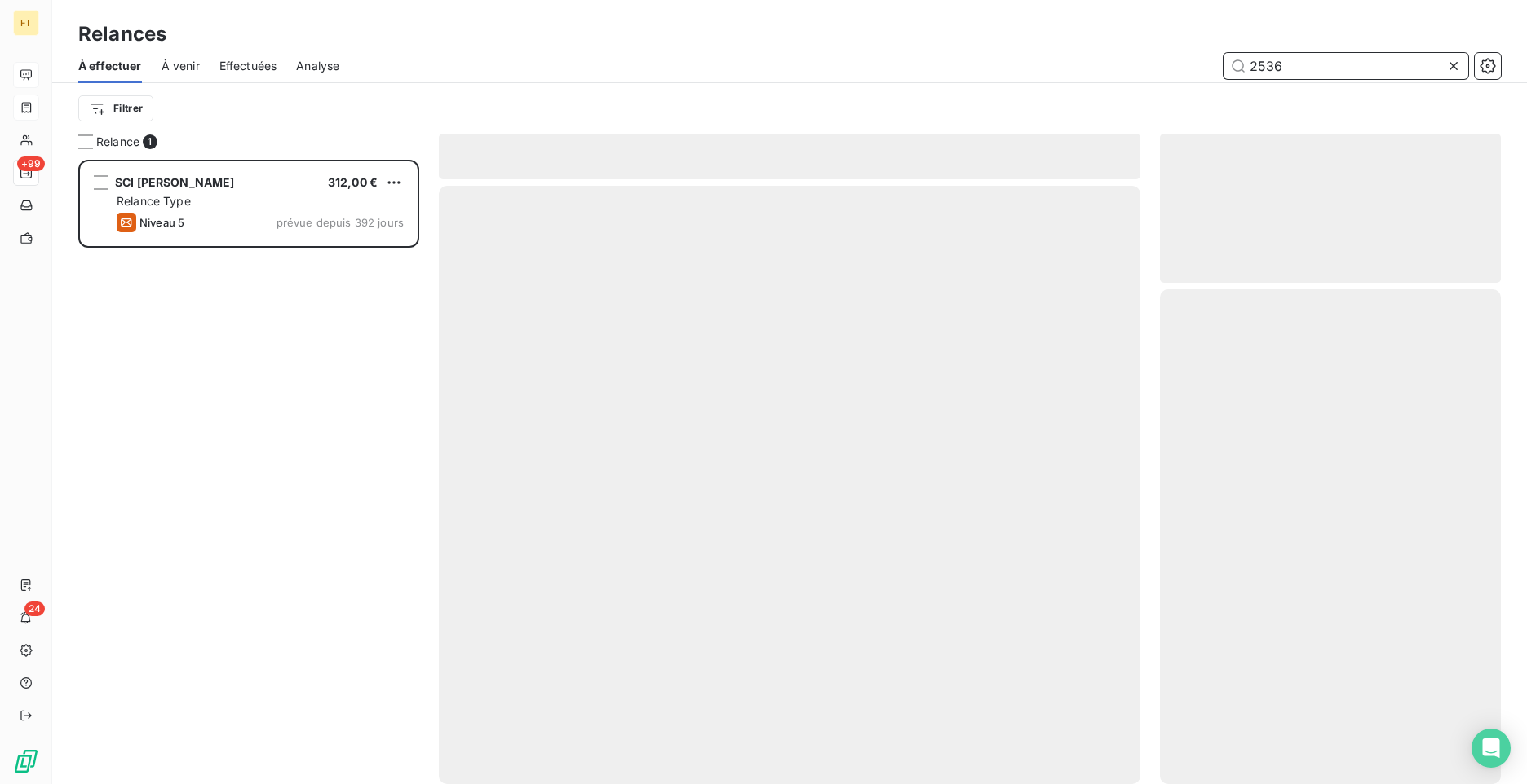
scroll to position [612, 329]
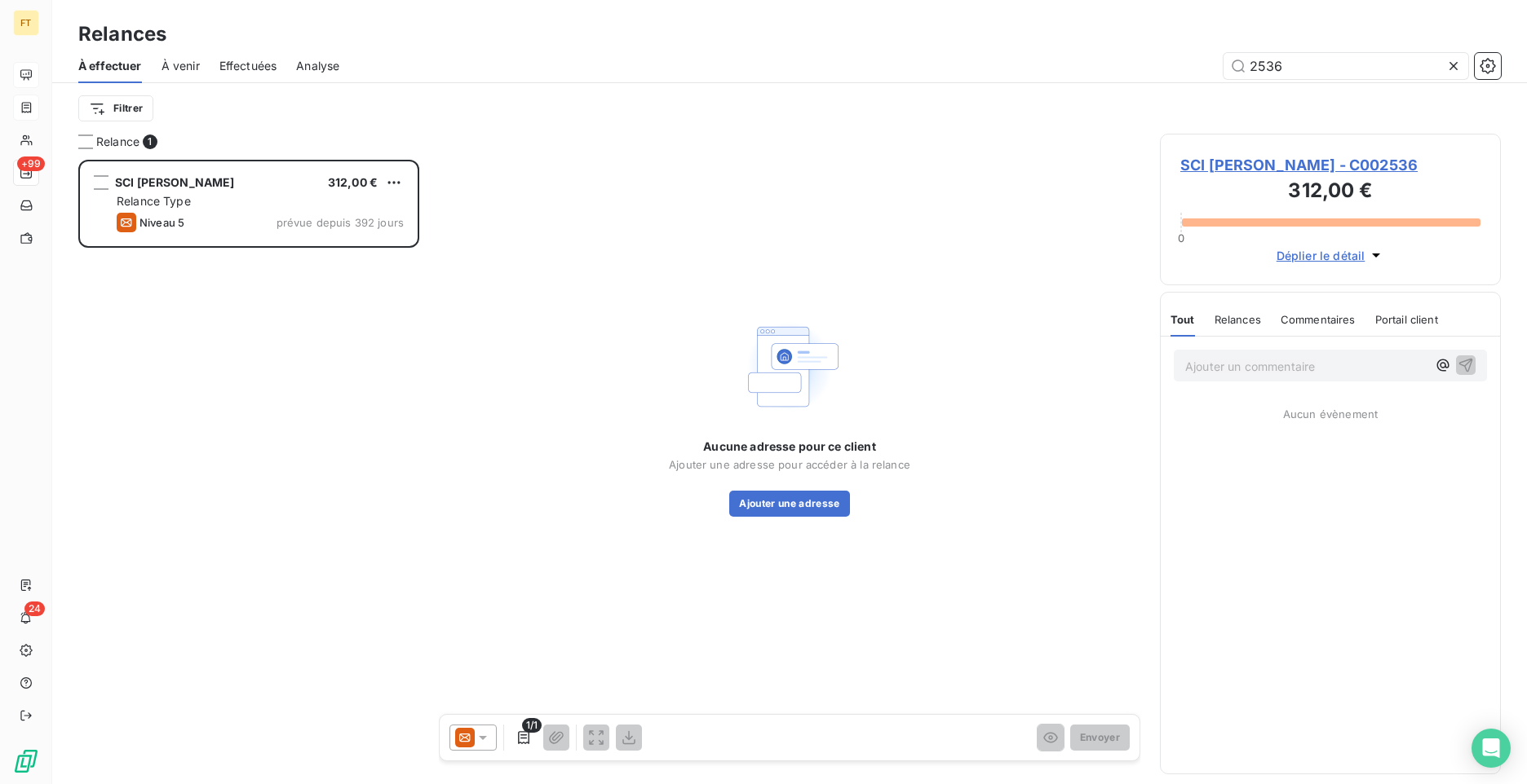
click at [484, 736] on icon at bounding box center [483, 738] width 9 height 4
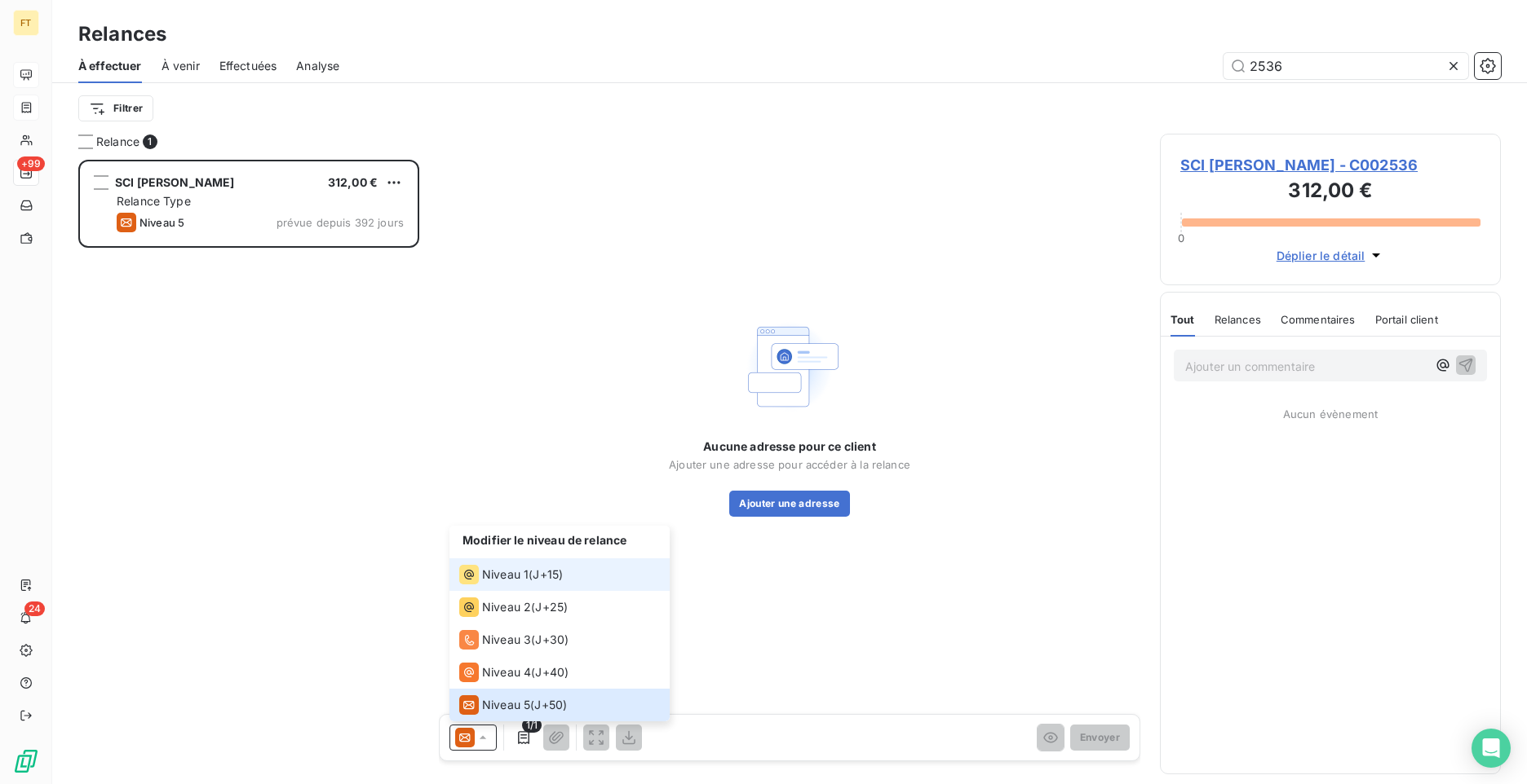
click at [495, 584] on div "Niveau 1" at bounding box center [493, 575] width 69 height 20
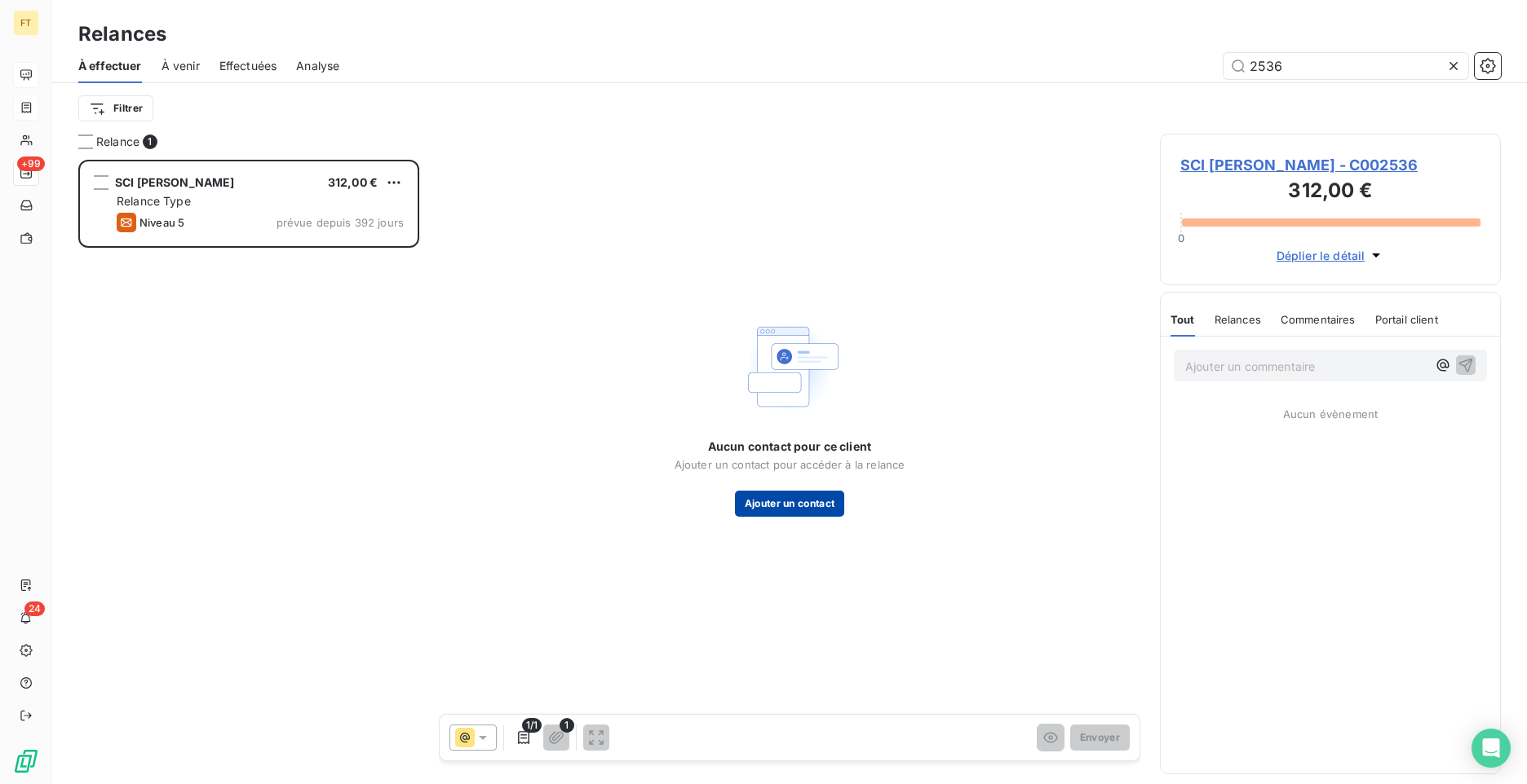
click at [752, 511] on button "Ajouter un contact" at bounding box center [789, 504] width 110 height 26
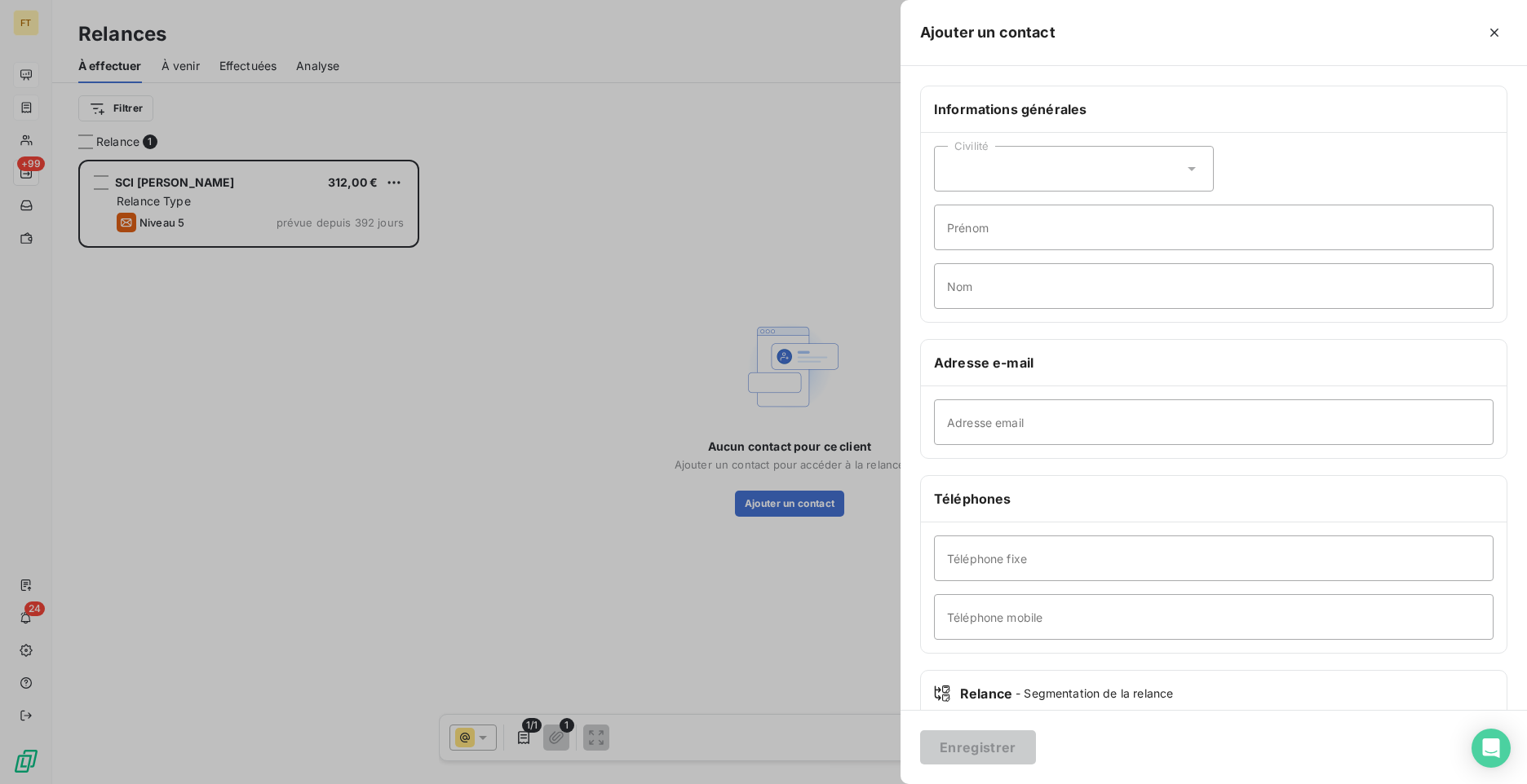
click at [969, 168] on div "Civilité" at bounding box center [1074, 169] width 280 height 46
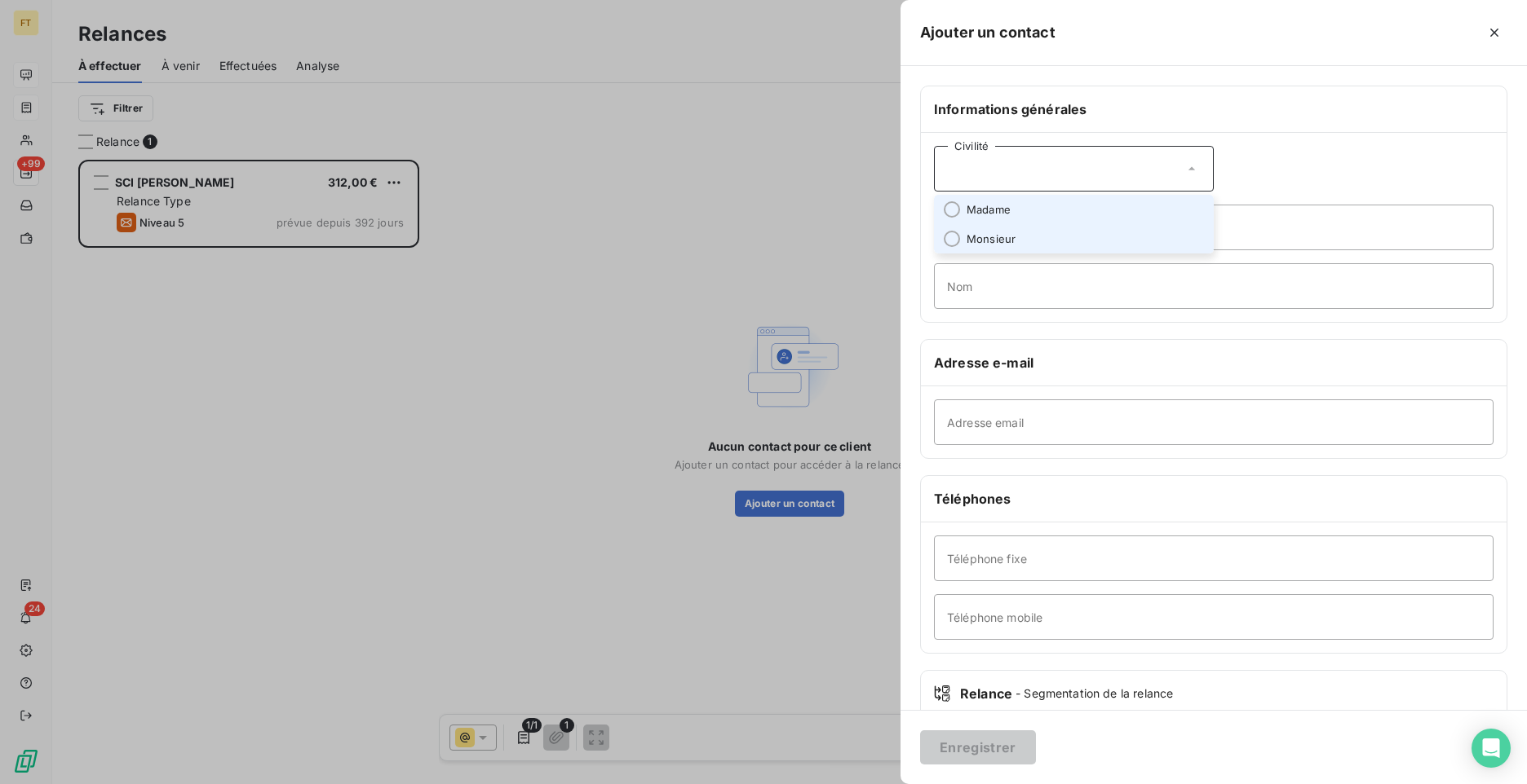
click at [996, 214] on span "Madame" at bounding box center [989, 210] width 44 height 15
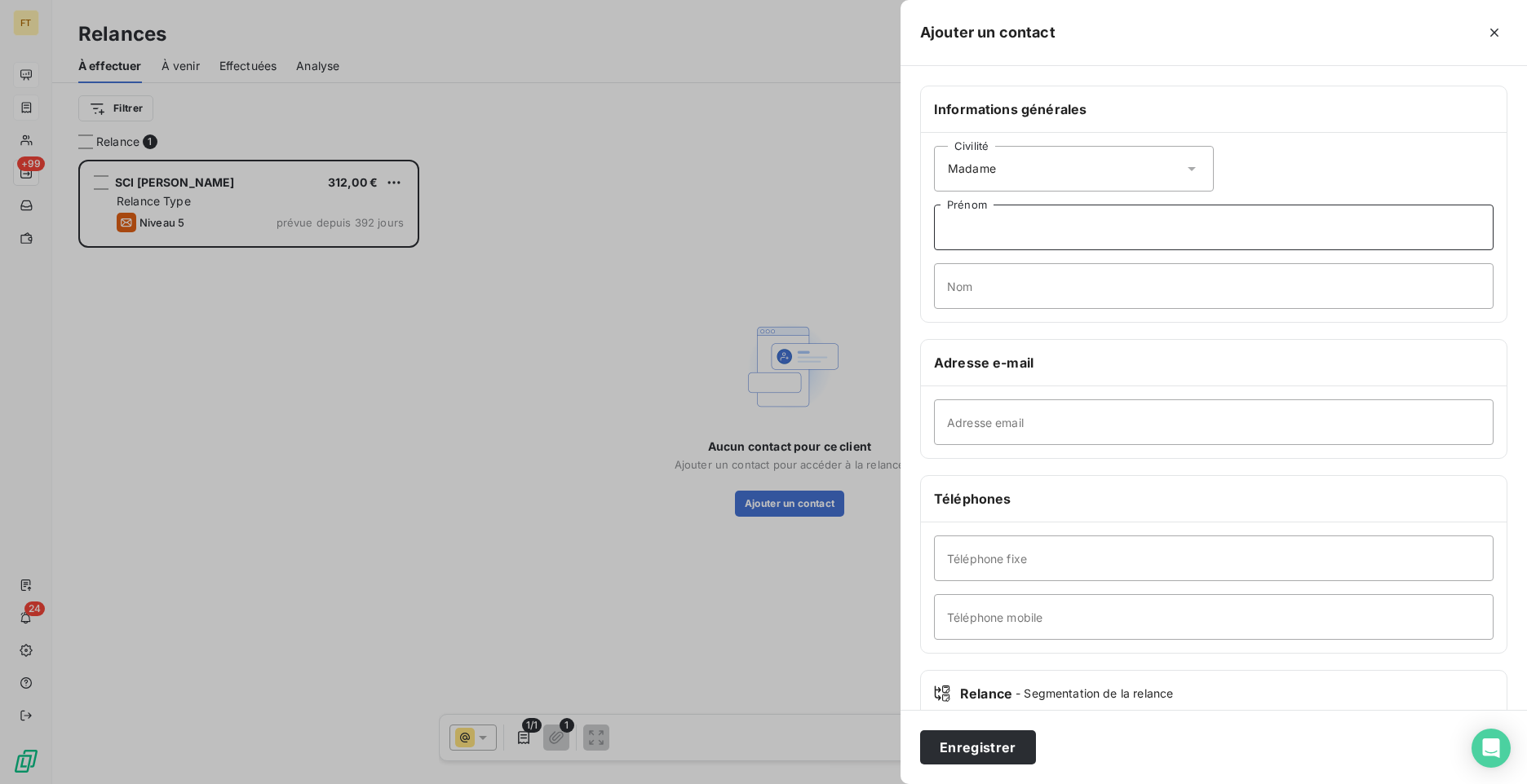
click at [998, 239] on input "Prénom" at bounding box center [1214, 227] width 560 height 46
click at [940, 279] on input "Nom" at bounding box center [1214, 286] width 560 height 46
type input "ALGAYON"
type input "[EMAIL_ADDRESS][DOMAIN_NAME]"
click at [983, 748] on button "Enregistrer" at bounding box center [978, 747] width 116 height 34
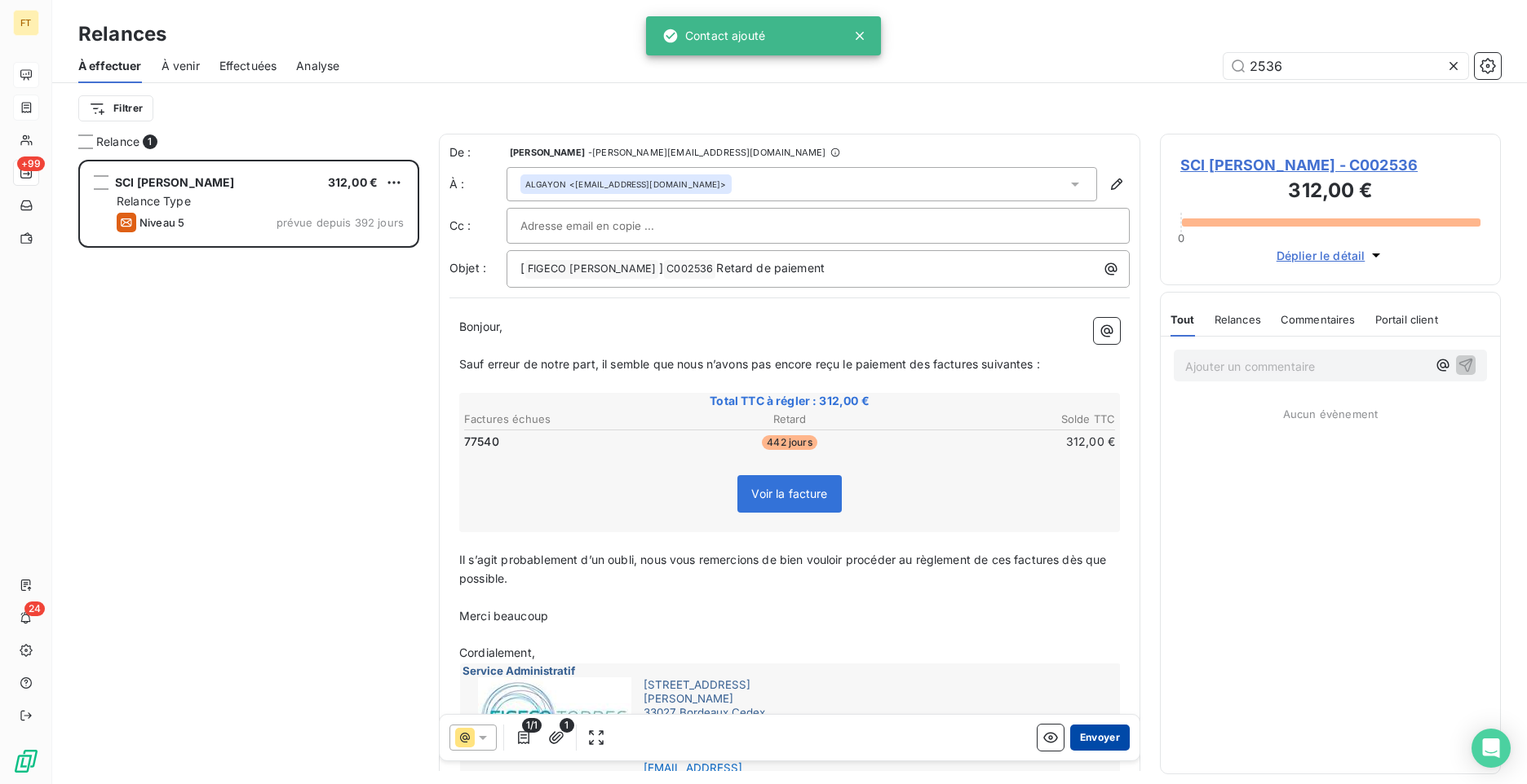
click at [1088, 731] on button "Envoyer" at bounding box center [1100, 737] width 60 height 26
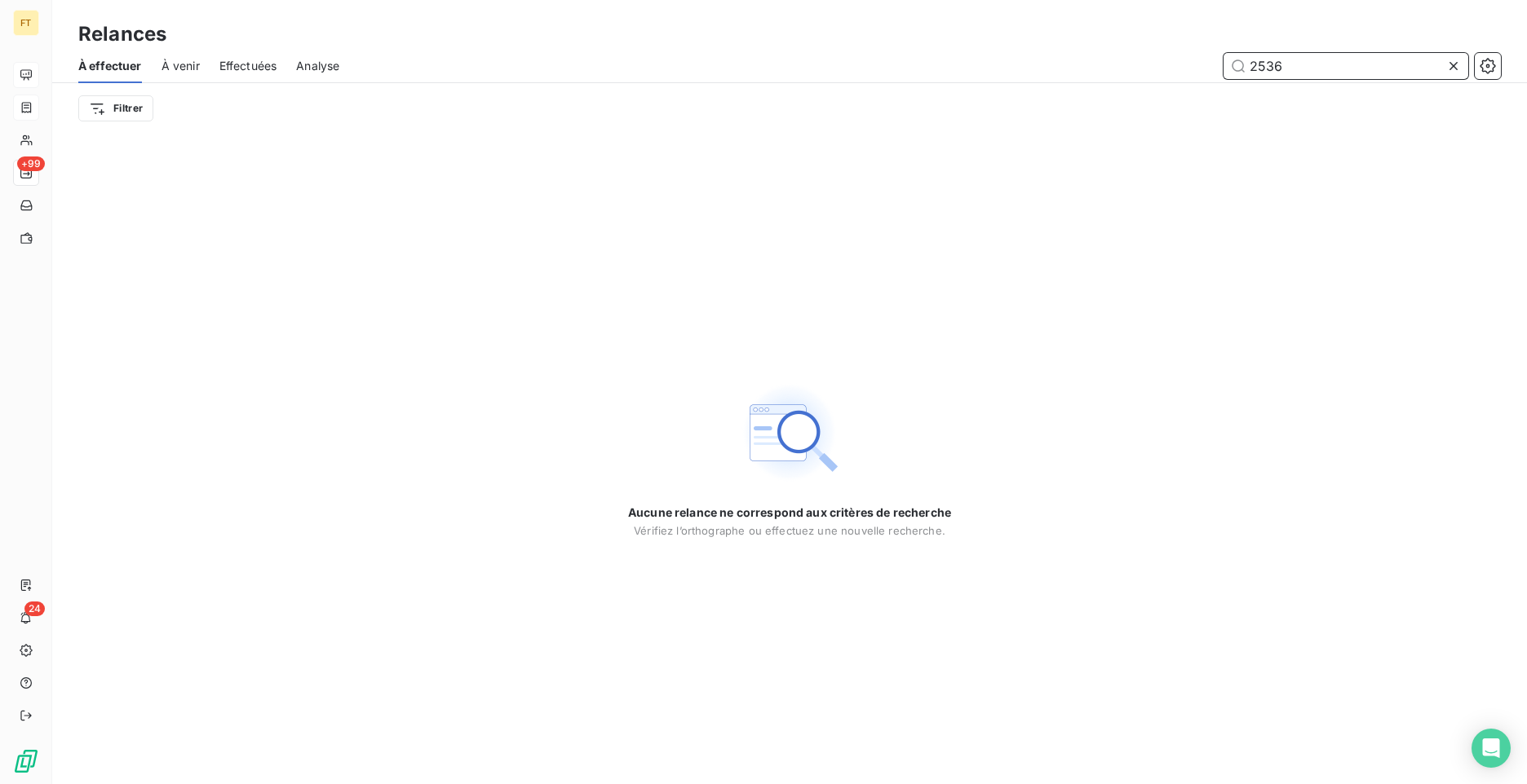
drag, startPoint x: 1290, startPoint y: 72, endPoint x: 1184, endPoint y: 71, distance: 106.0
click at [1233, 65] on input "2536" at bounding box center [1346, 66] width 244 height 26
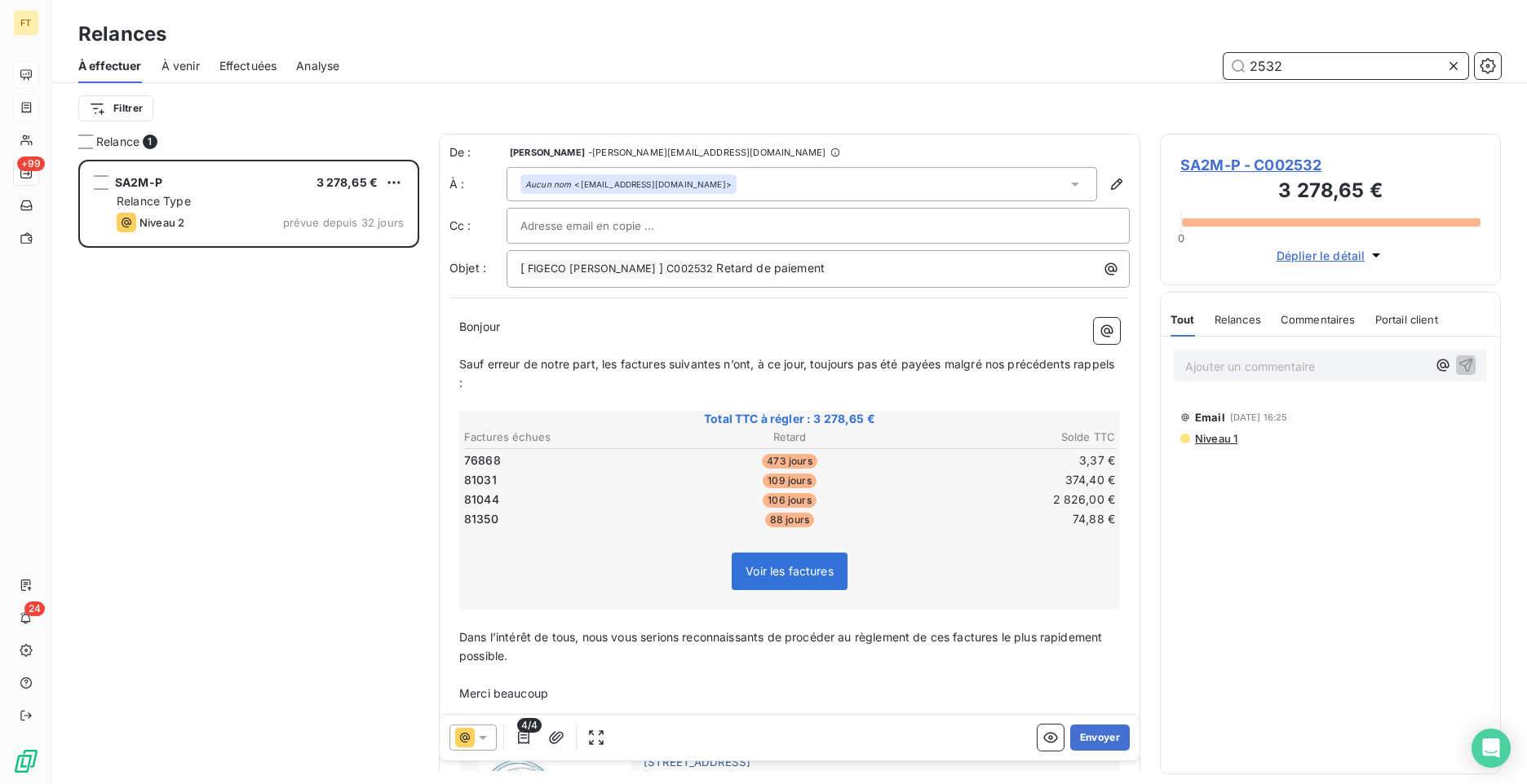
scroll to position [612, 329]
drag, startPoint x: 1283, startPoint y: 67, endPoint x: 1171, endPoint y: 65, distance: 112.0
click at [1171, 65] on div "2532" at bounding box center [929, 66] width 1142 height 26
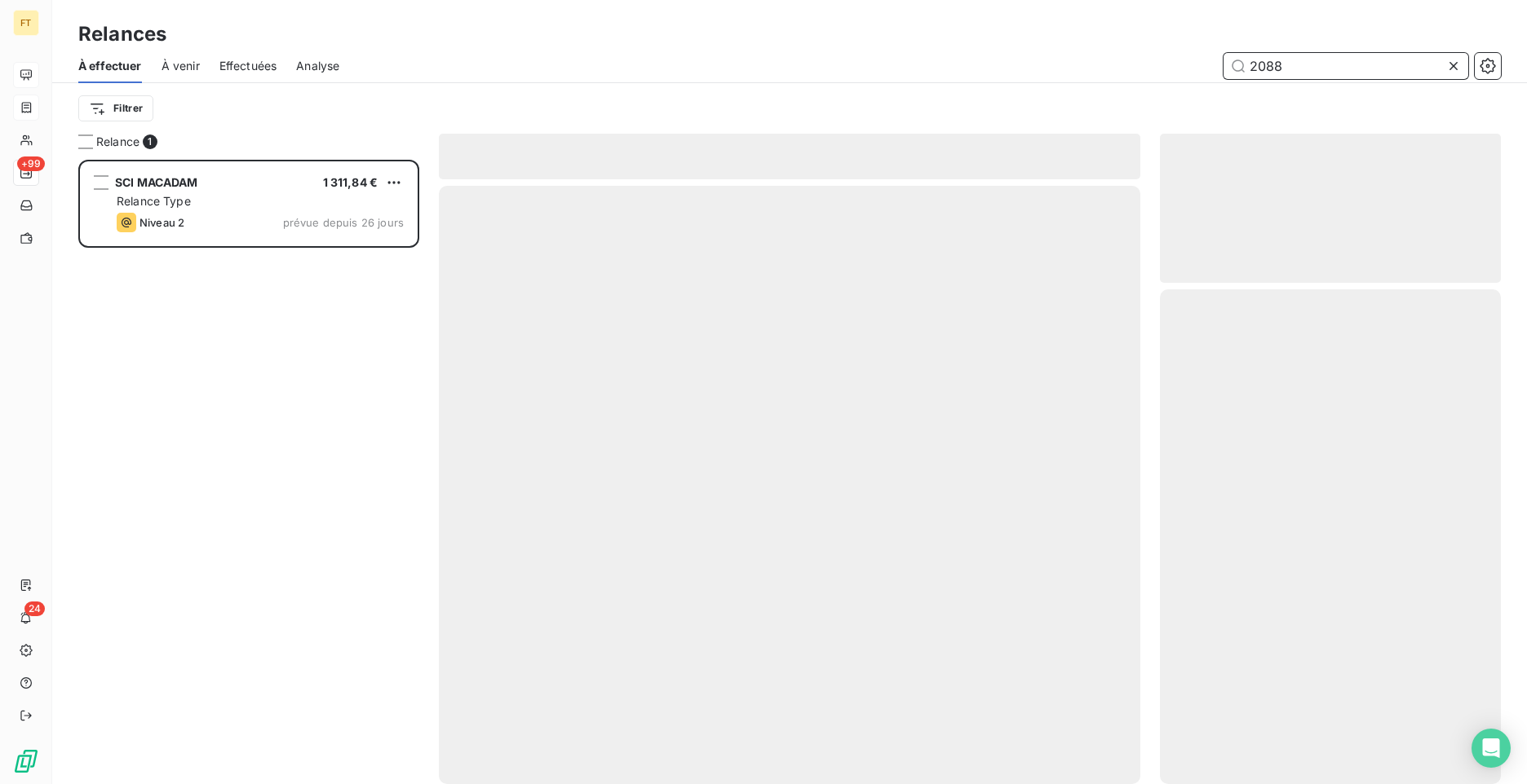
scroll to position [612, 329]
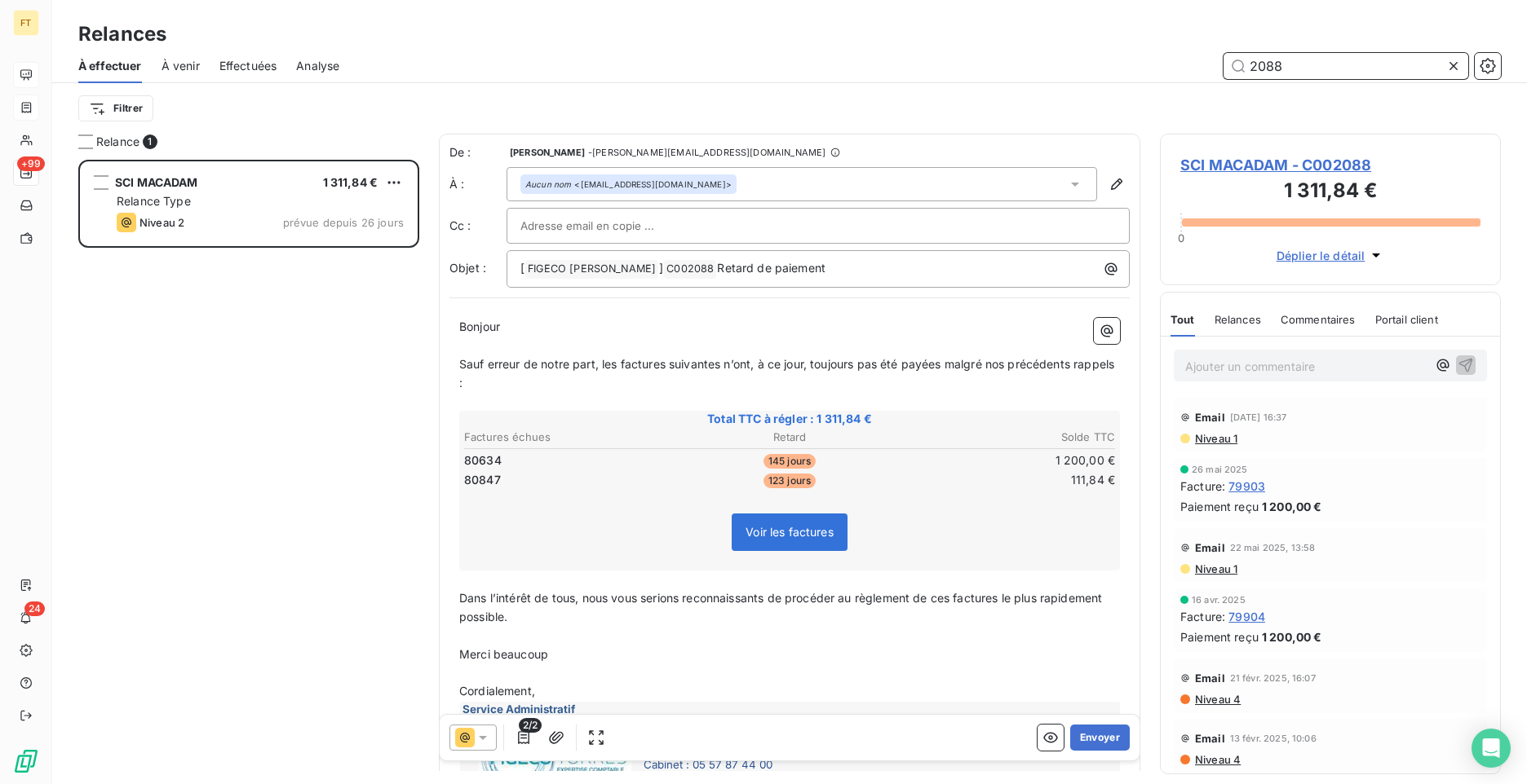
drag, startPoint x: 1306, startPoint y: 71, endPoint x: 1180, endPoint y: 49, distance: 127.9
click at [1203, 49] on div "À effectuer À venir Effectuées Analyse 2088" at bounding box center [789, 66] width 1475 height 34
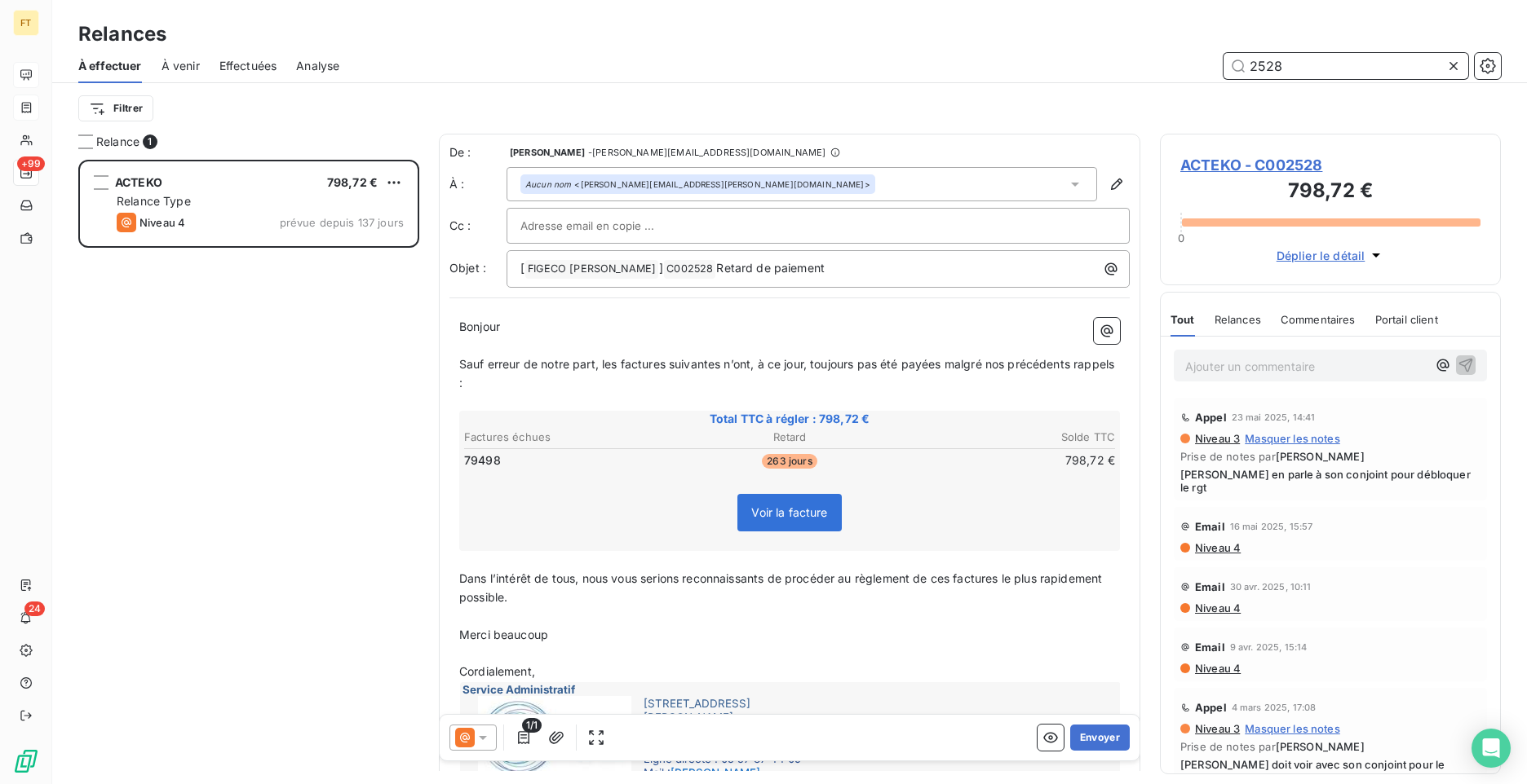
drag, startPoint x: 1260, startPoint y: 65, endPoint x: 1111, endPoint y: 49, distance: 149.9
click at [1145, 53] on div "2528" at bounding box center [929, 66] width 1142 height 26
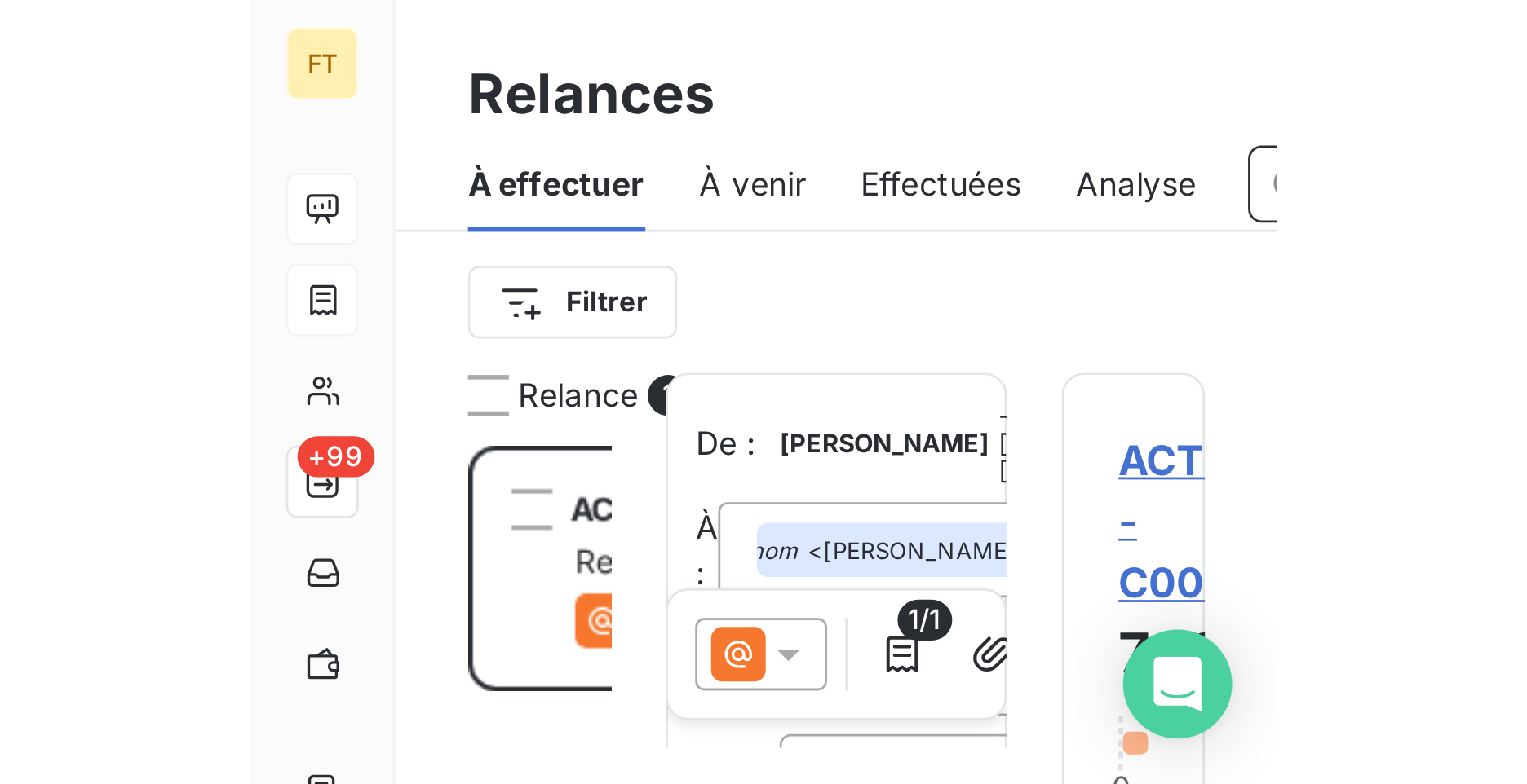
scroll to position [612, 329]
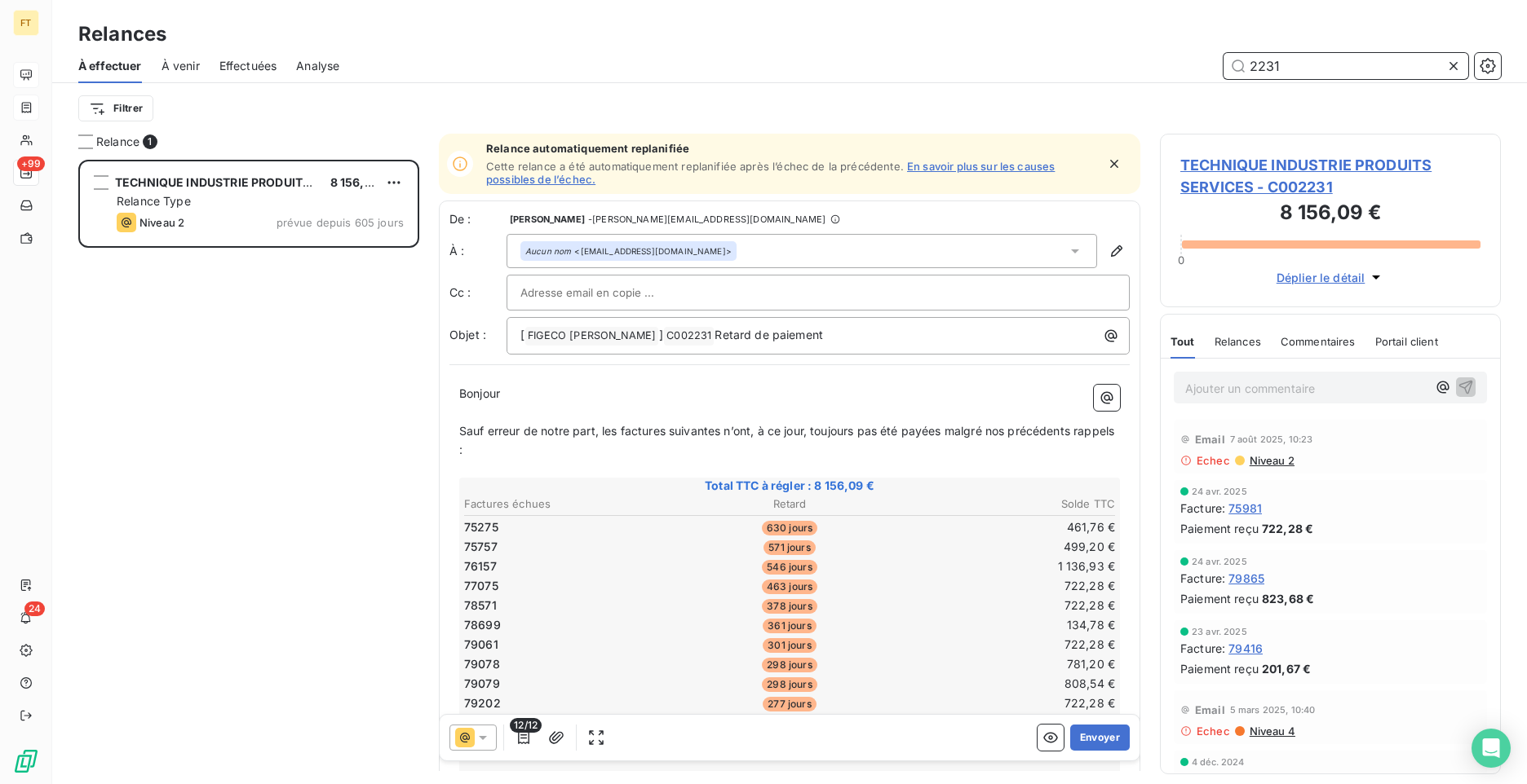
scroll to position [612, 329]
drag, startPoint x: 1254, startPoint y: 60, endPoint x: 1213, endPoint y: 45, distance: 43.7
click at [1225, 49] on div "À effectuer À venir Effectuées Analyse 2231" at bounding box center [789, 66] width 1475 height 34
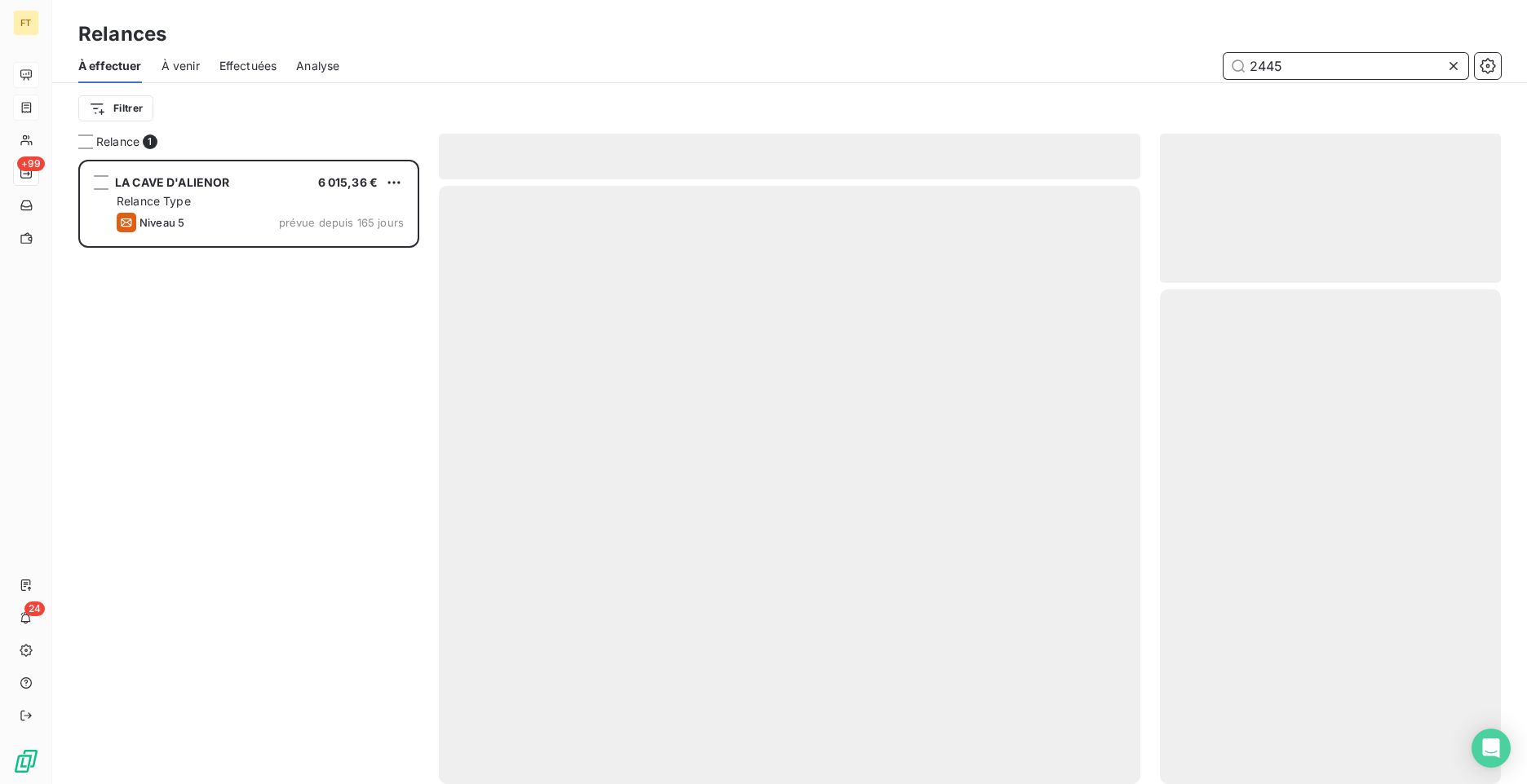
scroll to position [612, 329]
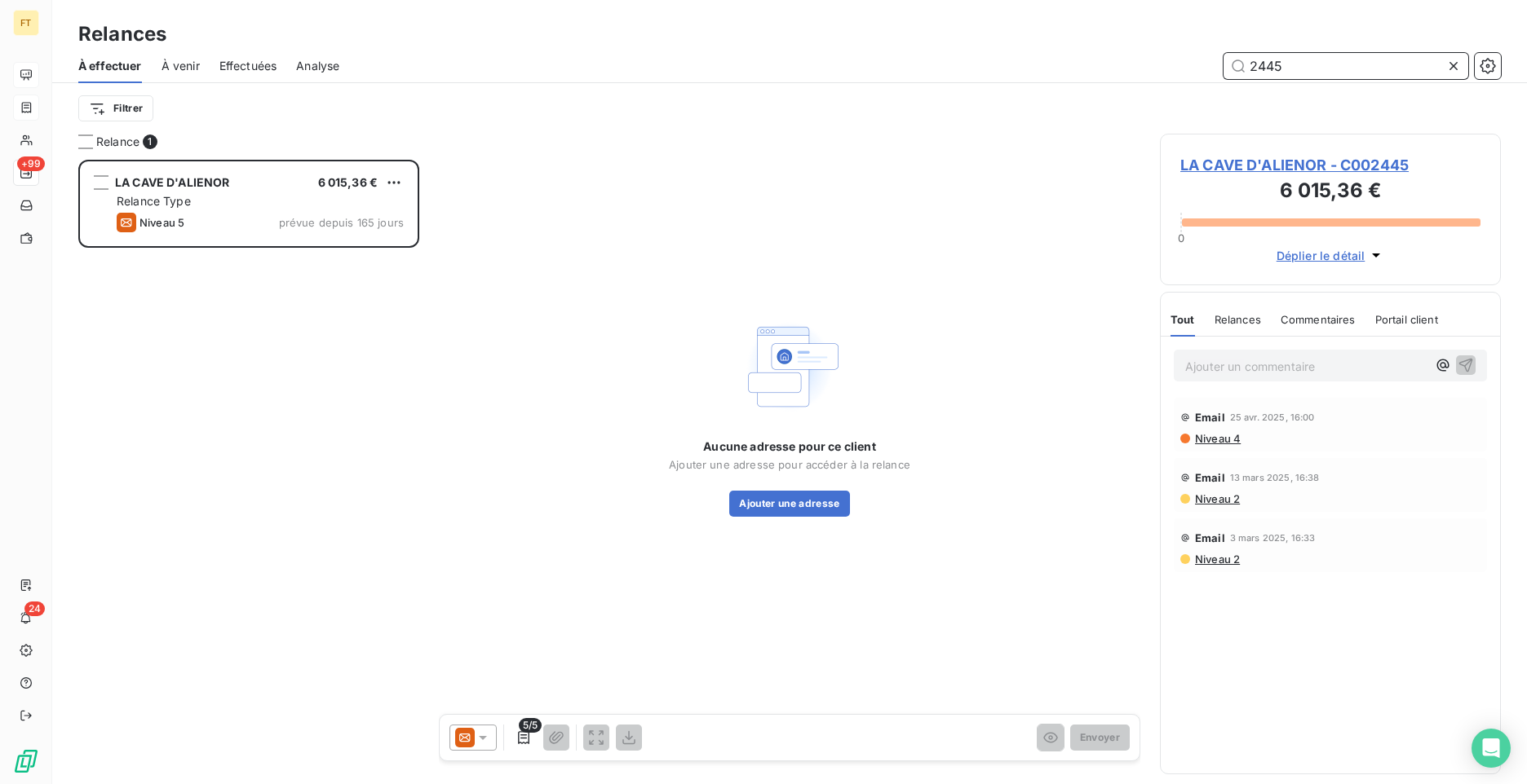
drag, startPoint x: 1284, startPoint y: 67, endPoint x: 1149, endPoint y: 37, distance: 138.3
click at [1242, 54] on input "2445" at bounding box center [1346, 66] width 244 height 26
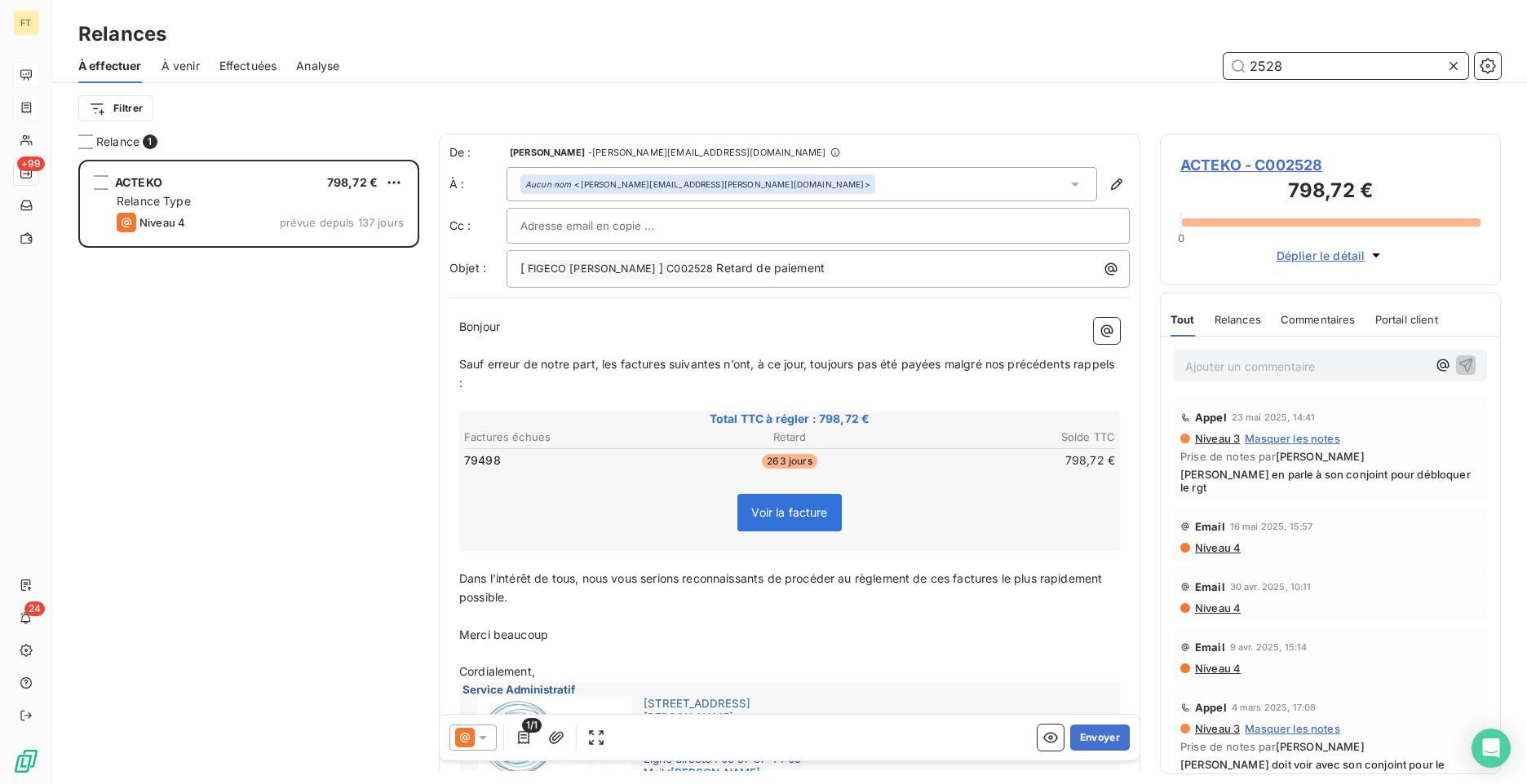
drag, startPoint x: 1286, startPoint y: 69, endPoint x: 1227, endPoint y: 72, distance: 59.1
click at [1227, 72] on input "2528" at bounding box center [1346, 66] width 244 height 26
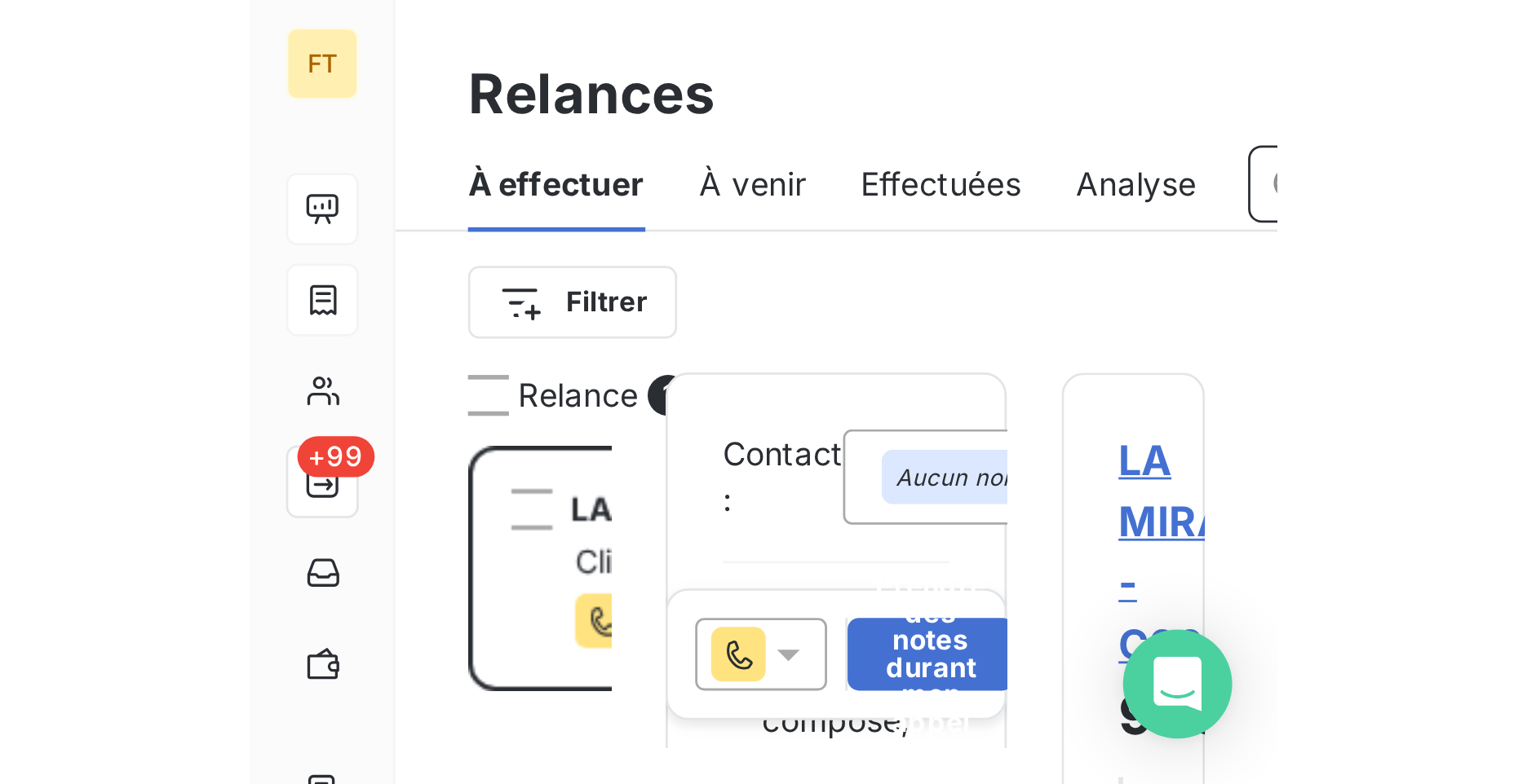
scroll to position [612, 329]
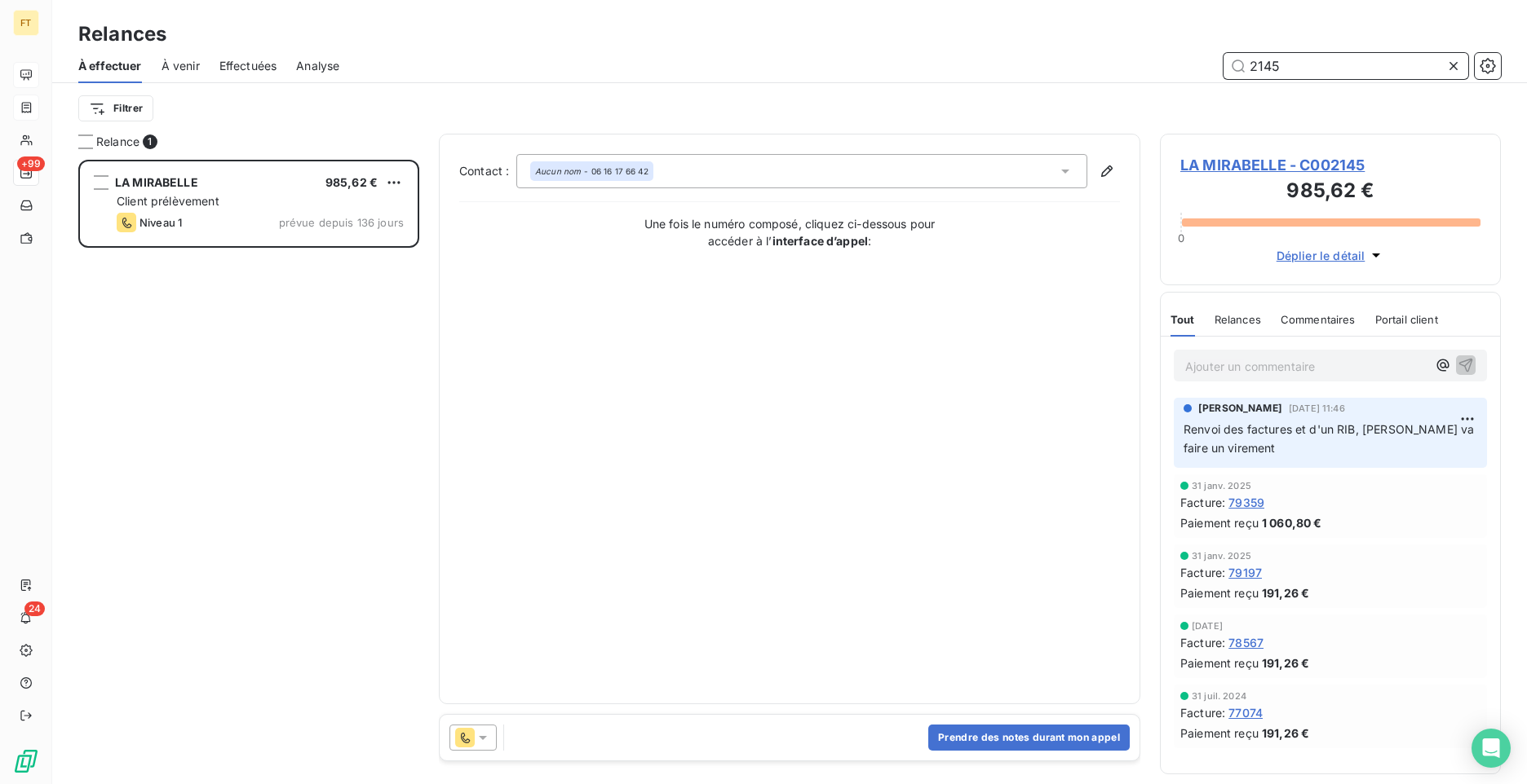
drag, startPoint x: 1287, startPoint y: 66, endPoint x: 978, endPoint y: 34, distance: 310.7
click at [1157, 39] on div "Relances À effectuer À venir Effectuées Analyse 2145 Filtrer" at bounding box center [789, 66] width 1475 height 134
type input "2526"
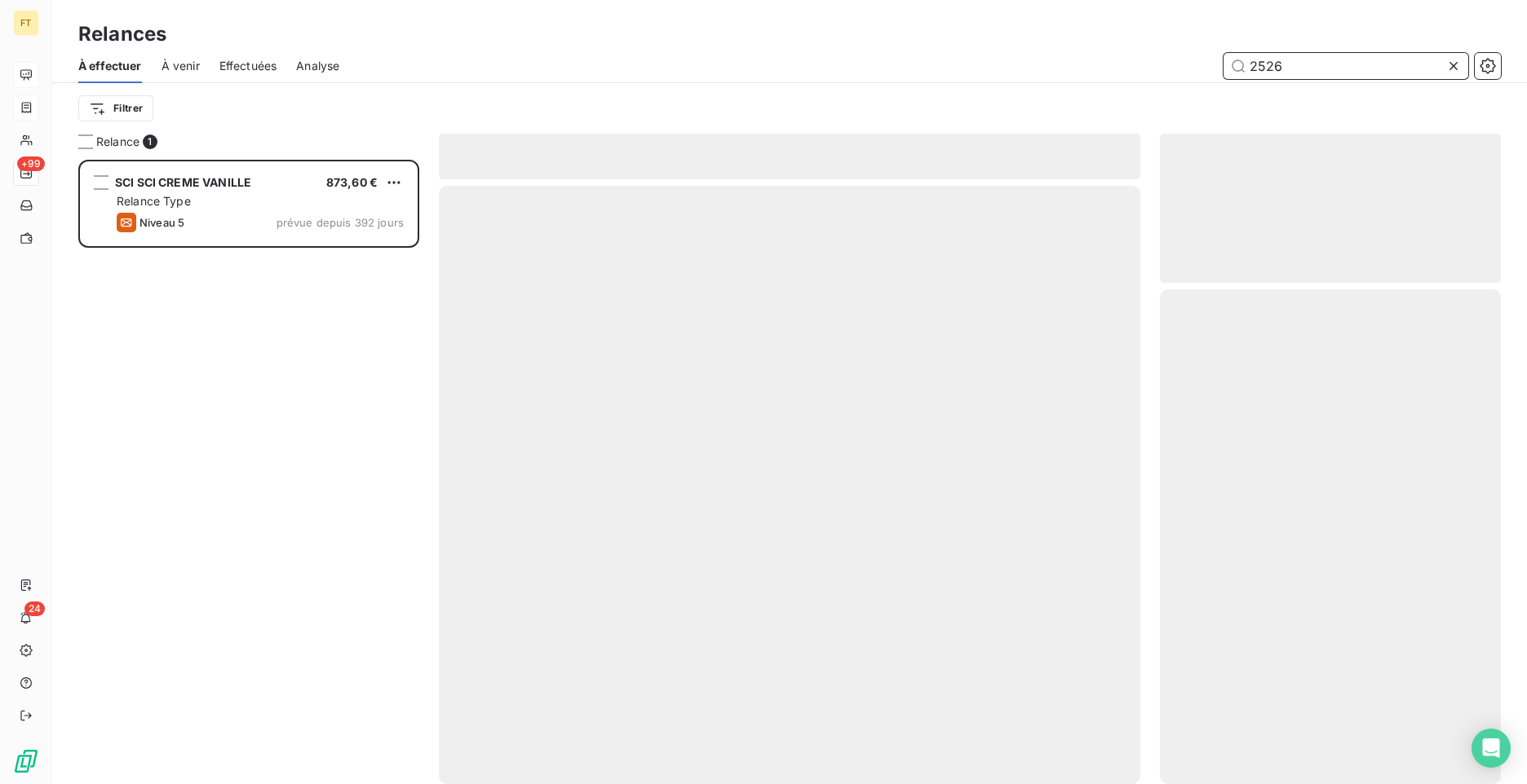
scroll to position [612, 329]
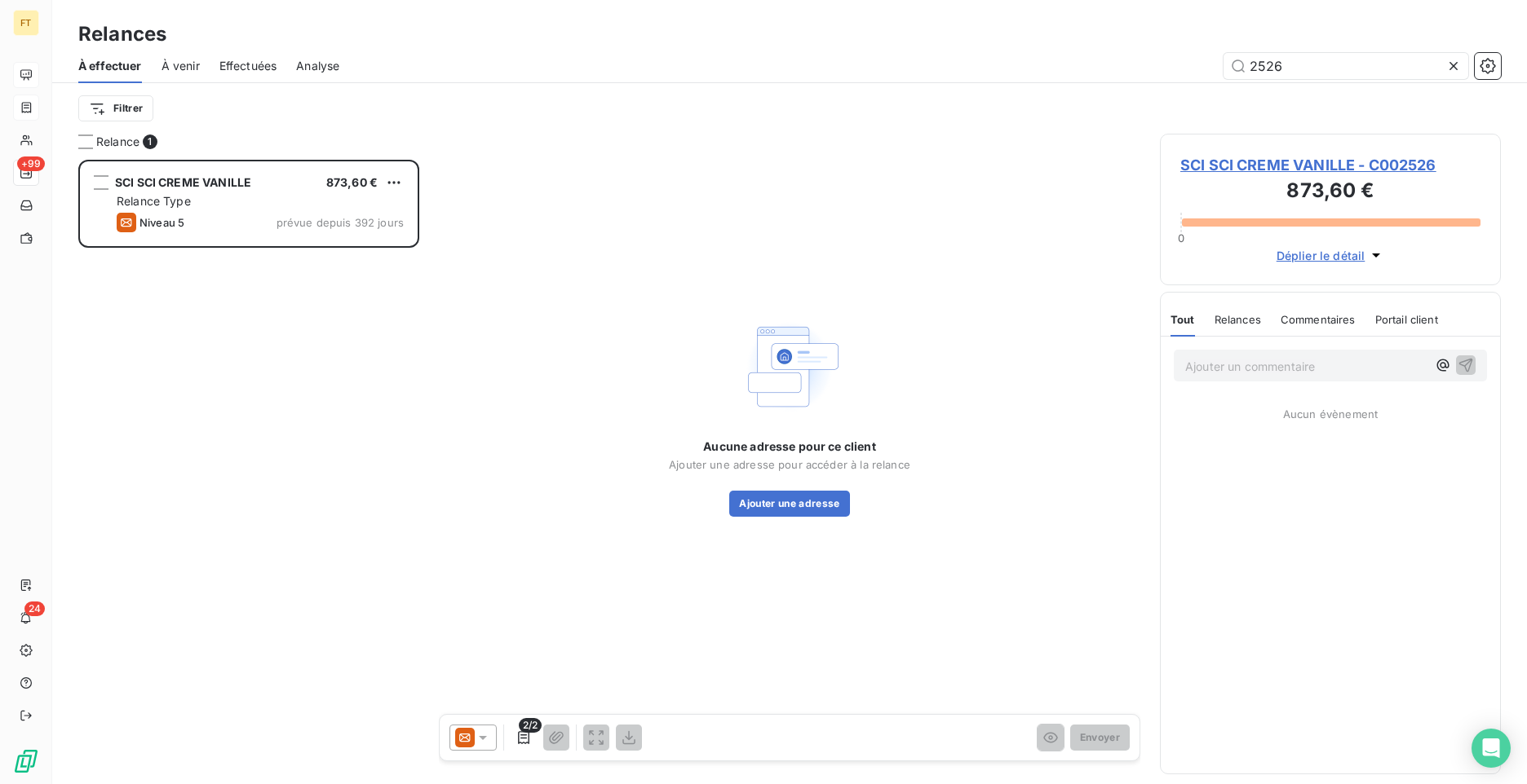
click at [471, 742] on icon at bounding box center [464, 737] width 20 height 20
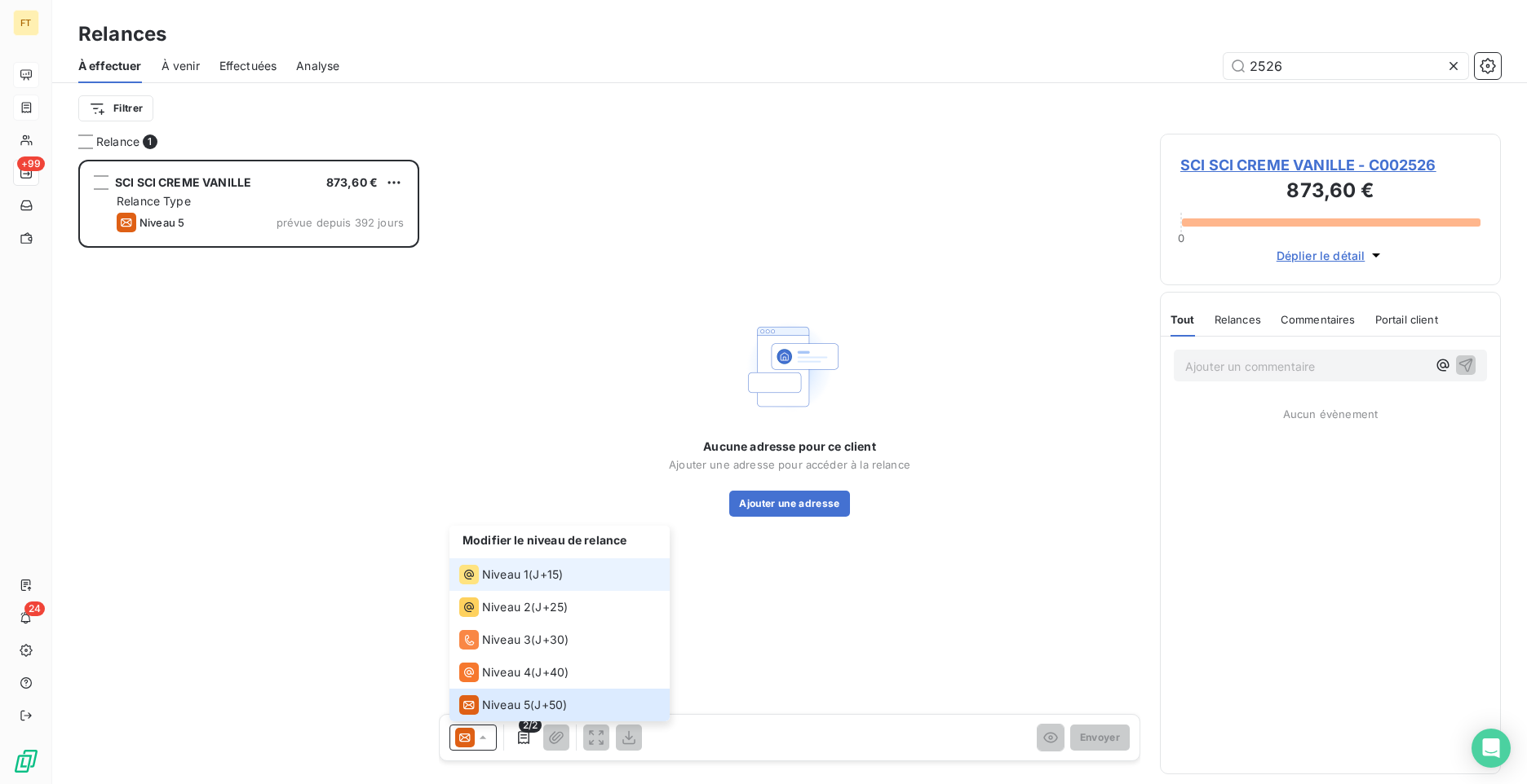
click at [515, 570] on span "Niveau 1" at bounding box center [505, 575] width 47 height 16
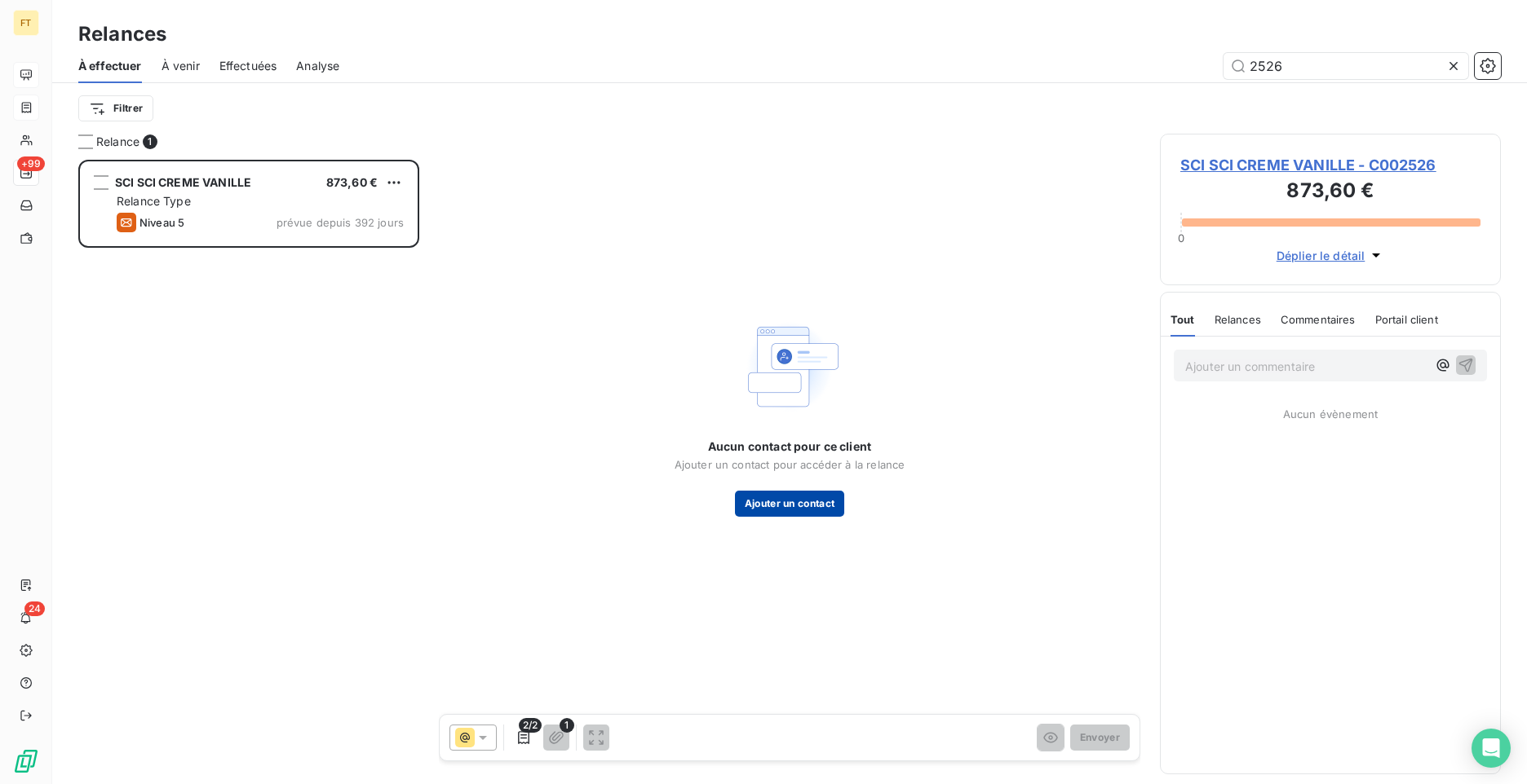
click at [787, 511] on button "Ajouter un contact" at bounding box center [789, 504] width 110 height 26
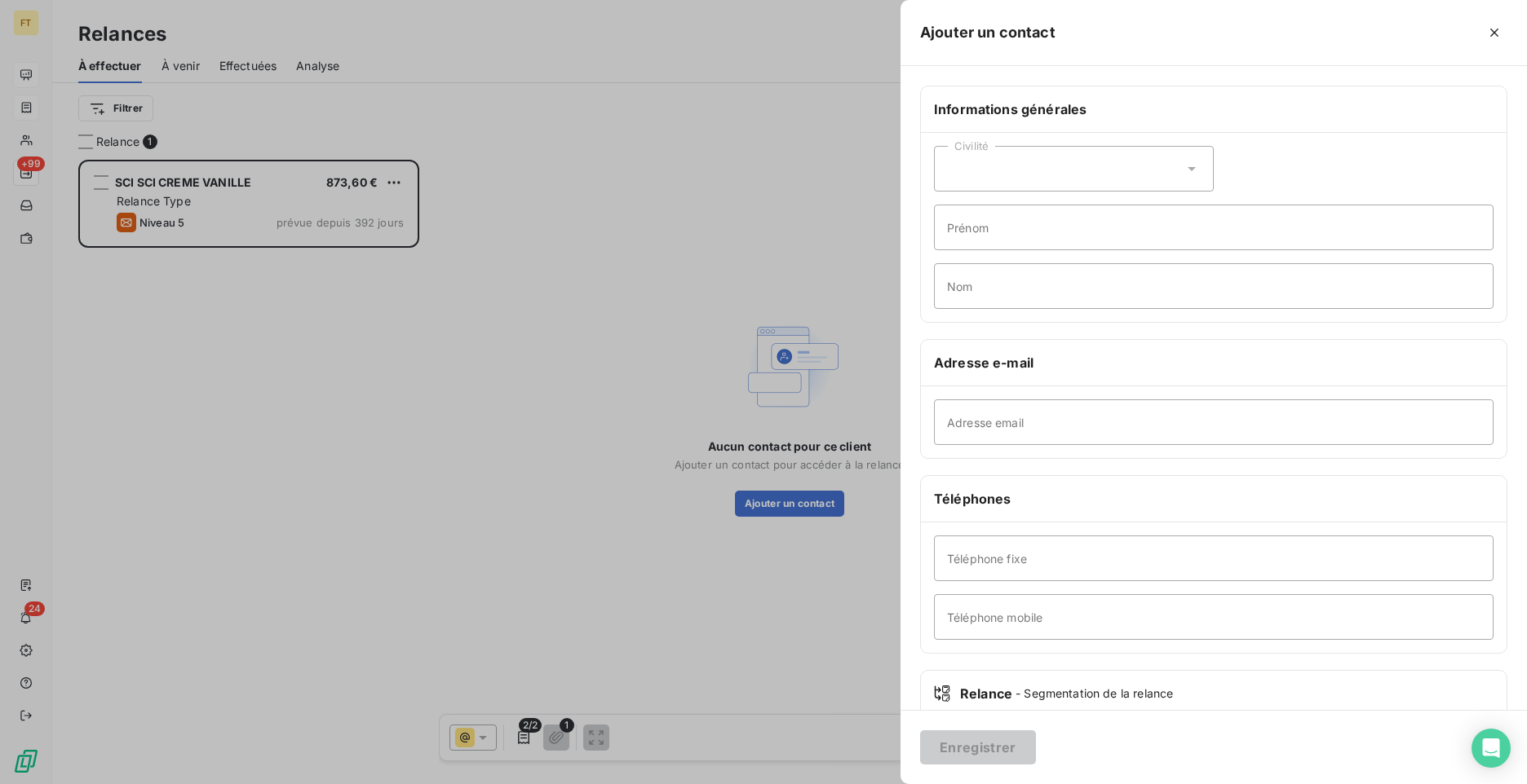
click at [1051, 180] on div "Civilité" at bounding box center [1074, 169] width 280 height 46
click at [1028, 212] on li "Madame" at bounding box center [1074, 209] width 280 height 29
click at [1020, 296] on input "Nom" at bounding box center [1214, 286] width 560 height 46
click at [1017, 231] on input "Prénom" at bounding box center [1214, 227] width 560 height 46
click at [966, 283] on input "Nom" at bounding box center [1214, 286] width 560 height 46
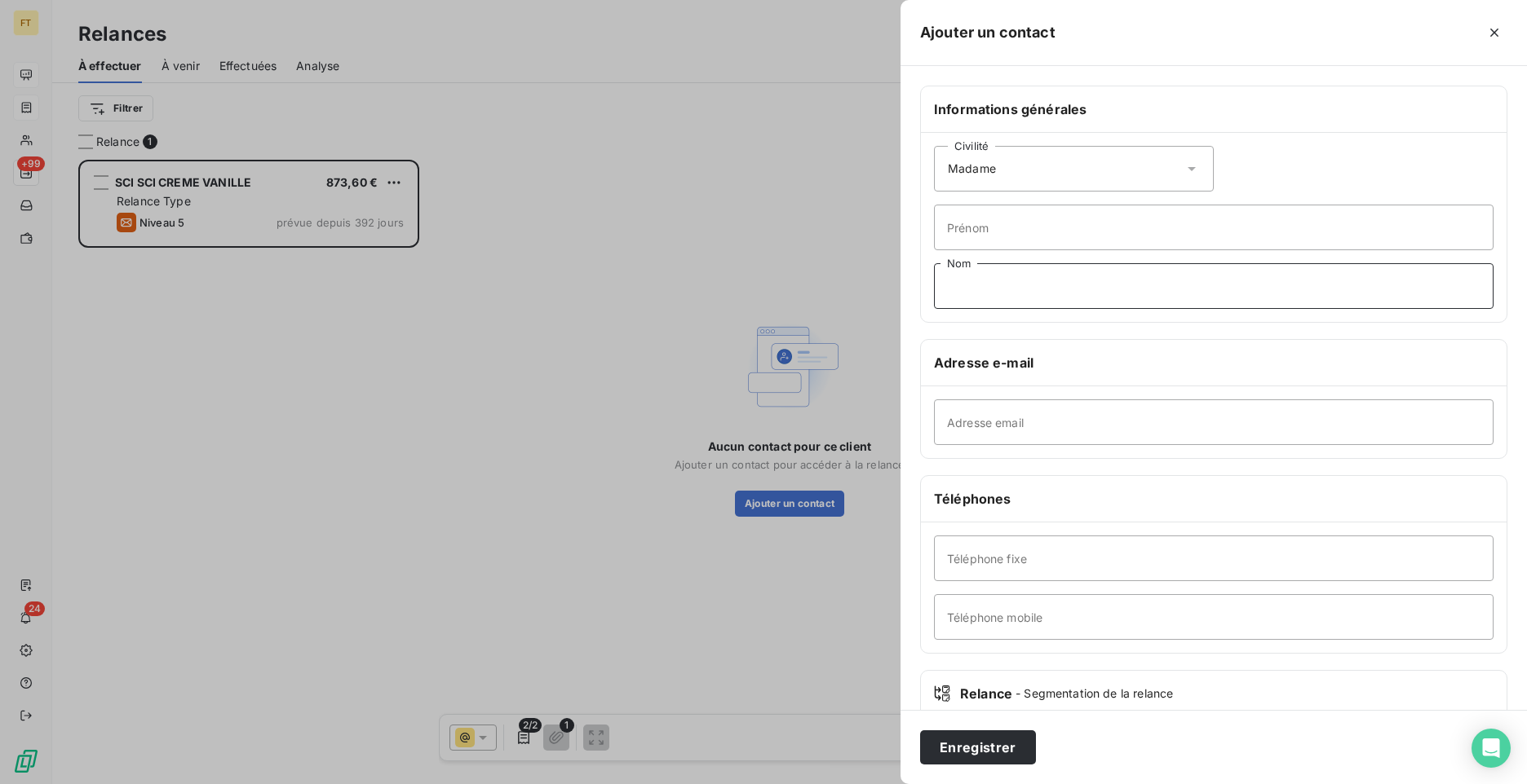
type input "ALGAYON"
click at [1019, 406] on input "Adresse email" at bounding box center [1214, 422] width 560 height 46
click at [1022, 421] on input "Adresse email" at bounding box center [1214, 422] width 560 height 46
type input "m"
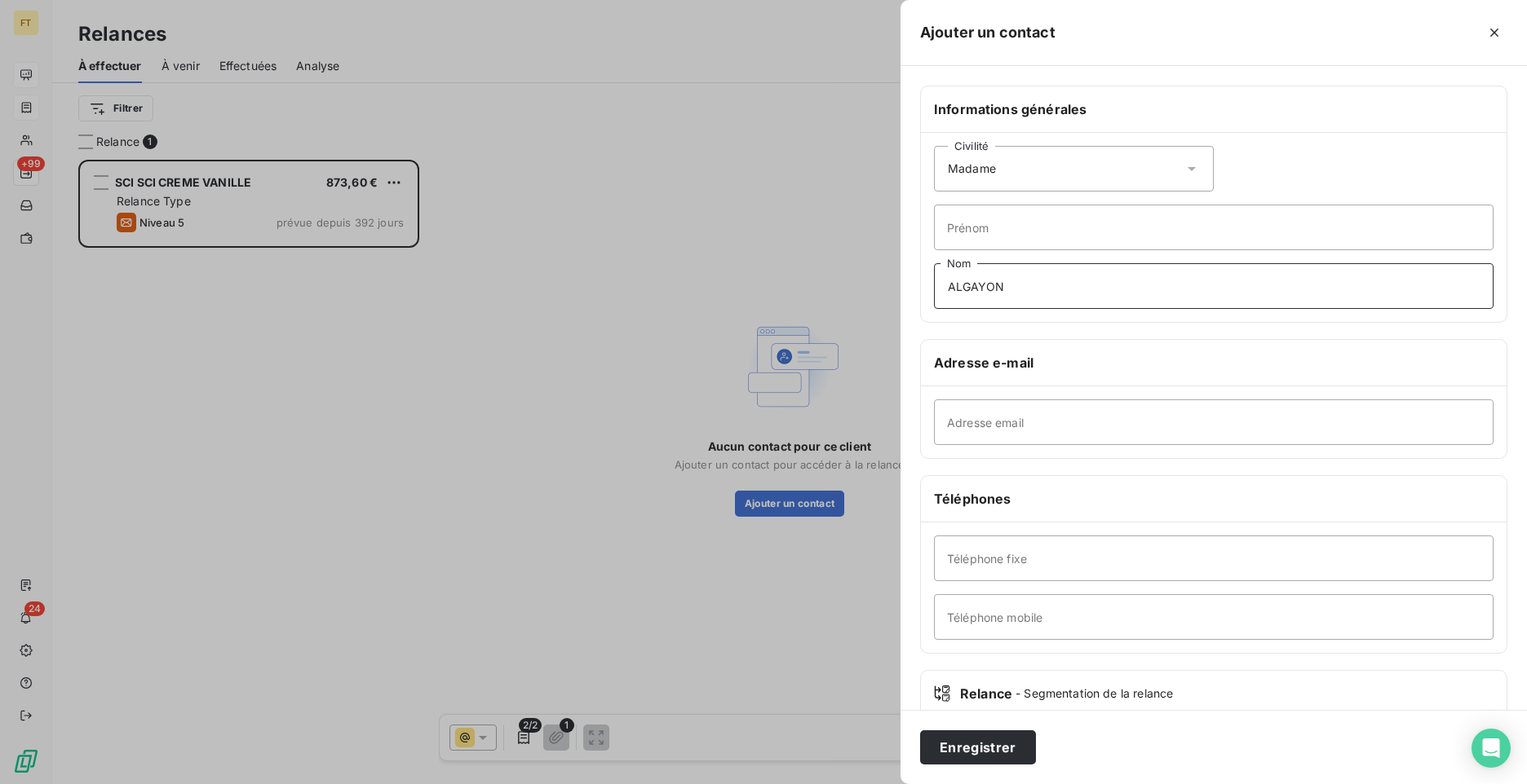
click at [1025, 280] on input "ALGAYON" at bounding box center [1214, 286] width 560 height 46
type input "Maylis"
type input "[EMAIL_ADDRESS][DOMAIN_NAME]"
click at [974, 760] on button "Enregistrer" at bounding box center [978, 747] width 116 height 34
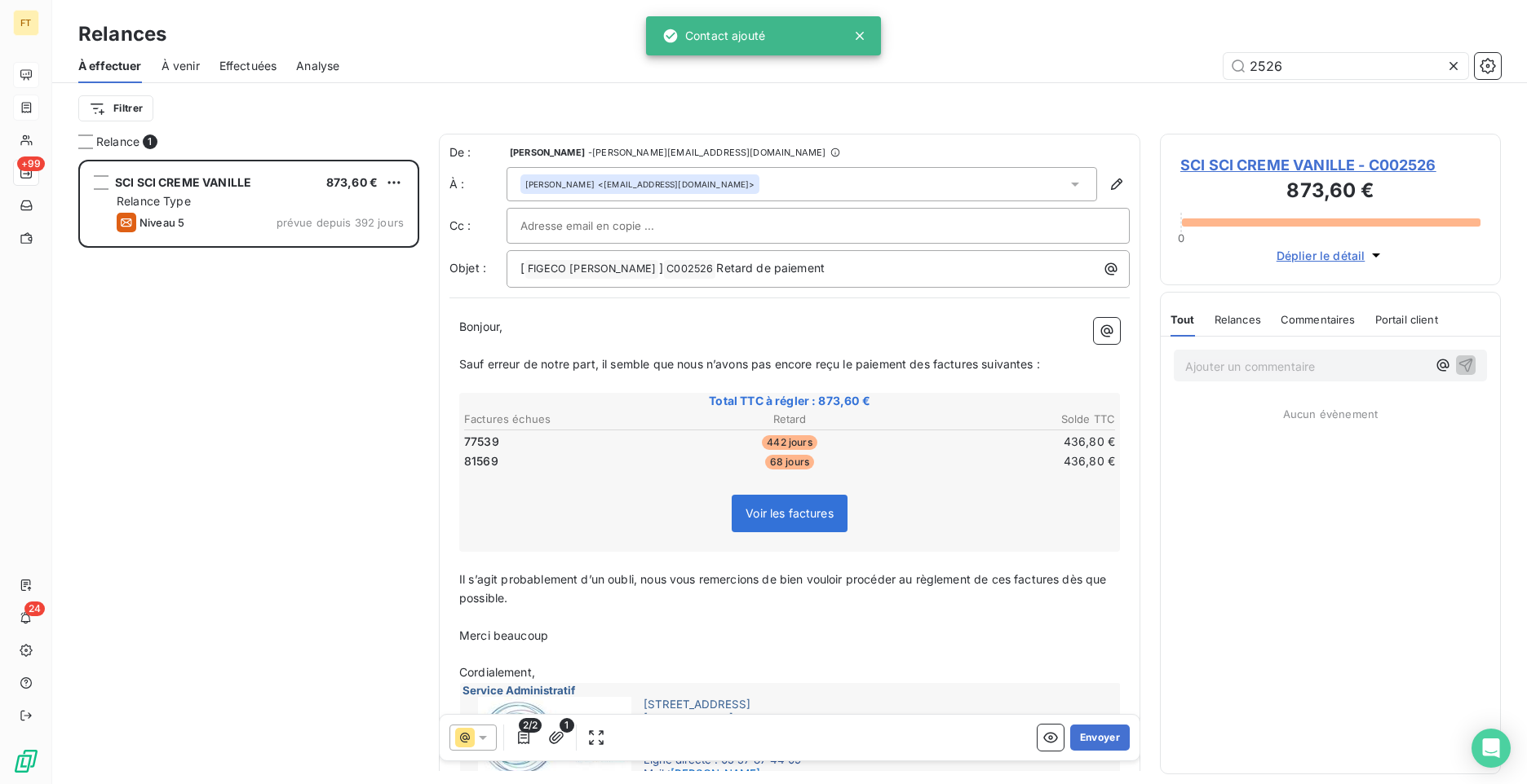
click at [464, 738] on icon at bounding box center [464, 737] width 20 height 20
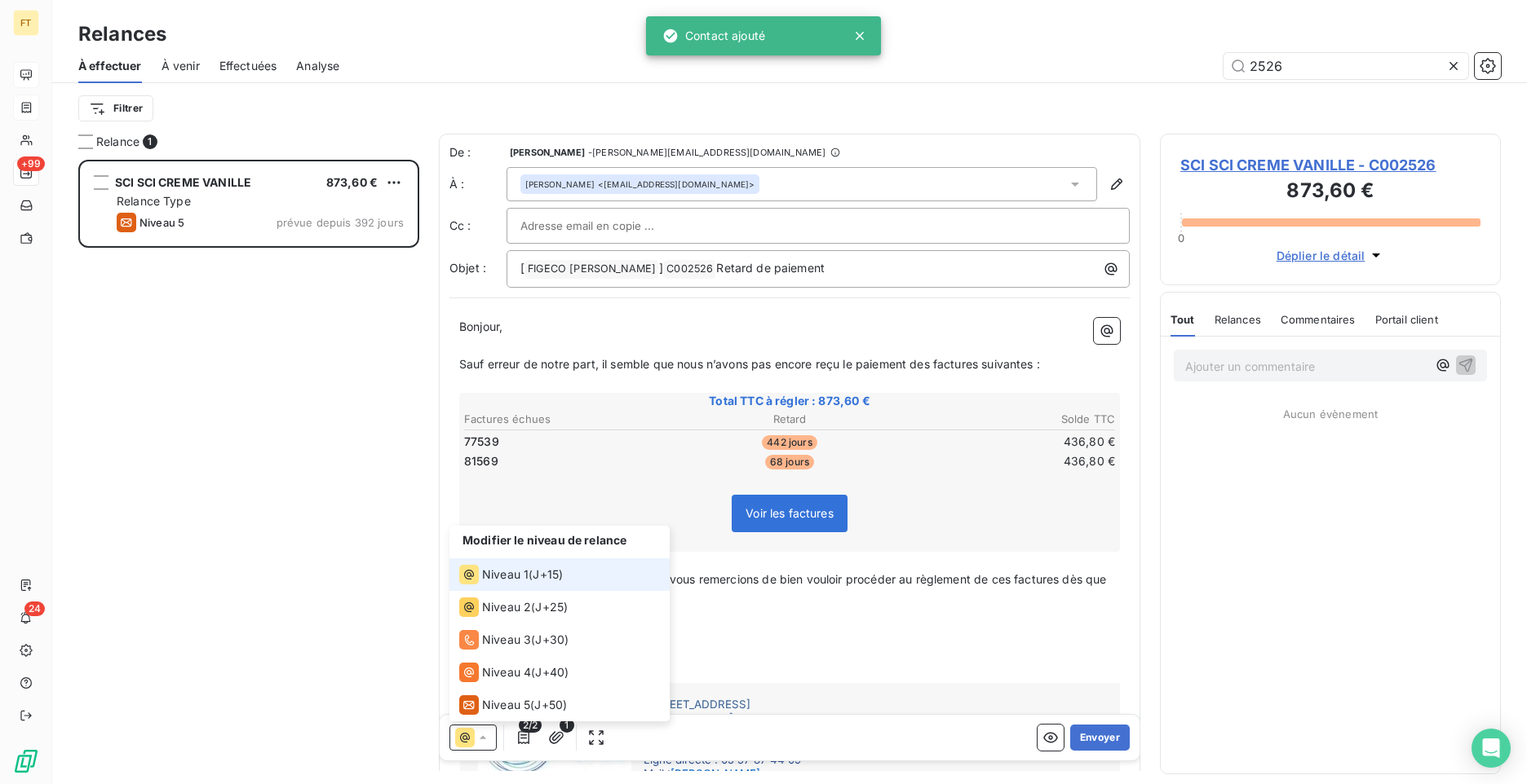
click at [466, 738] on icon at bounding box center [464, 737] width 20 height 20
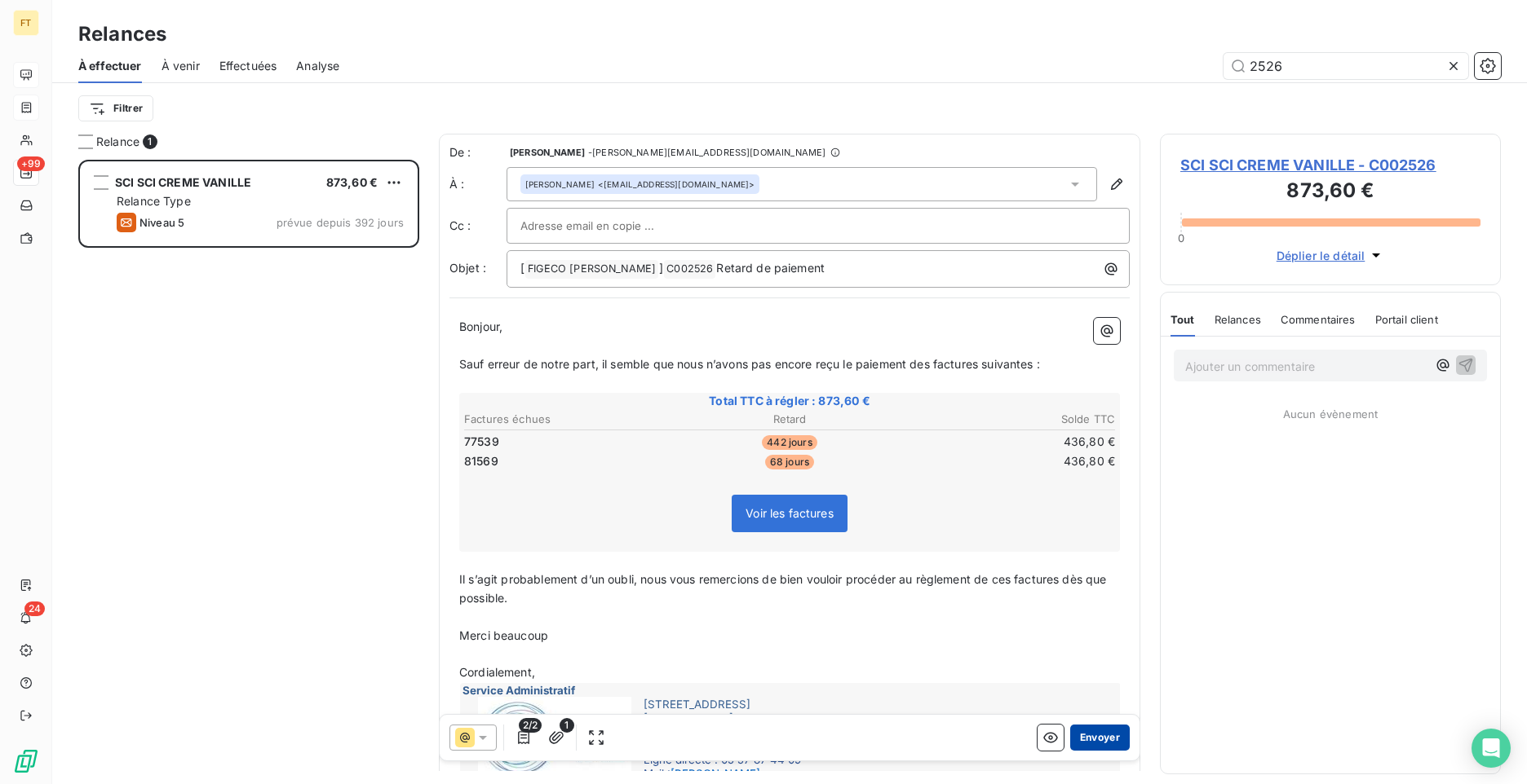
click at [1099, 735] on button "Envoyer" at bounding box center [1100, 737] width 60 height 26
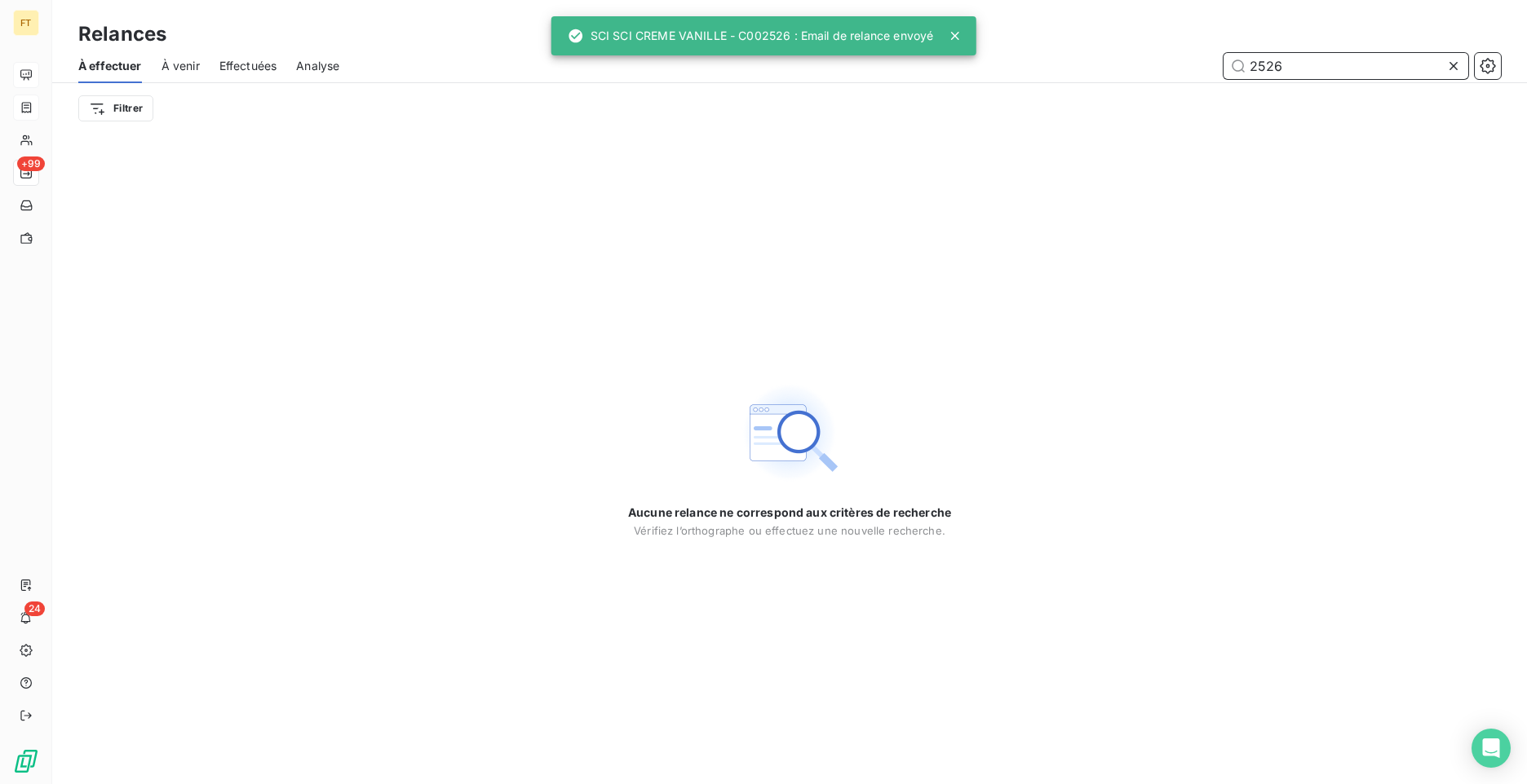
drag, startPoint x: 1333, startPoint y: 69, endPoint x: 1220, endPoint y: 59, distance: 113.4
click at [1222, 61] on div "2526" at bounding box center [929, 66] width 1142 height 26
type input "2524"
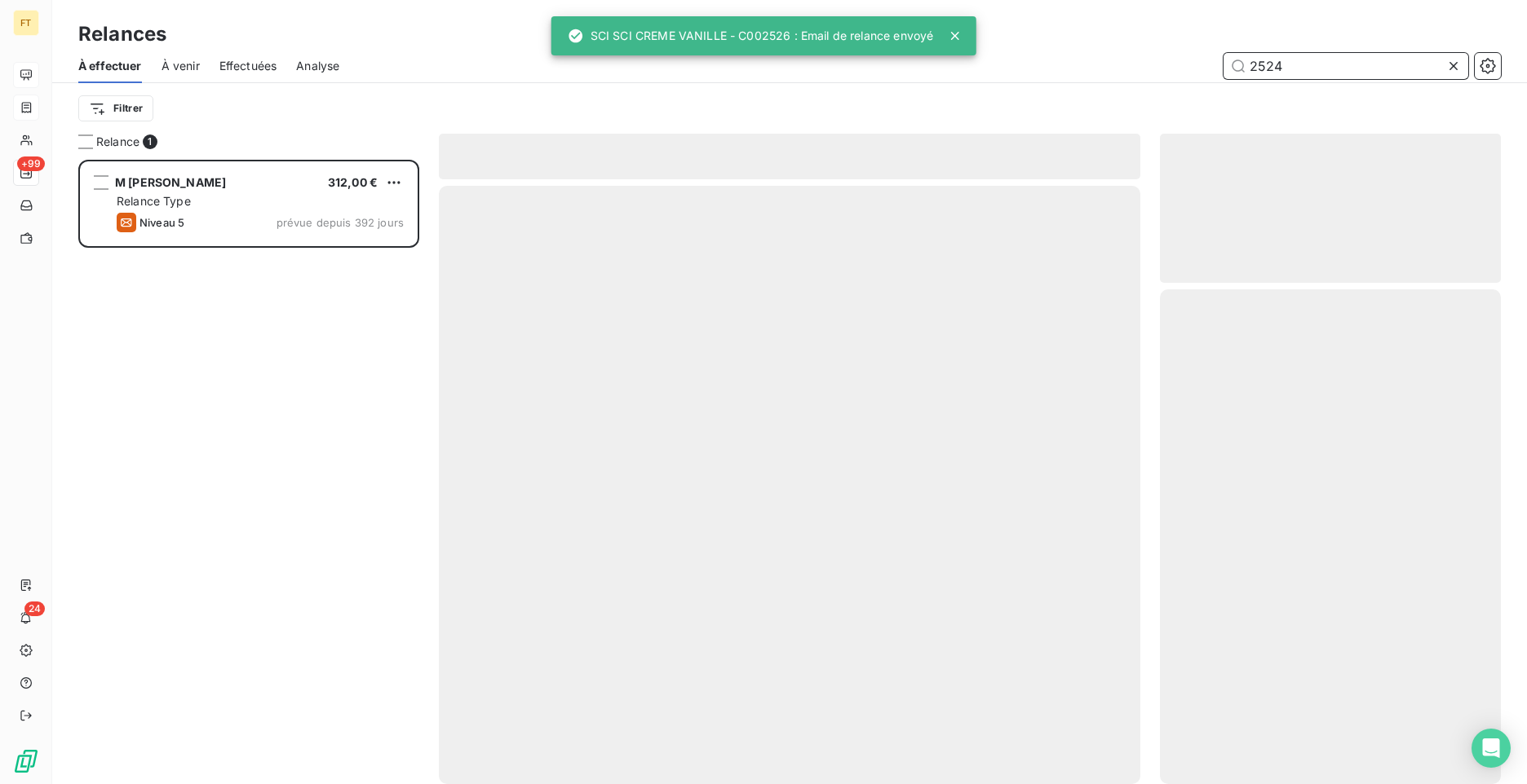
scroll to position [612, 329]
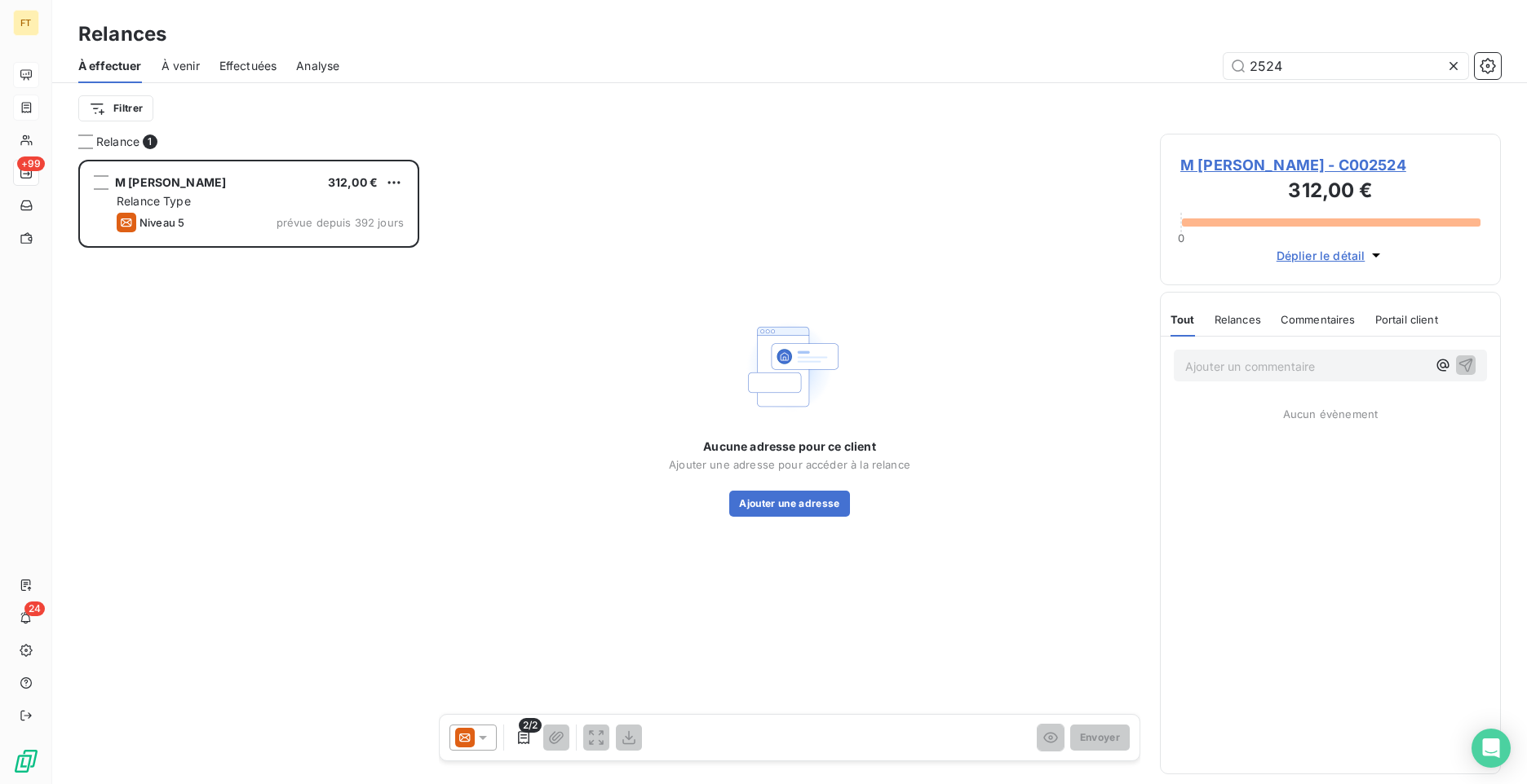
click at [482, 757] on div "2/2 Envoyer" at bounding box center [789, 738] width 700 height 46
click at [482, 741] on icon at bounding box center [482, 737] width 16 height 16
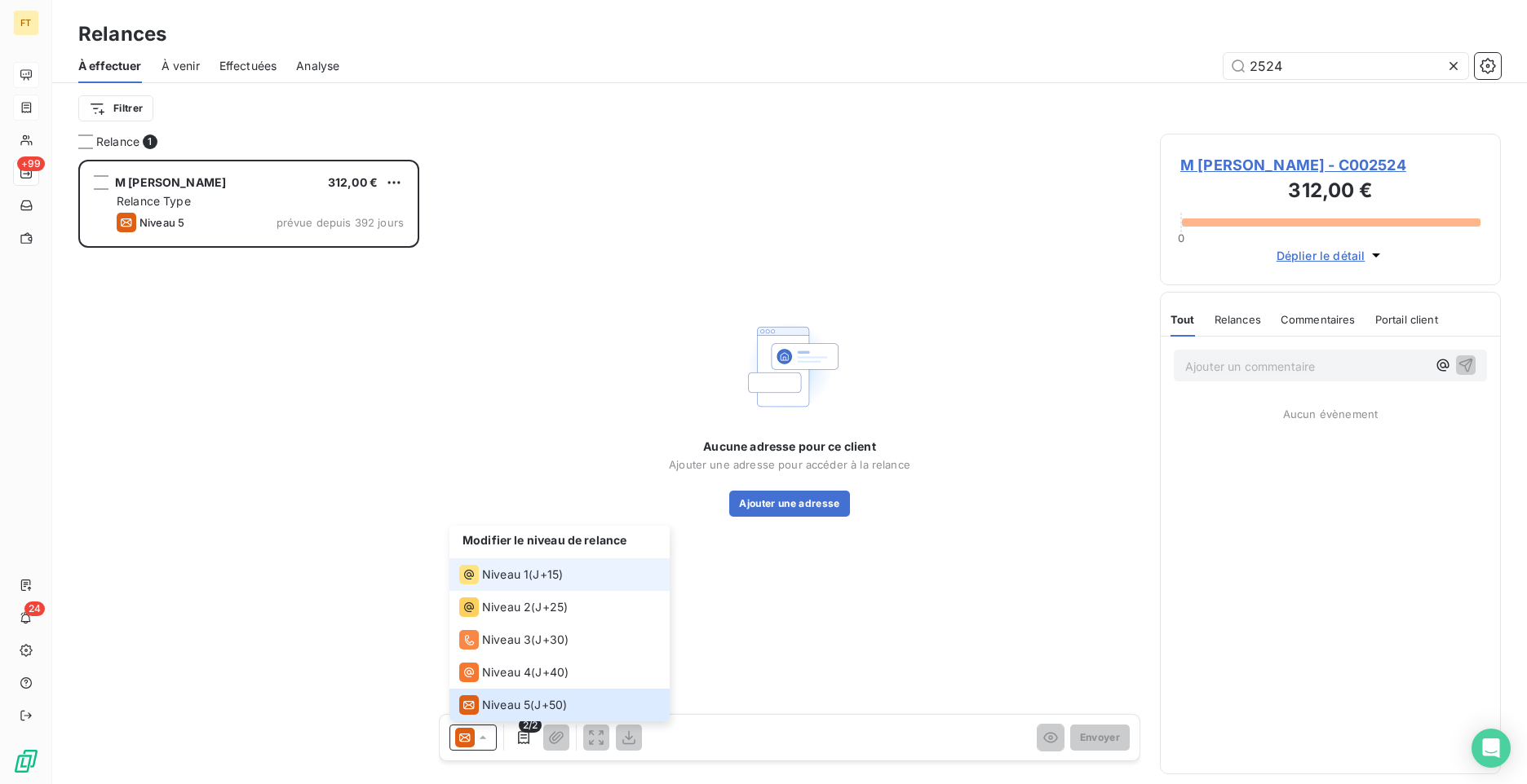
click at [491, 577] on span "Niveau 1" at bounding box center [505, 575] width 47 height 16
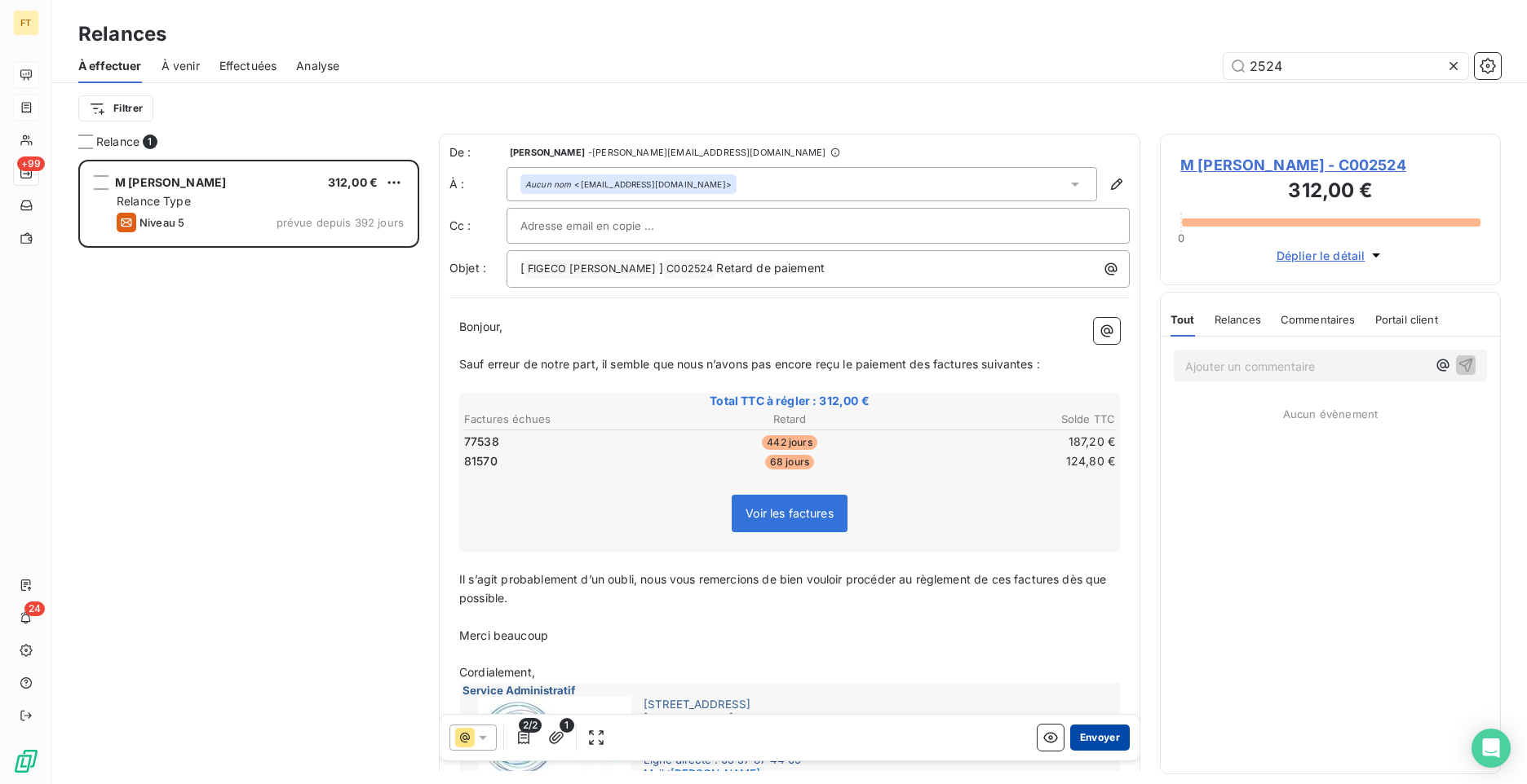
click at [1095, 739] on button "Envoyer" at bounding box center [1100, 737] width 60 height 26
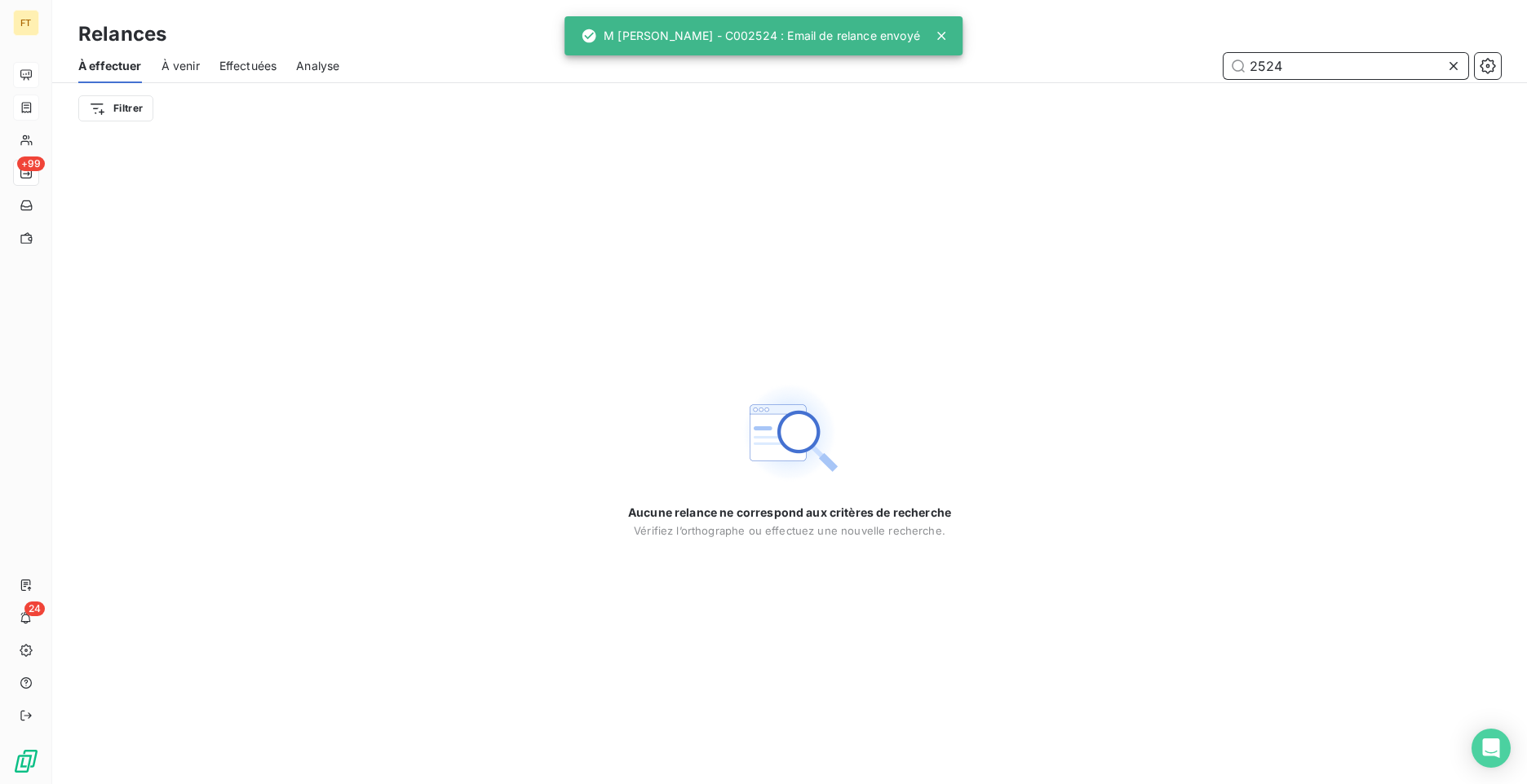
click at [1306, 73] on input "2524" at bounding box center [1346, 66] width 244 height 26
